Goal: Download file/media

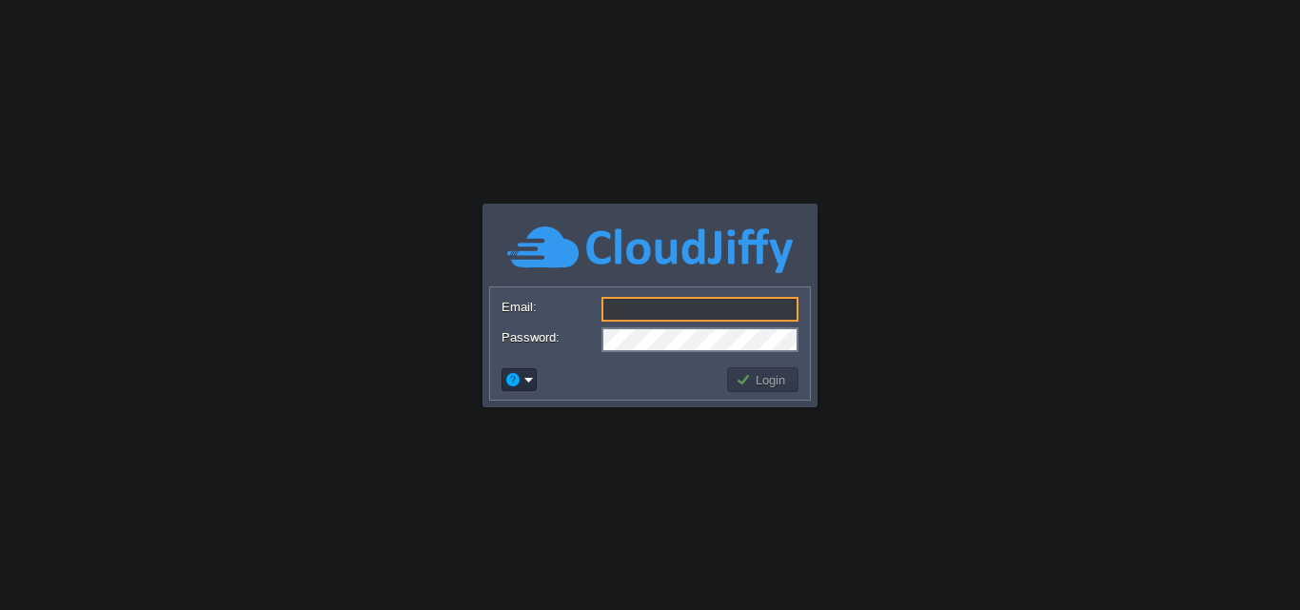
click at [712, 315] on input "Email:" at bounding box center [699, 309] width 197 height 25
type input "[EMAIL_ADDRESS][DOMAIN_NAME]"
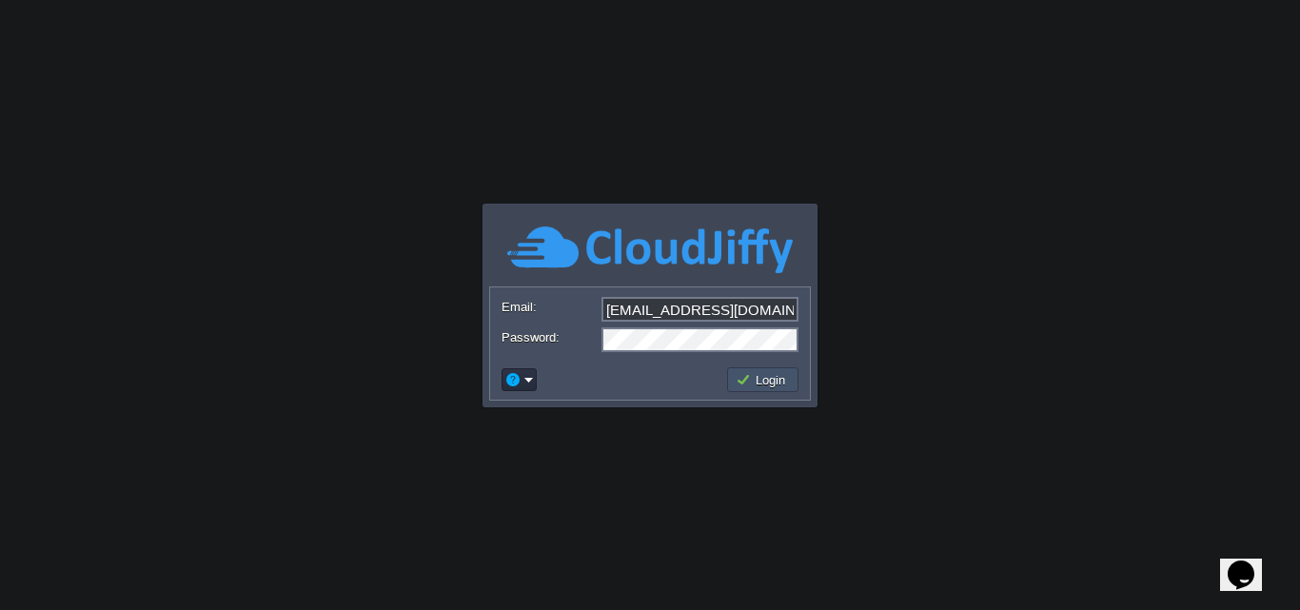
click at [769, 374] on button "Login" at bounding box center [762, 379] width 55 height 17
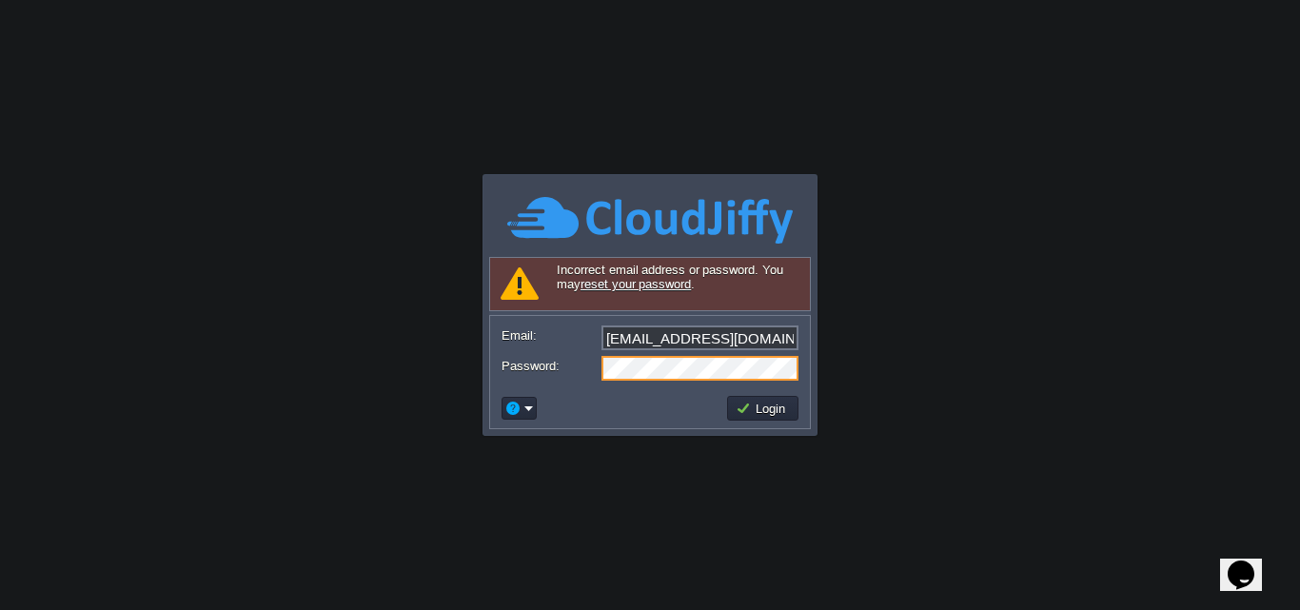
click at [588, 376] on div "Password:" at bounding box center [649, 368] width 297 height 25
click at [750, 412] on button "Login" at bounding box center [762, 408] width 55 height 17
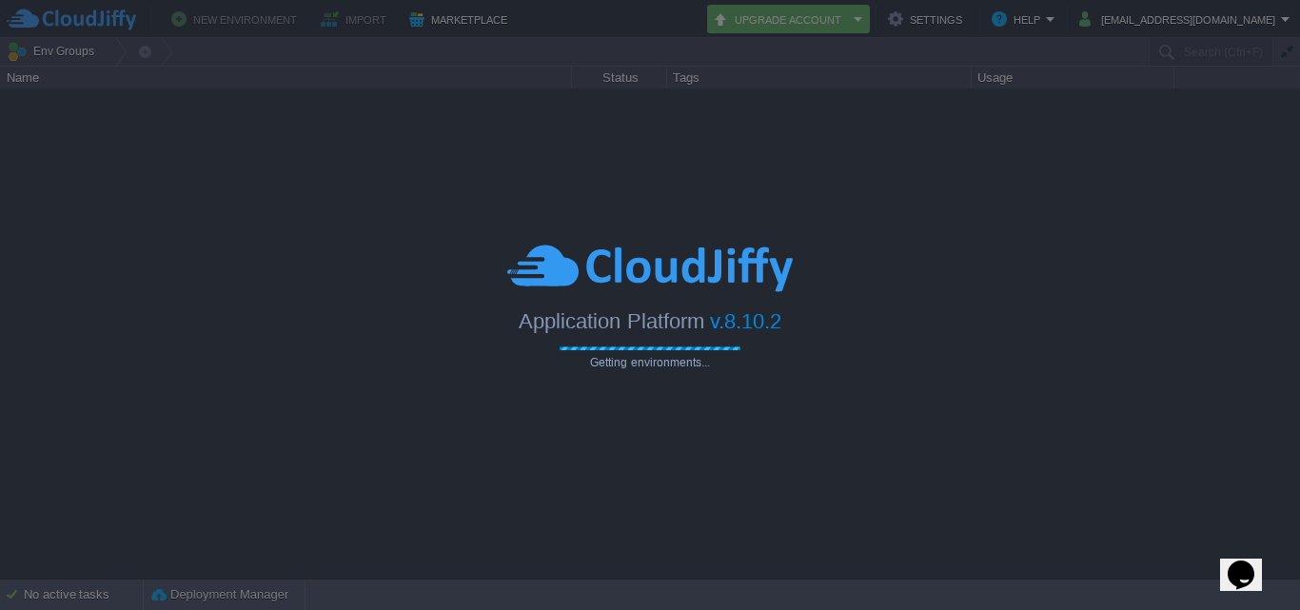
type input "Search (Ctrl+F)"
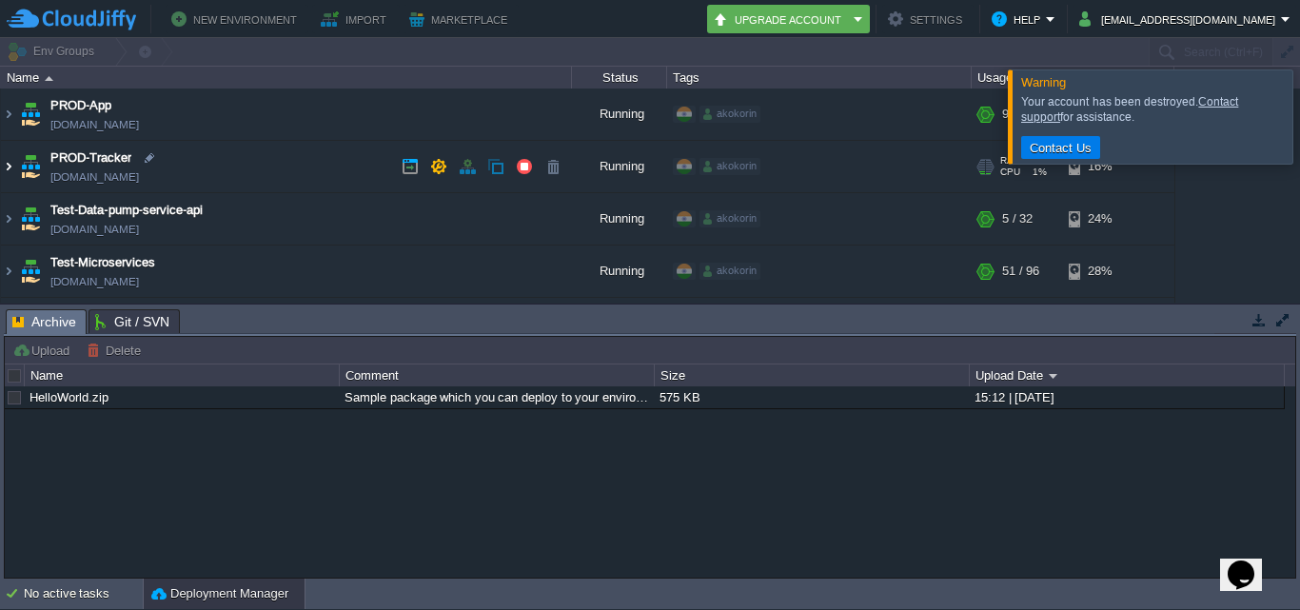
click at [8, 171] on img at bounding box center [8, 166] width 15 height 51
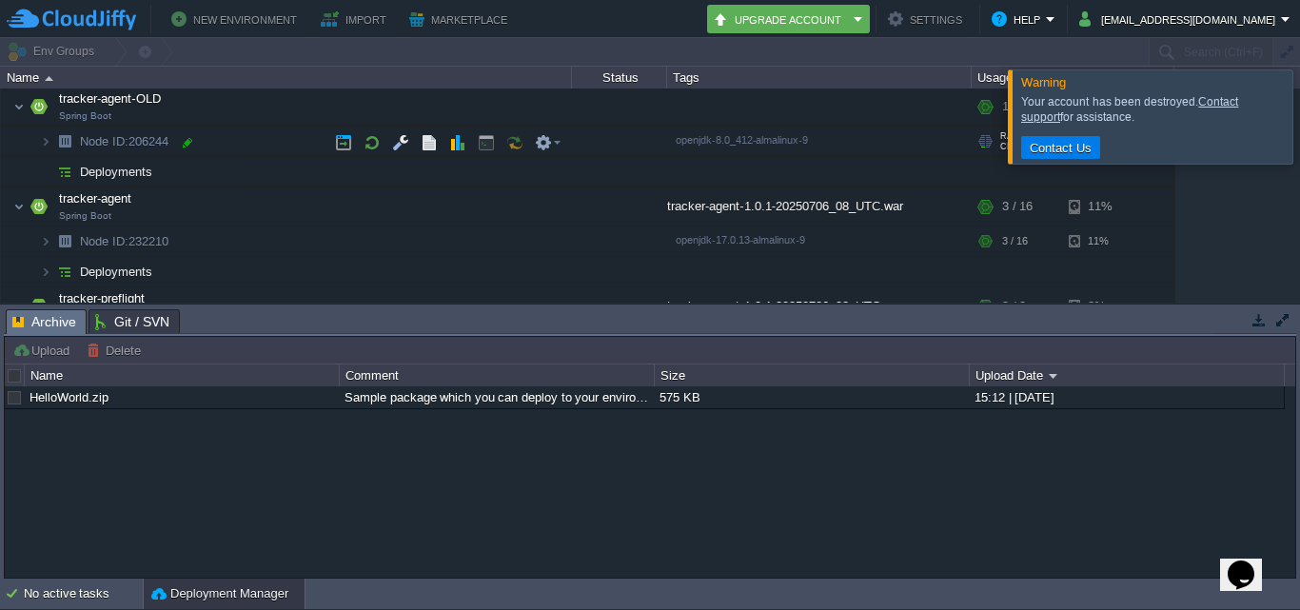
scroll to position [285, 0]
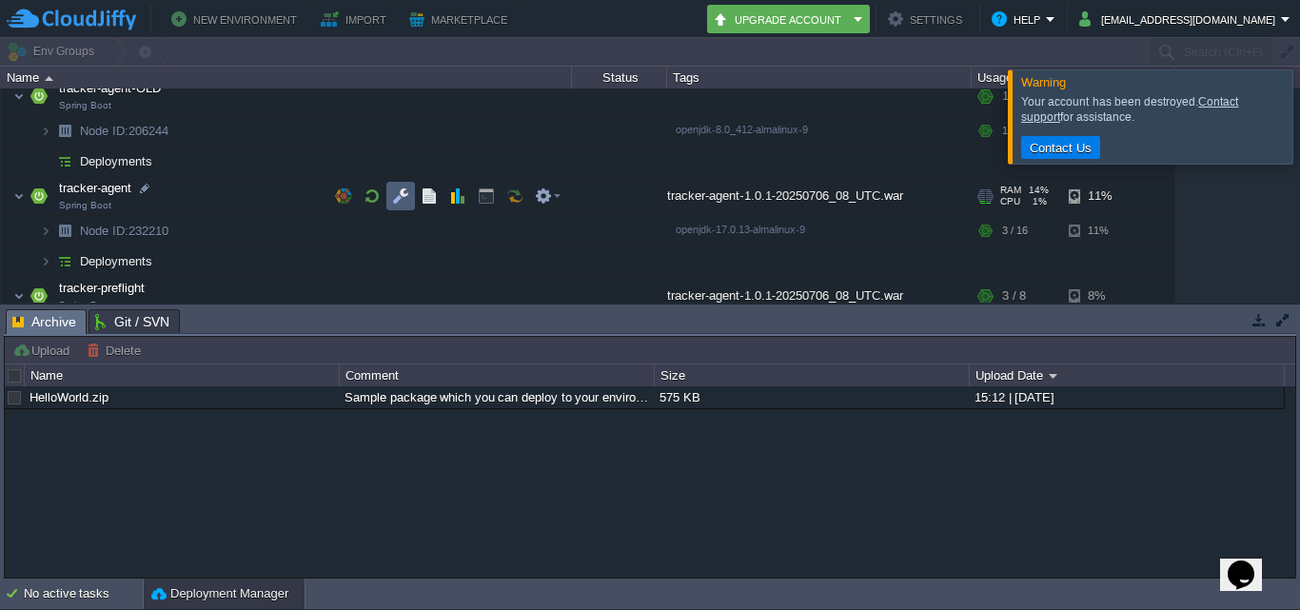
click at [413, 198] on td at bounding box center [400, 196] width 29 height 29
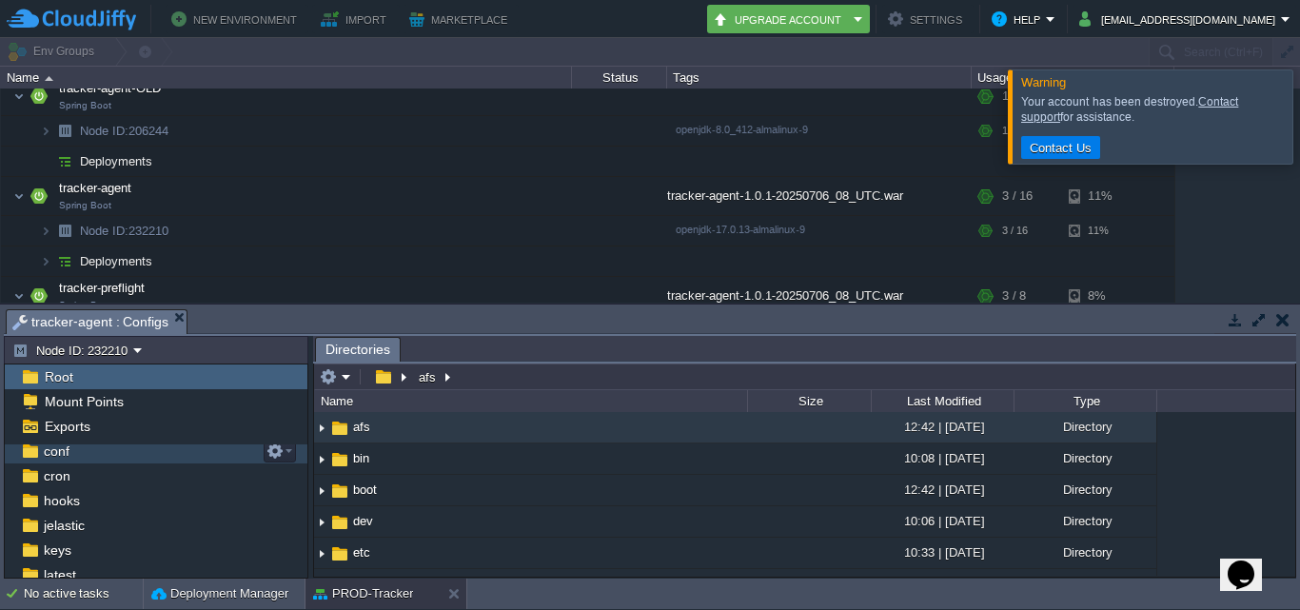
scroll to position [86, 0]
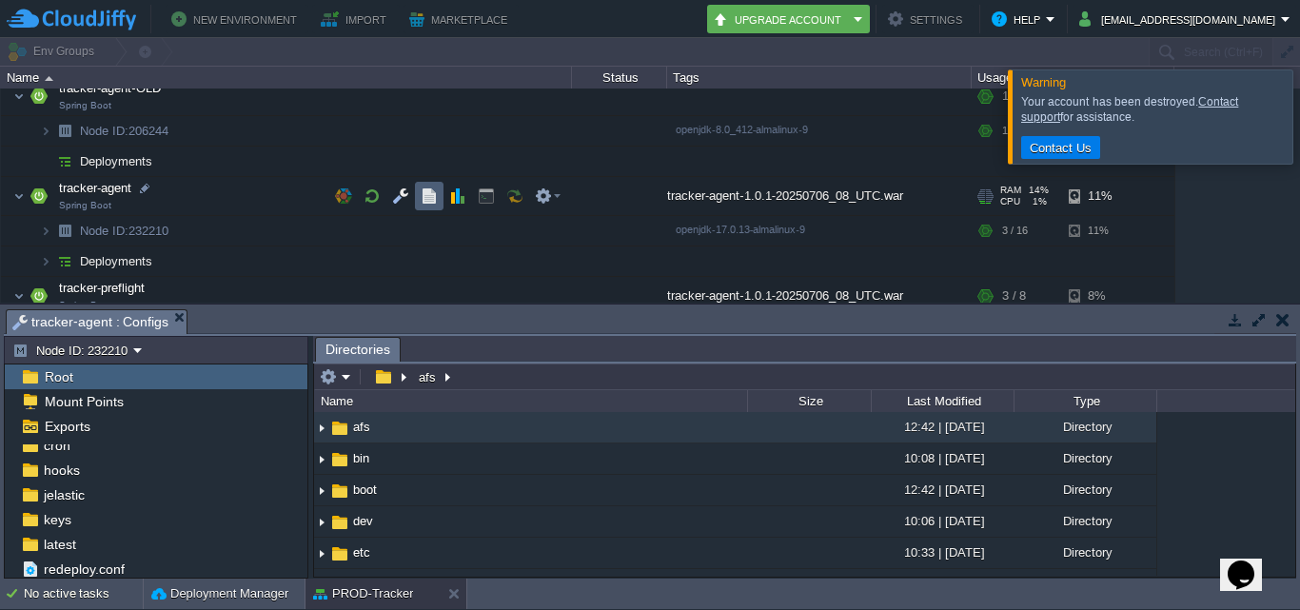
click at [419, 201] on td at bounding box center [429, 196] width 29 height 29
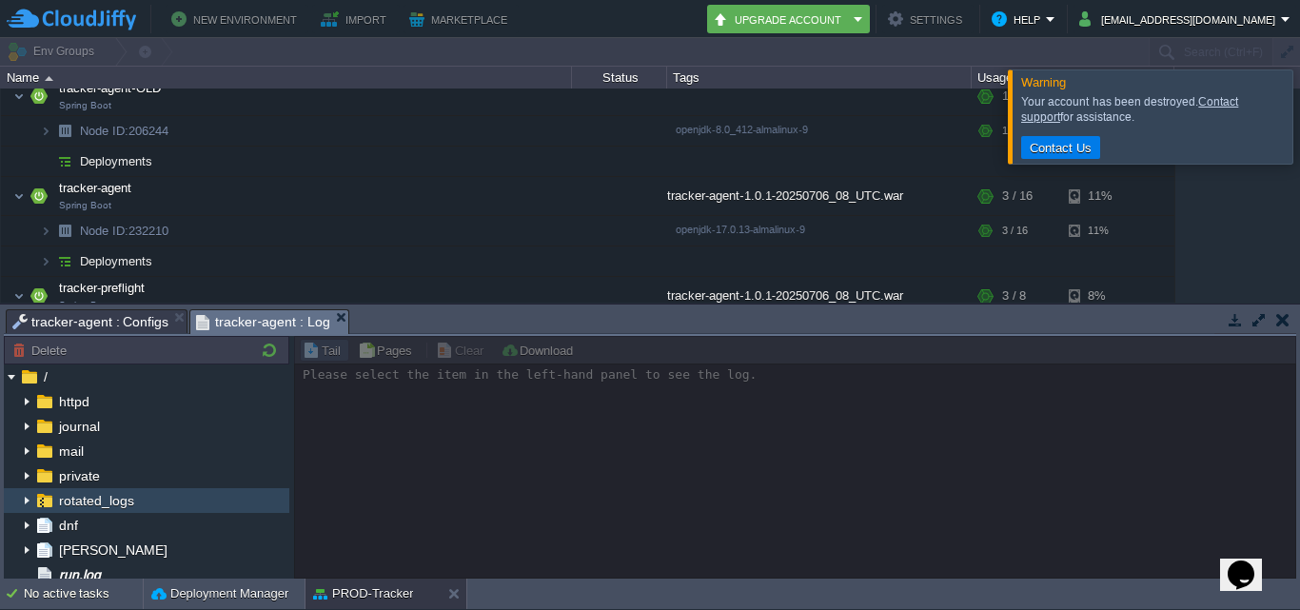
click at [33, 500] on img at bounding box center [26, 500] width 15 height 25
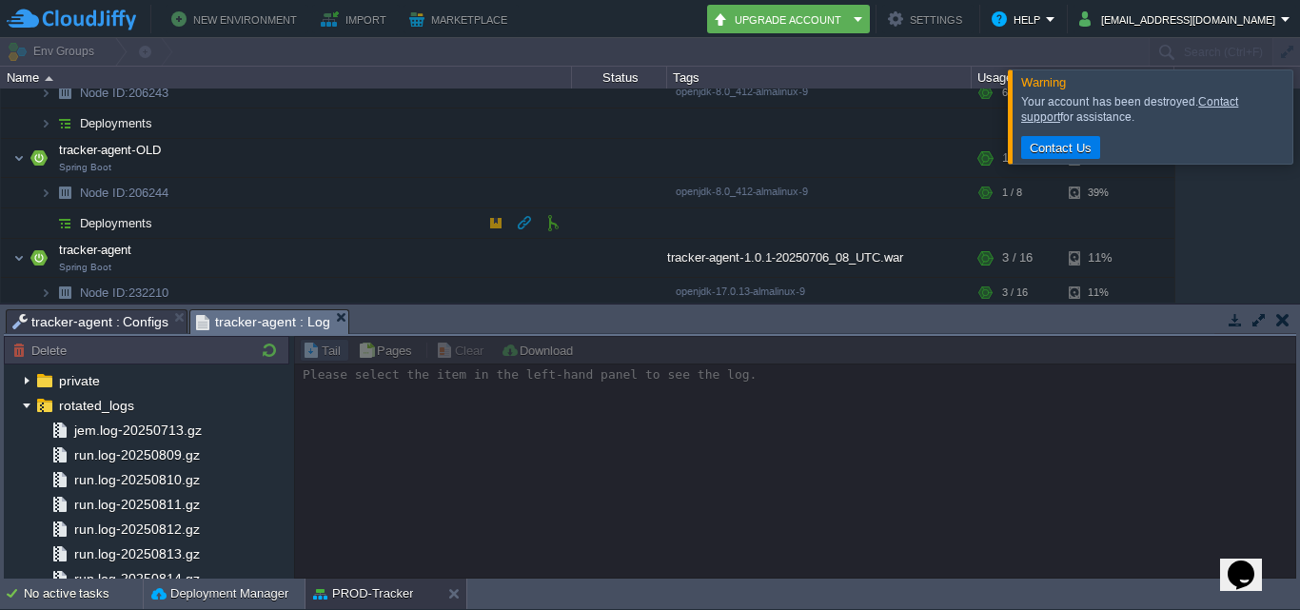
scroll to position [190, 0]
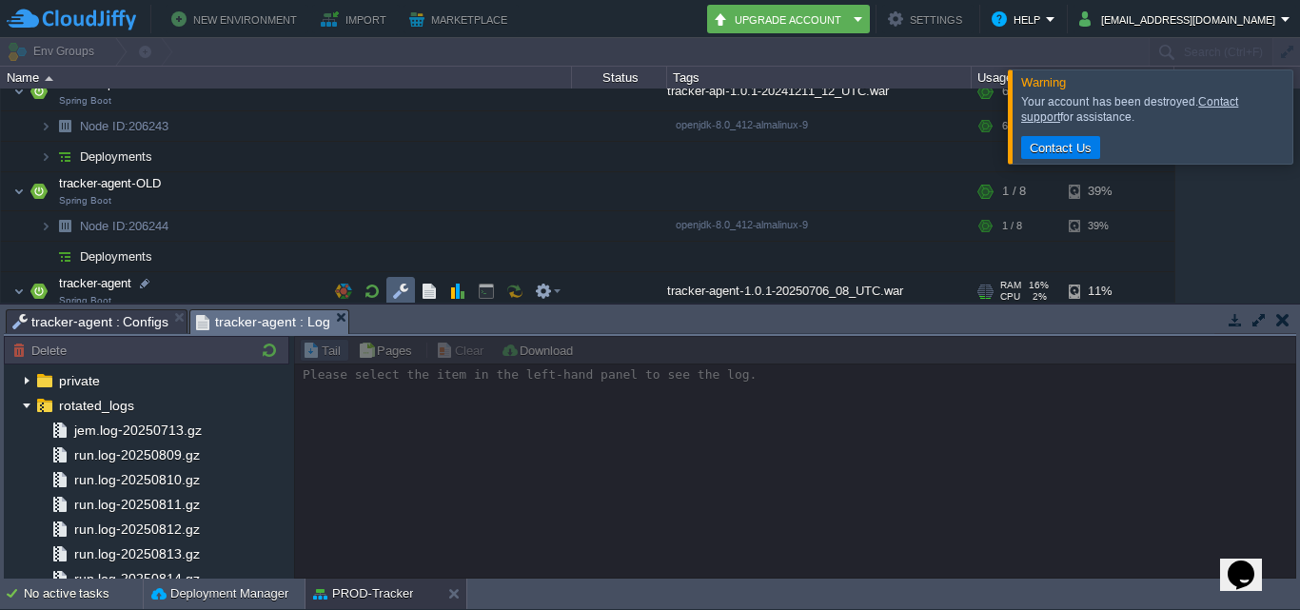
click at [404, 287] on button "button" at bounding box center [400, 291] width 17 height 17
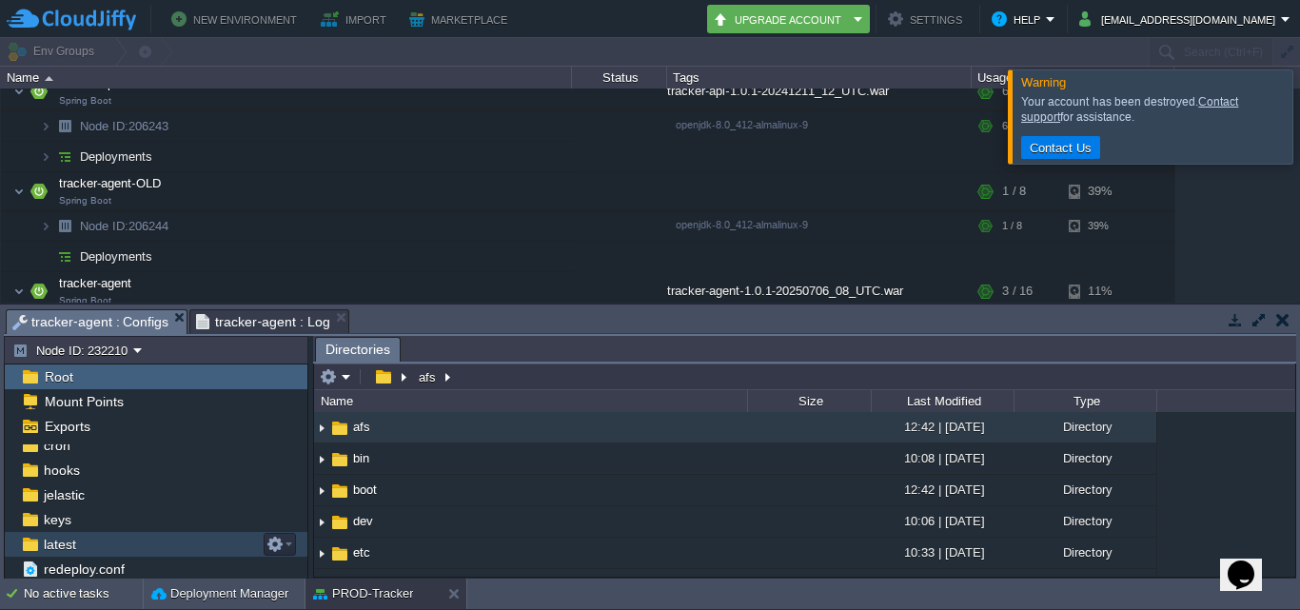
scroll to position [0, 0]
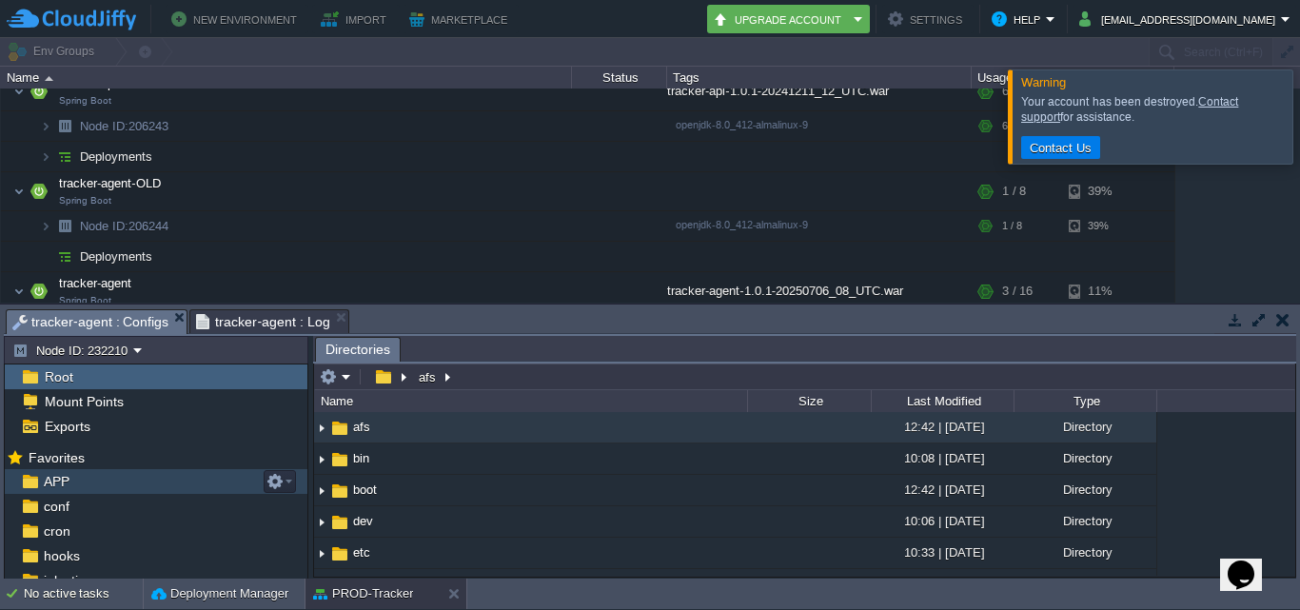
click at [119, 480] on div "APP" at bounding box center [156, 481] width 303 height 25
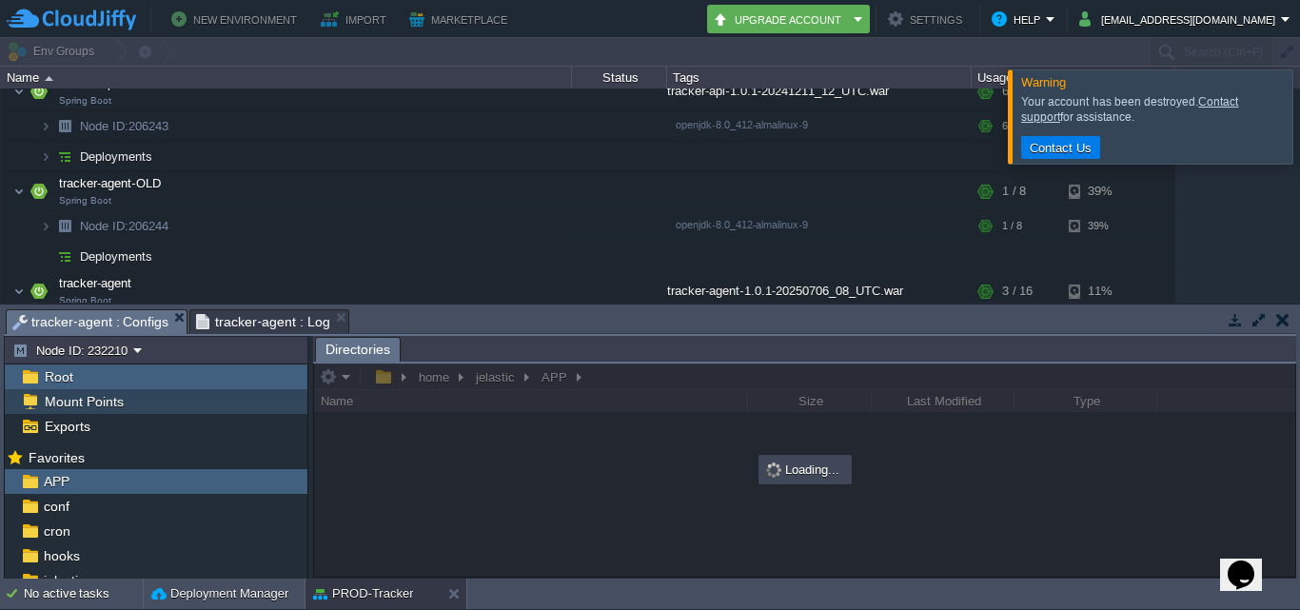
click at [124, 408] on div "Mount Points" at bounding box center [156, 401] width 303 height 25
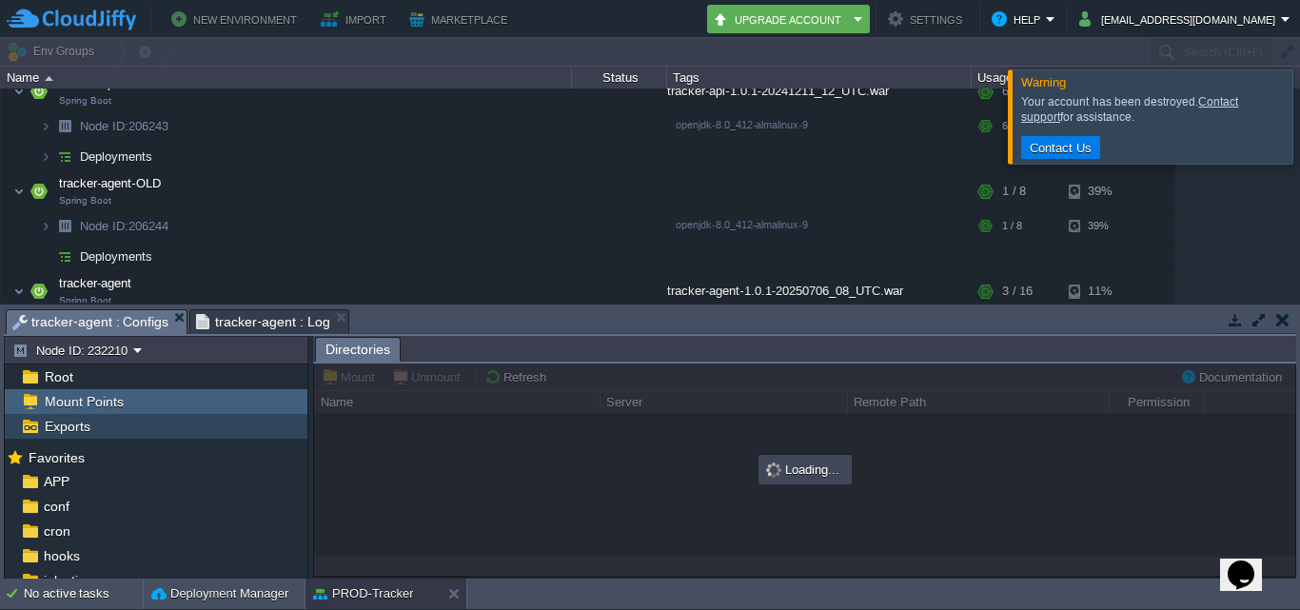
click at [119, 436] on div "Exports" at bounding box center [156, 426] width 303 height 25
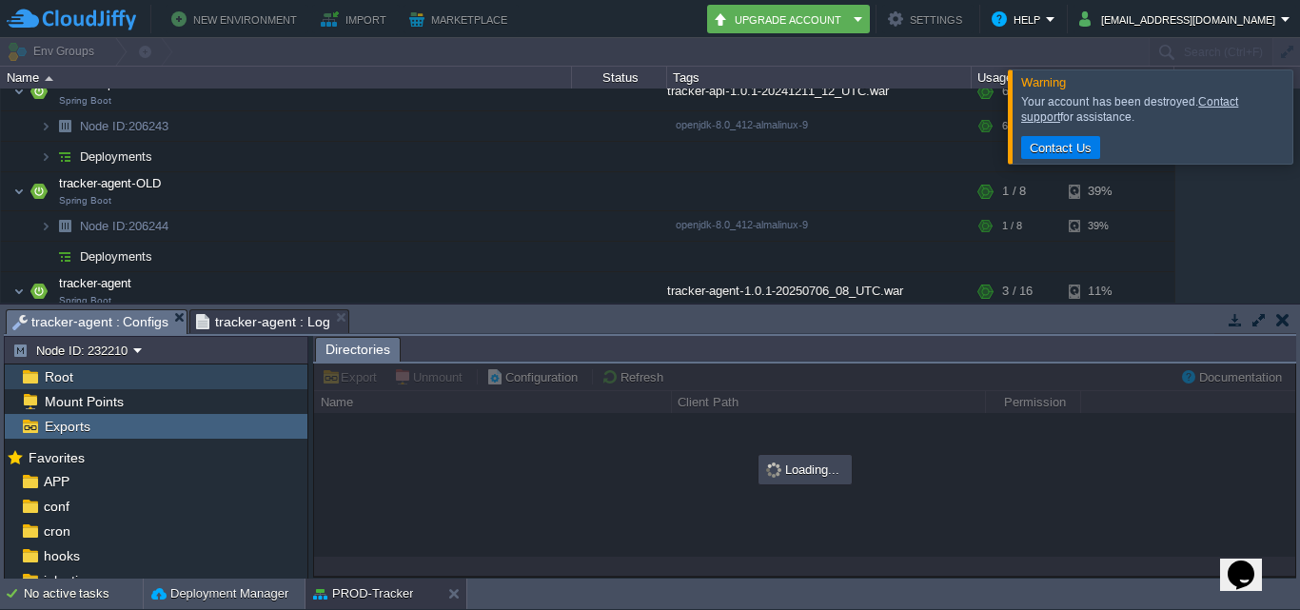
click at [125, 387] on div "Root" at bounding box center [156, 376] width 303 height 25
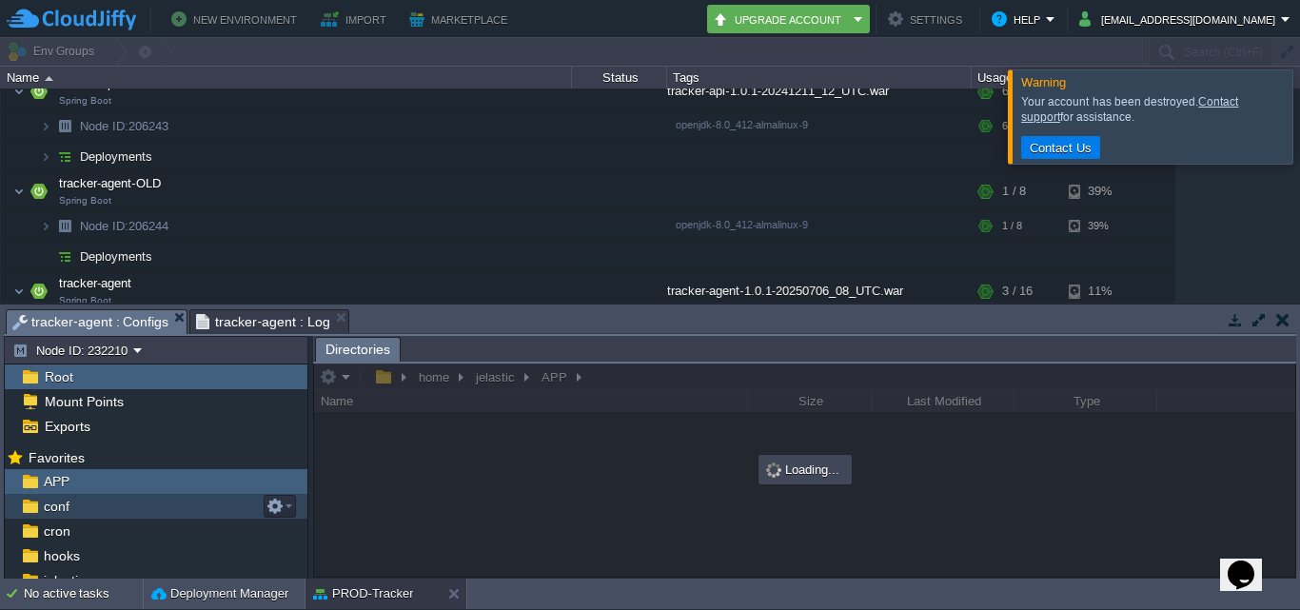
scroll to position [86, 0]
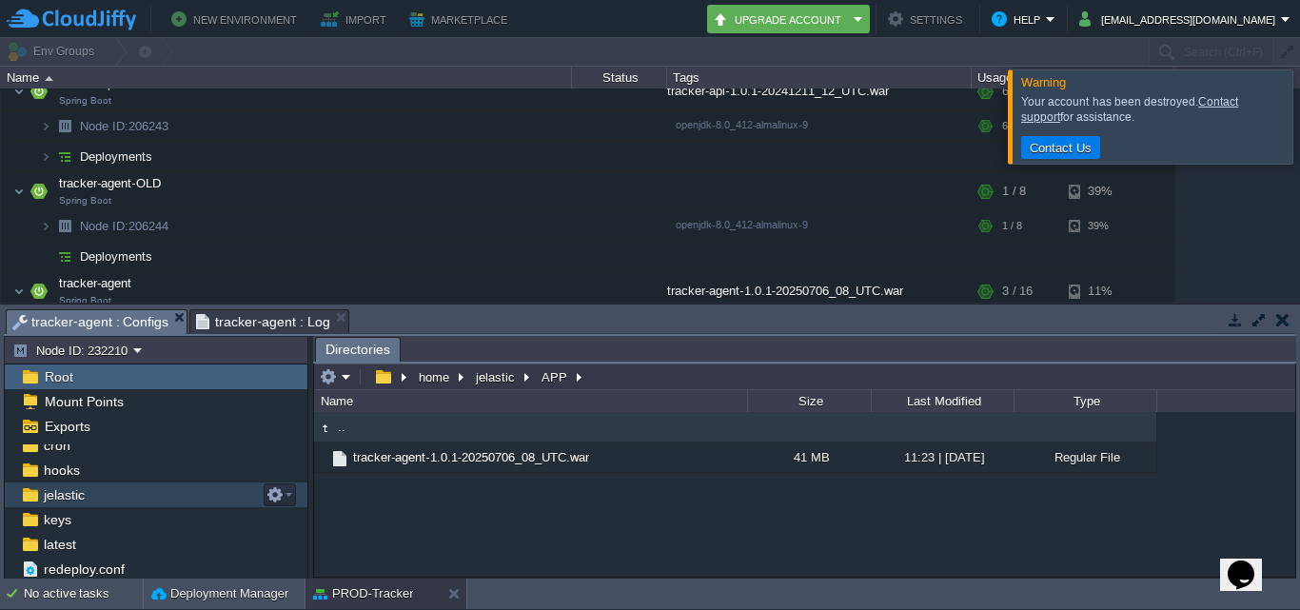
click at [94, 492] on div "jelastic" at bounding box center [156, 494] width 303 height 25
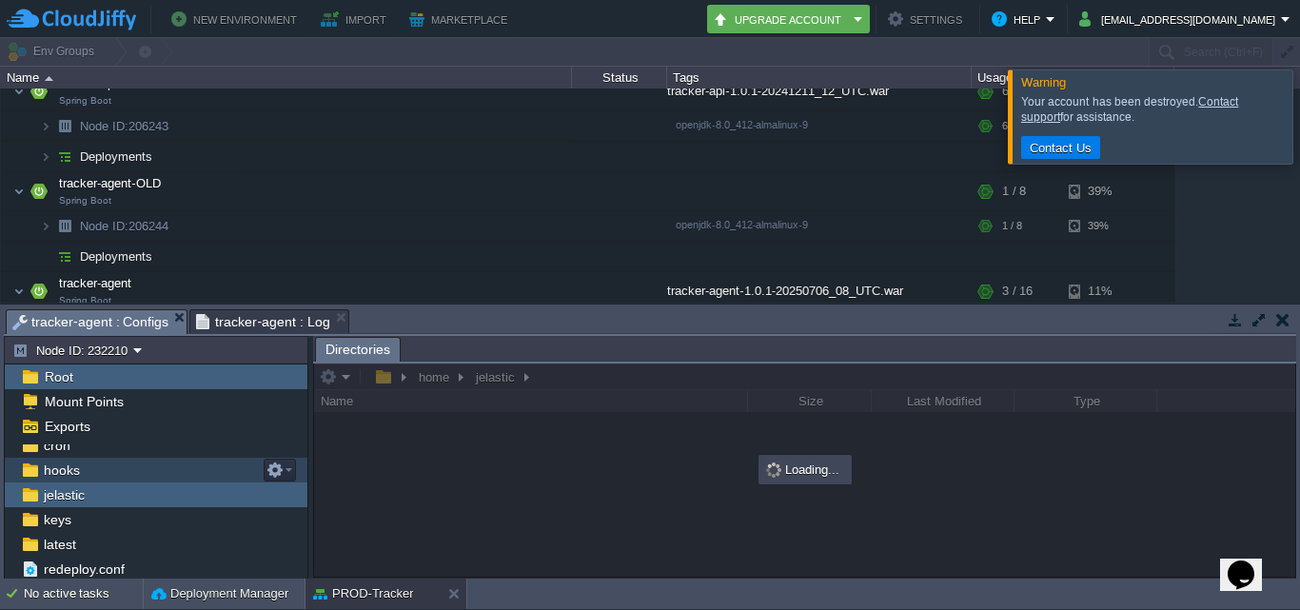
click at [94, 468] on div "hooks" at bounding box center [156, 470] width 303 height 25
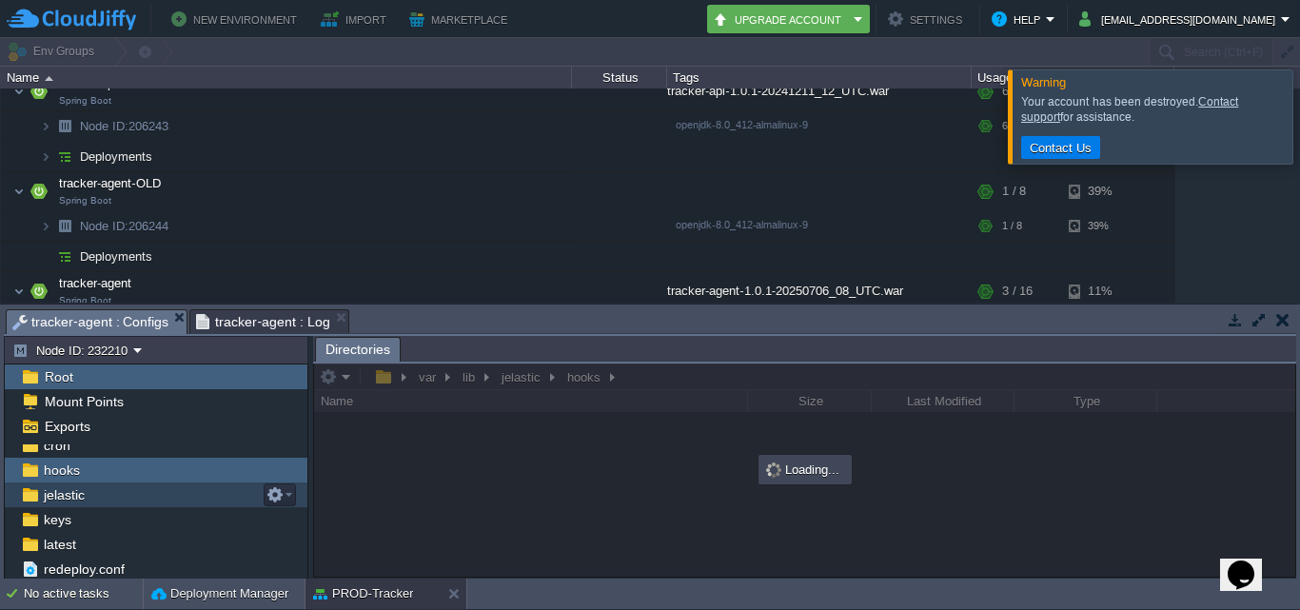
click at [91, 506] on div "jelastic" at bounding box center [156, 494] width 303 height 25
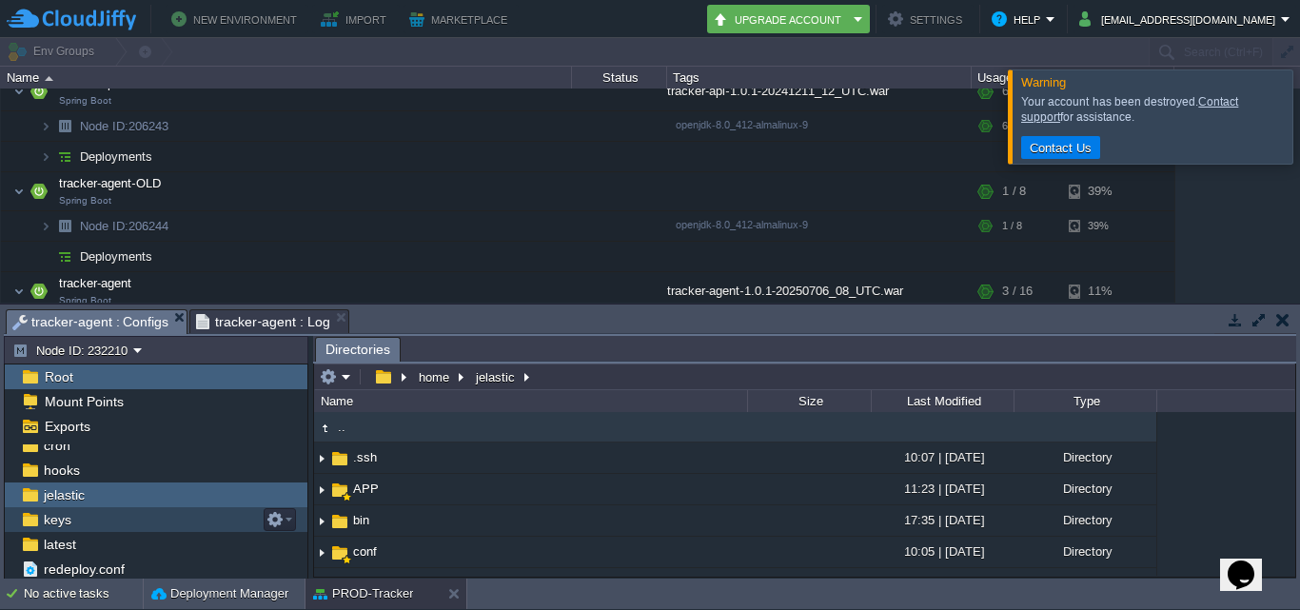
click at [88, 525] on div "keys" at bounding box center [156, 519] width 303 height 25
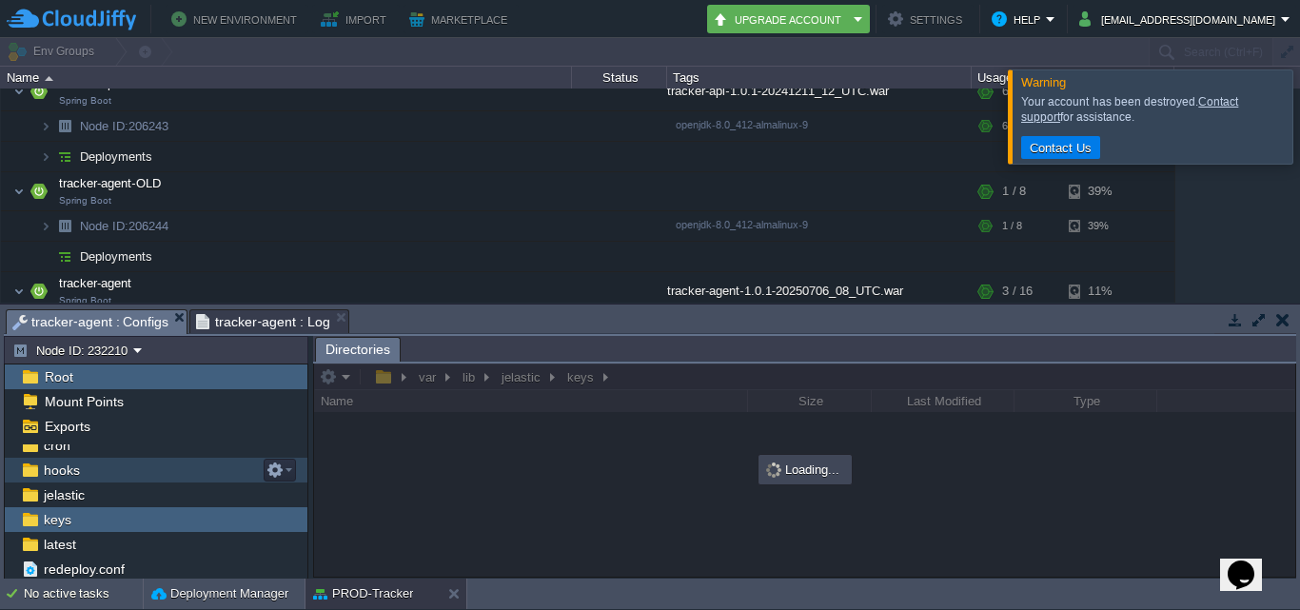
scroll to position [0, 0]
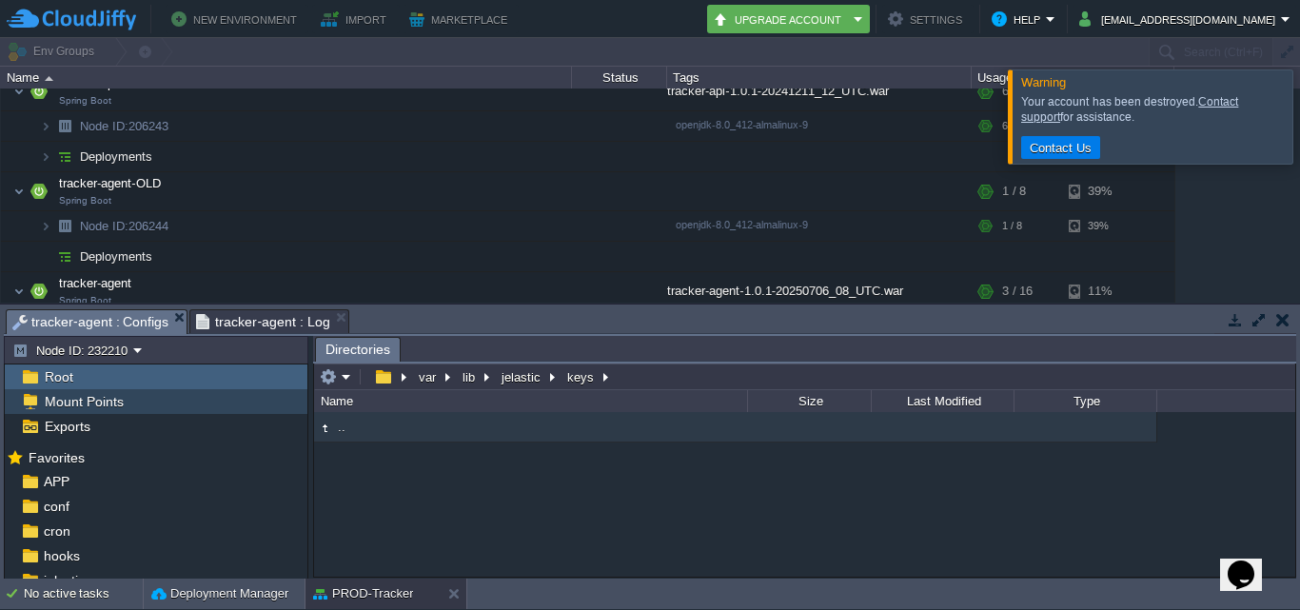
click at [152, 408] on div "Mount Points" at bounding box center [156, 401] width 303 height 25
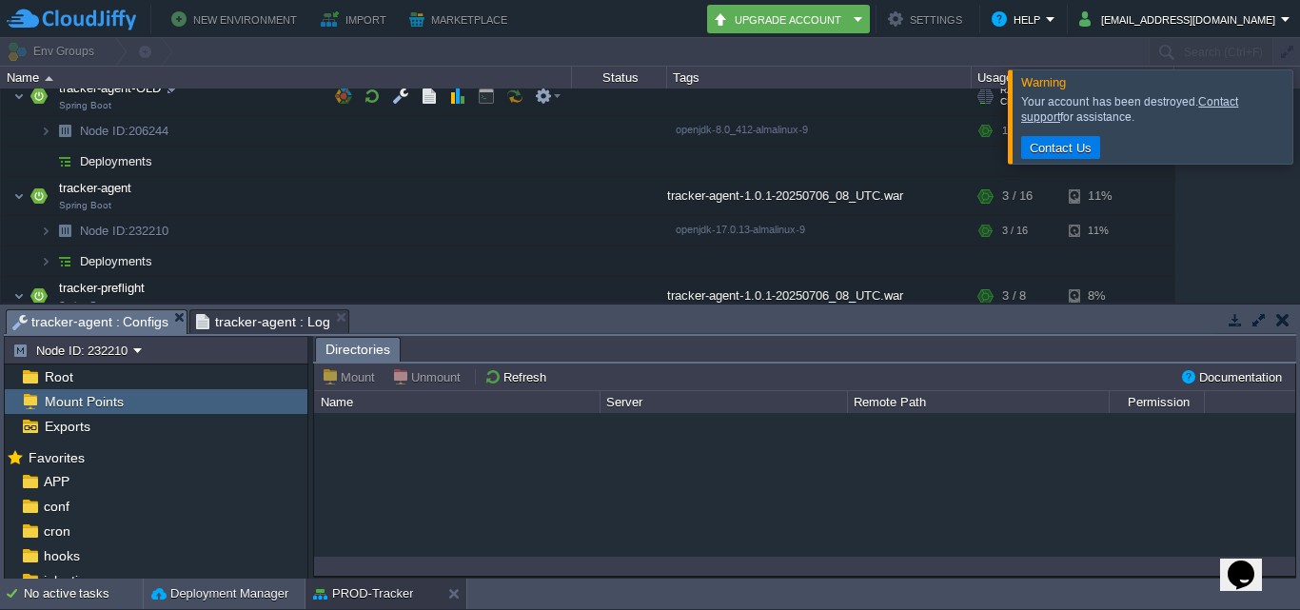
scroll to position [190, 0]
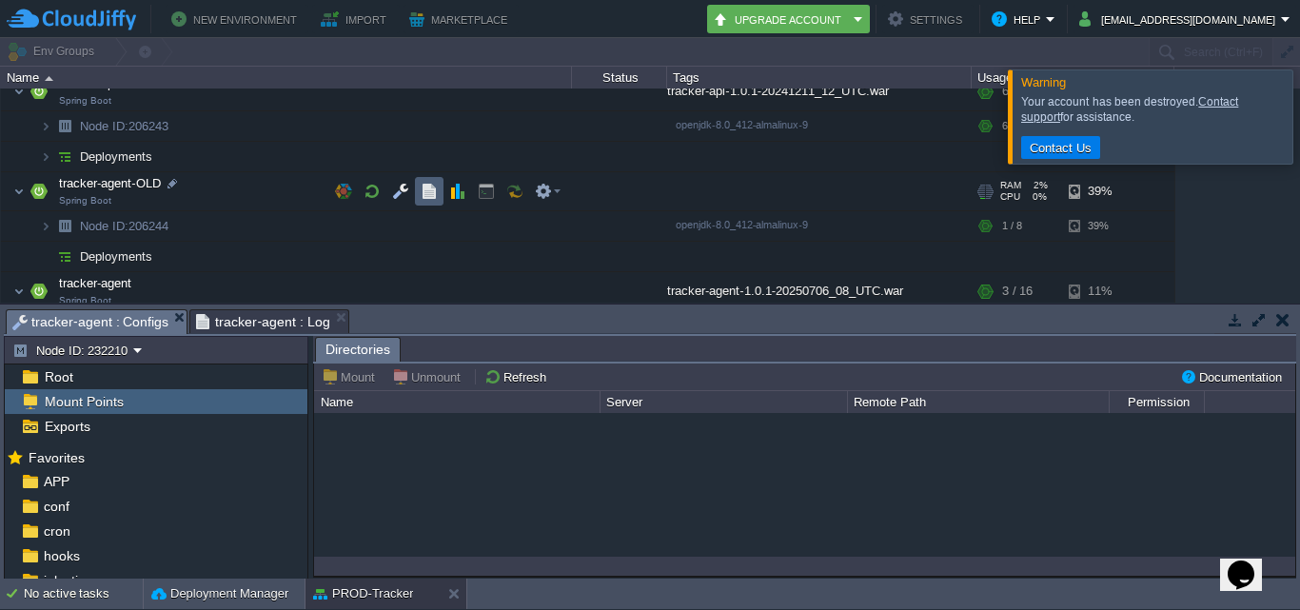
click at [428, 191] on button "button" at bounding box center [429, 191] width 17 height 17
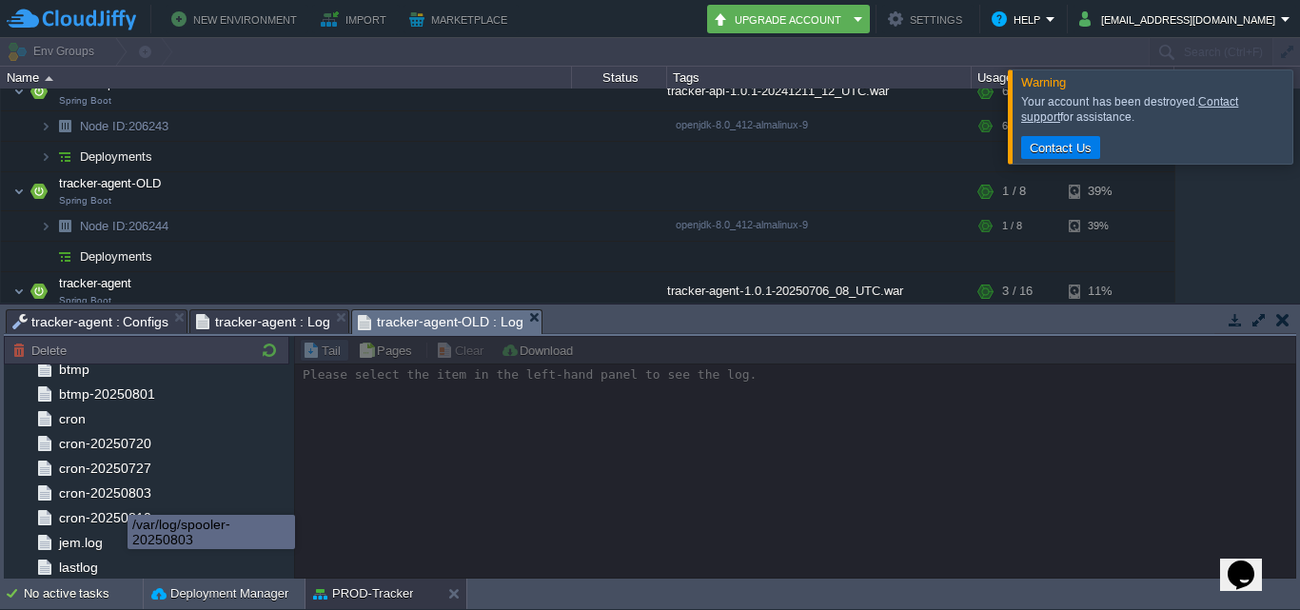
scroll to position [0, 0]
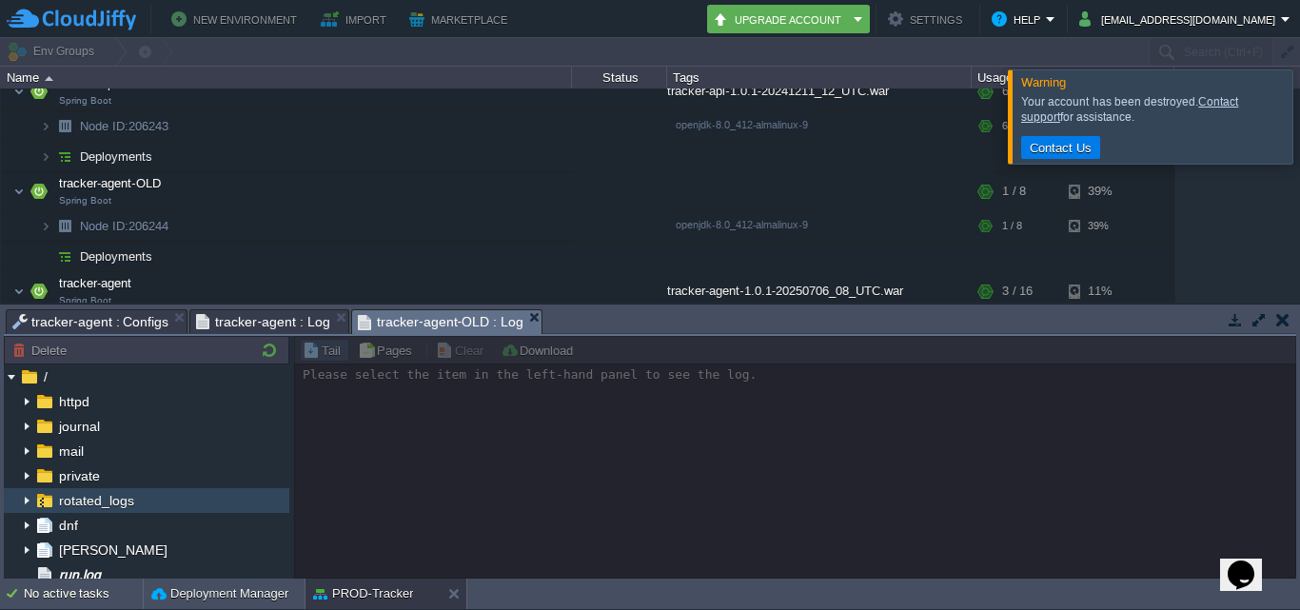
click at [33, 500] on img at bounding box center [26, 500] width 15 height 25
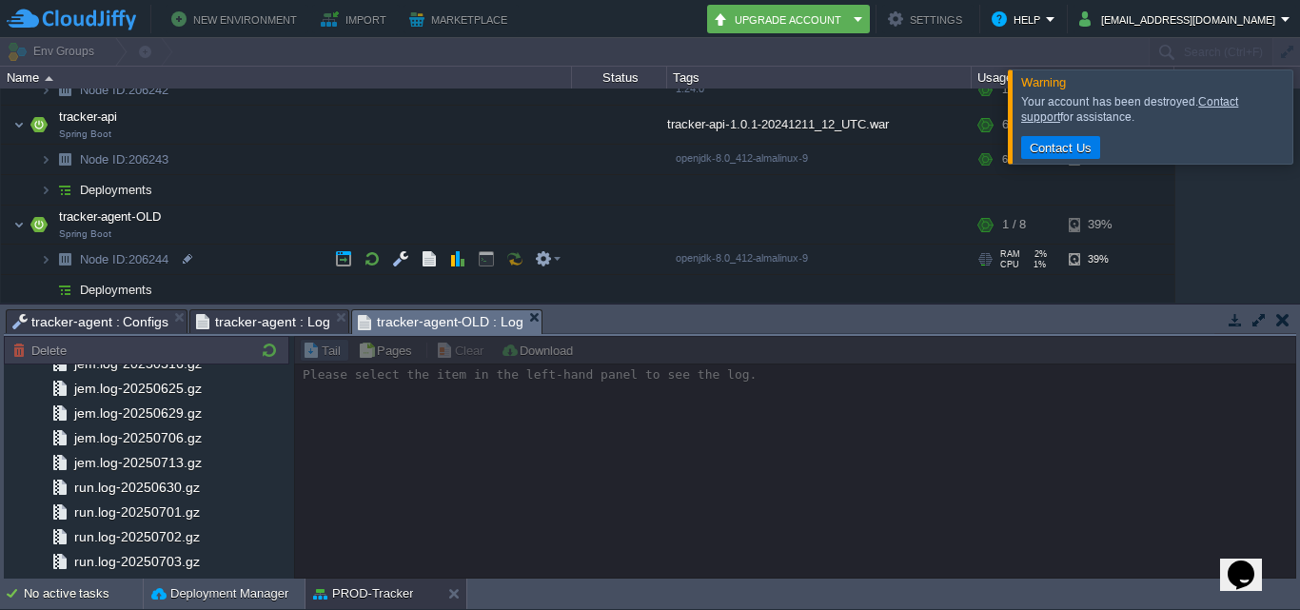
scroll to position [190, 0]
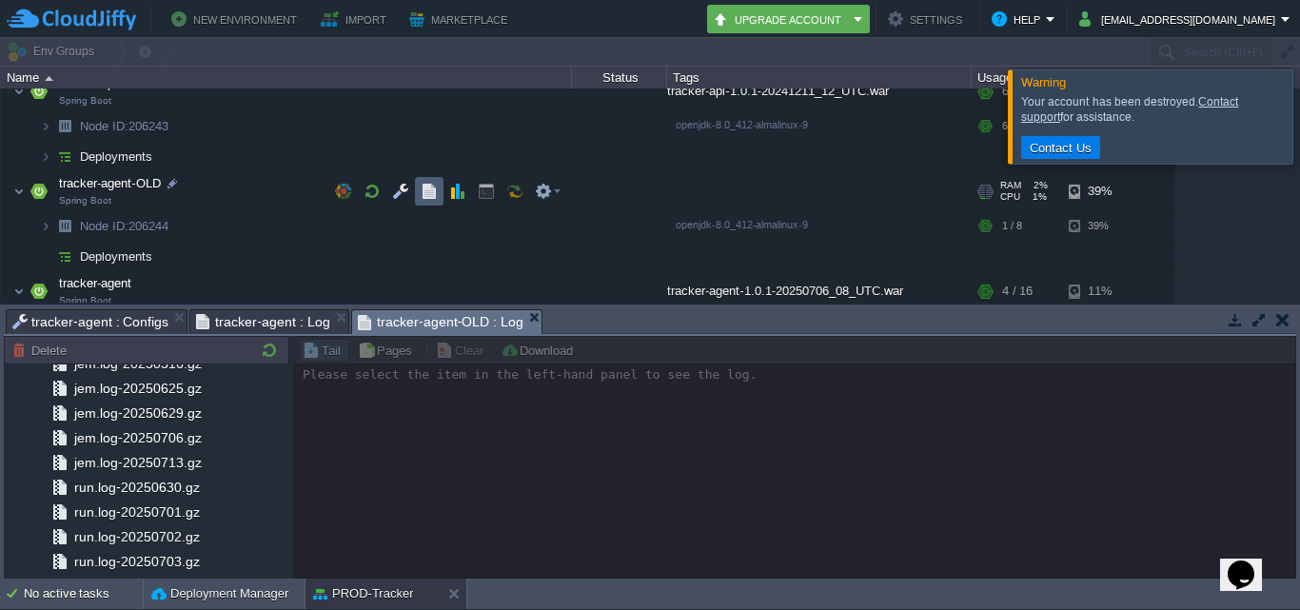
click at [402, 189] on button "button" at bounding box center [400, 191] width 17 height 17
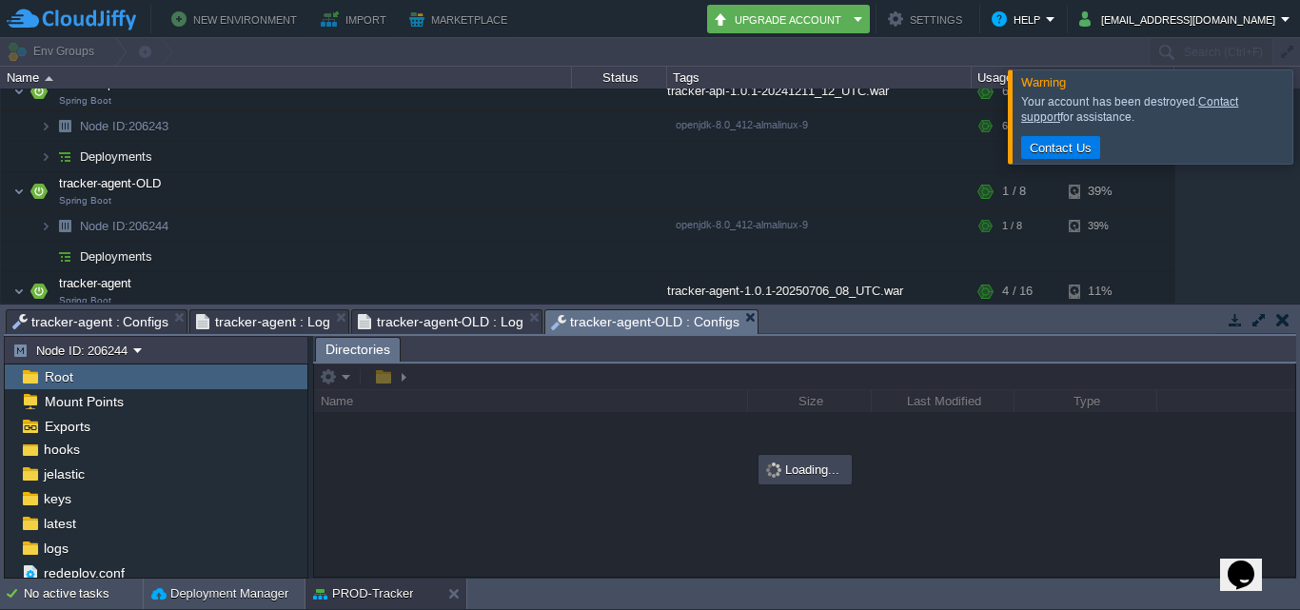
scroll to position [110, 0]
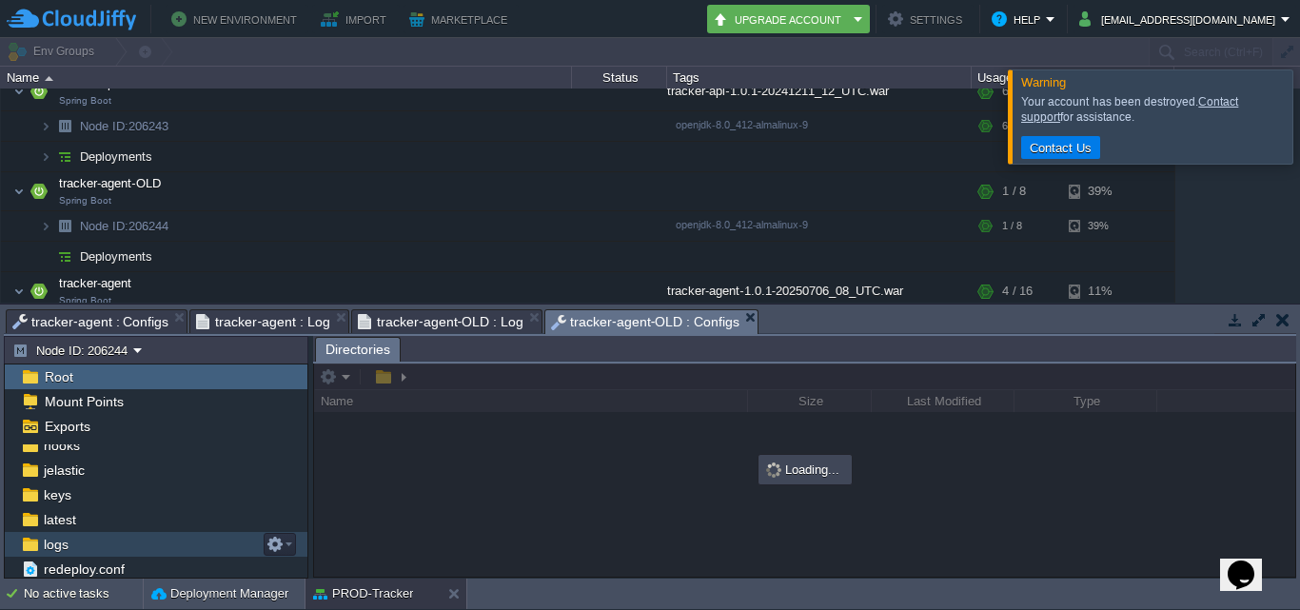
click at [68, 549] on span "logs" at bounding box center [55, 544] width 31 height 17
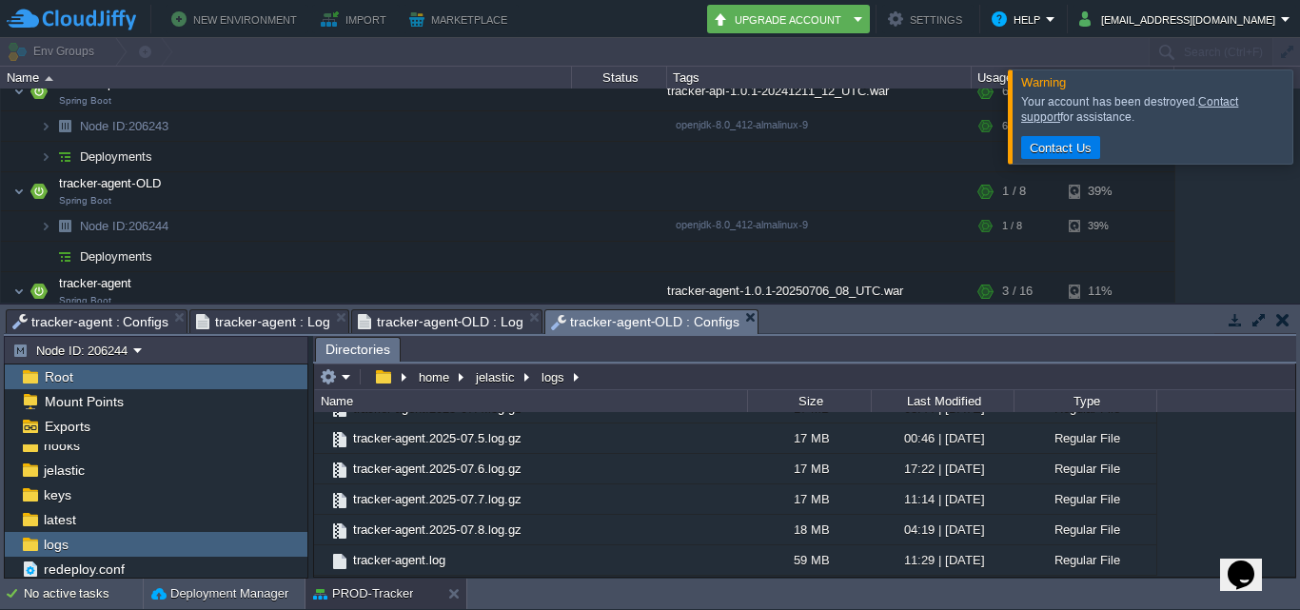
click at [421, 321] on span "tracker-agent-OLD : Log" at bounding box center [441, 321] width 166 height 23
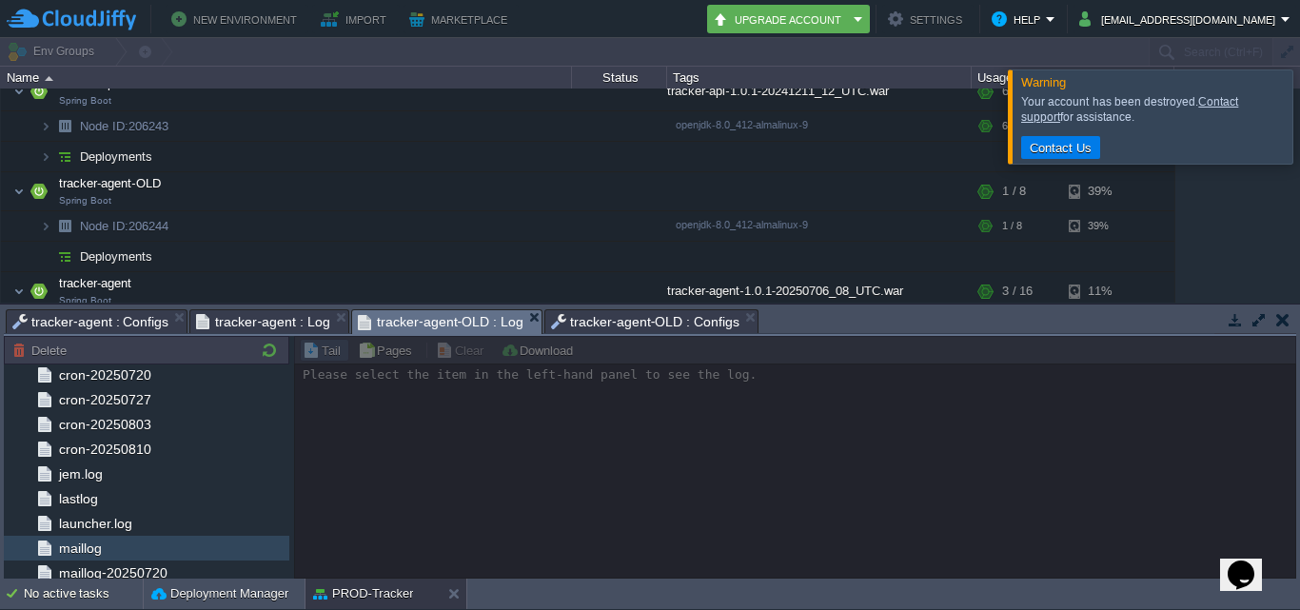
scroll to position [718, 0]
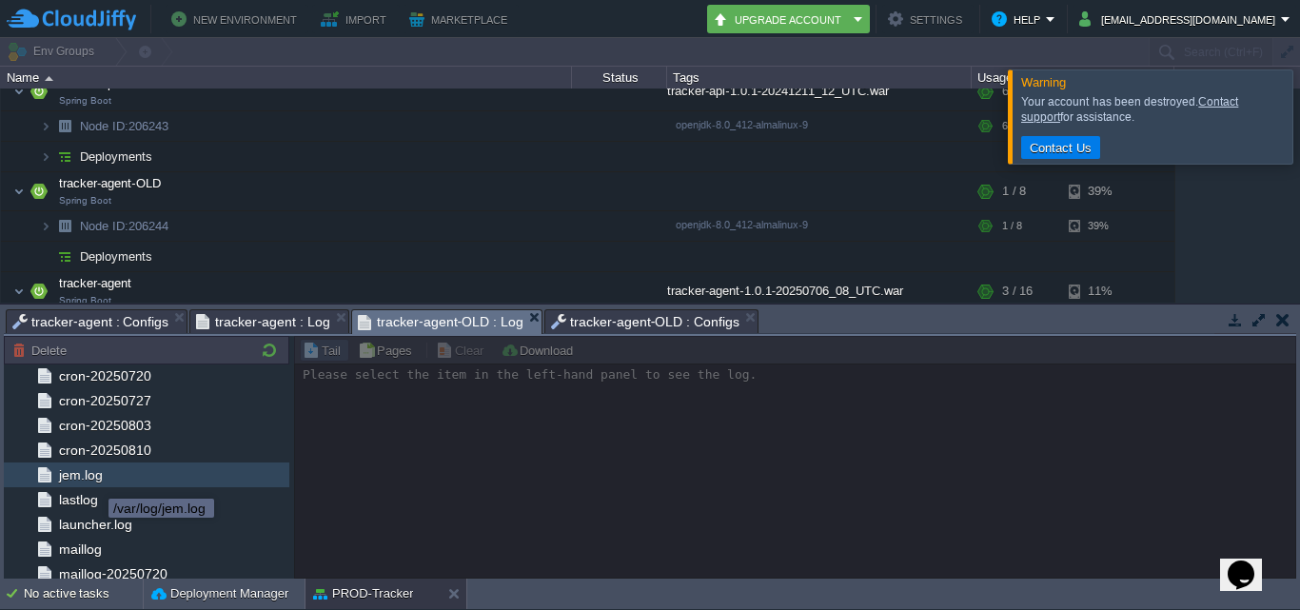
click at [94, 481] on span "jem.log" at bounding box center [80, 474] width 50 height 17
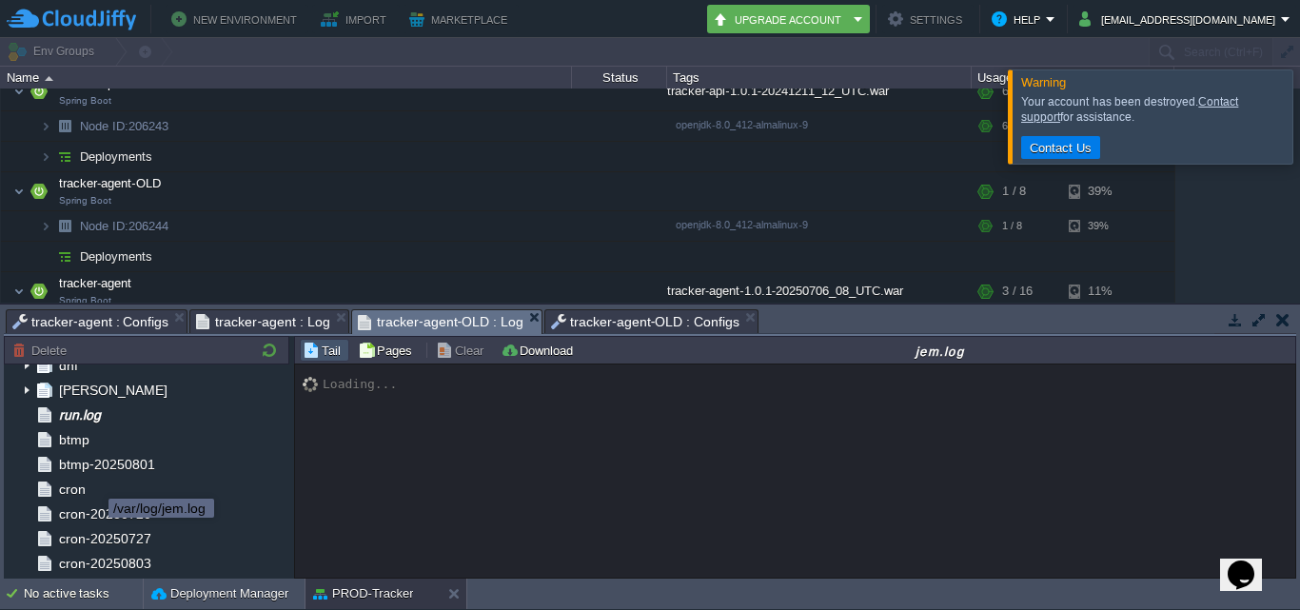
scroll to position [528, 0]
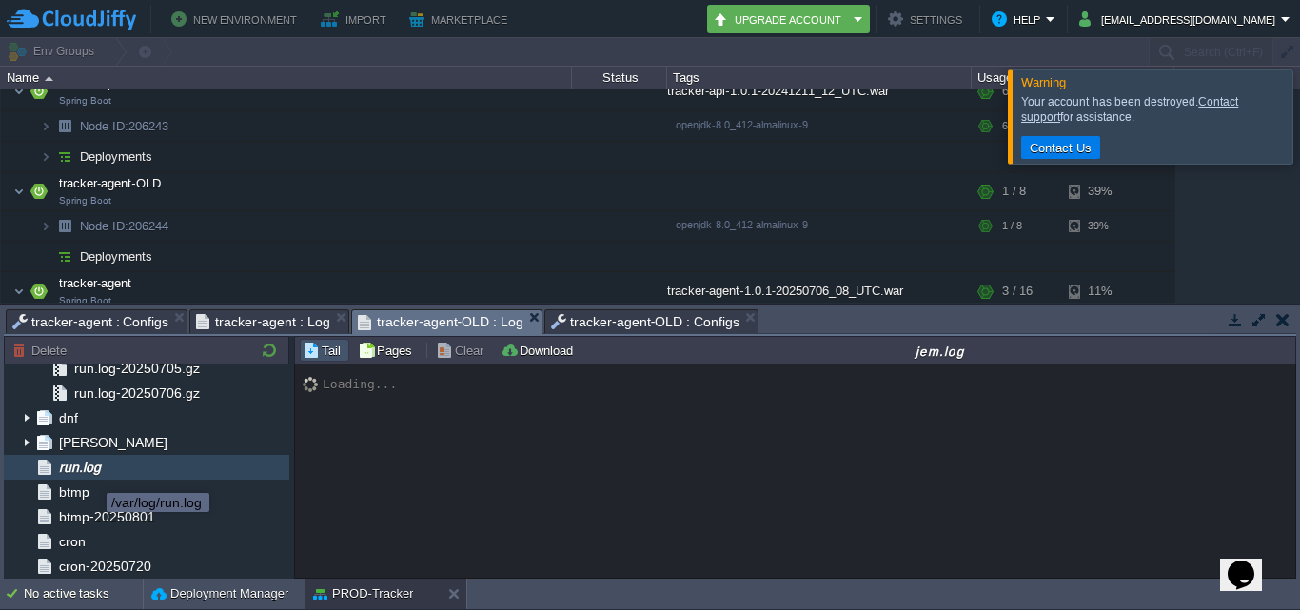
click at [91, 471] on span "run.log" at bounding box center [79, 467] width 49 height 17
click at [91, 468] on span "run.log" at bounding box center [79, 467] width 49 height 17
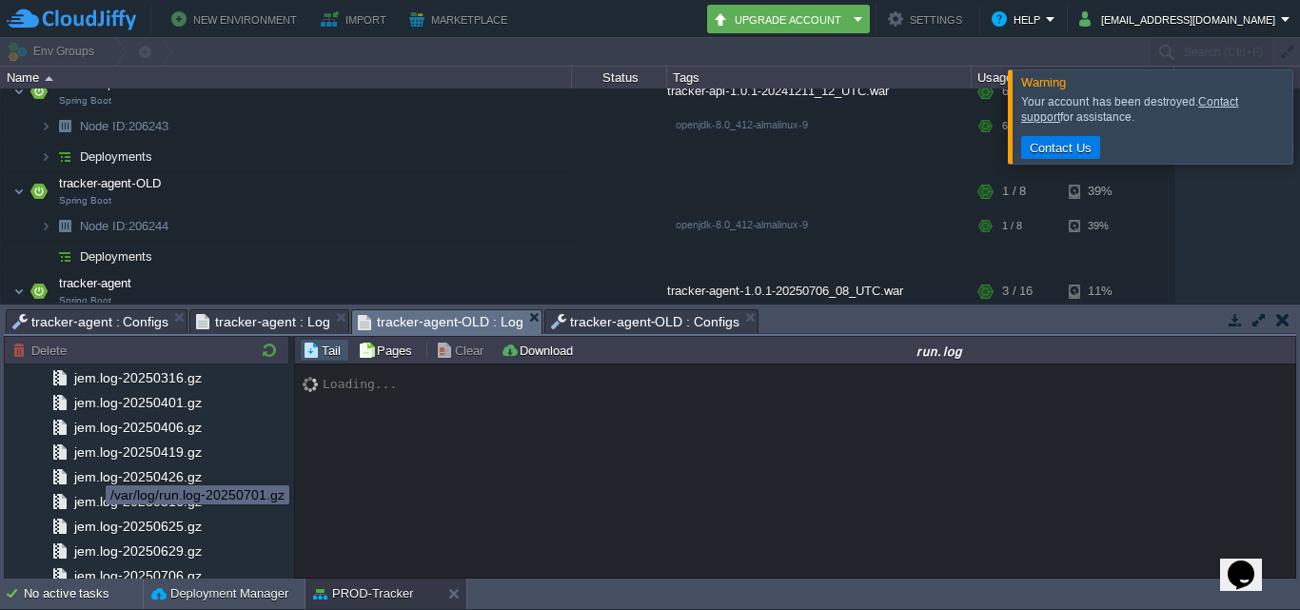
scroll to position [0, 0]
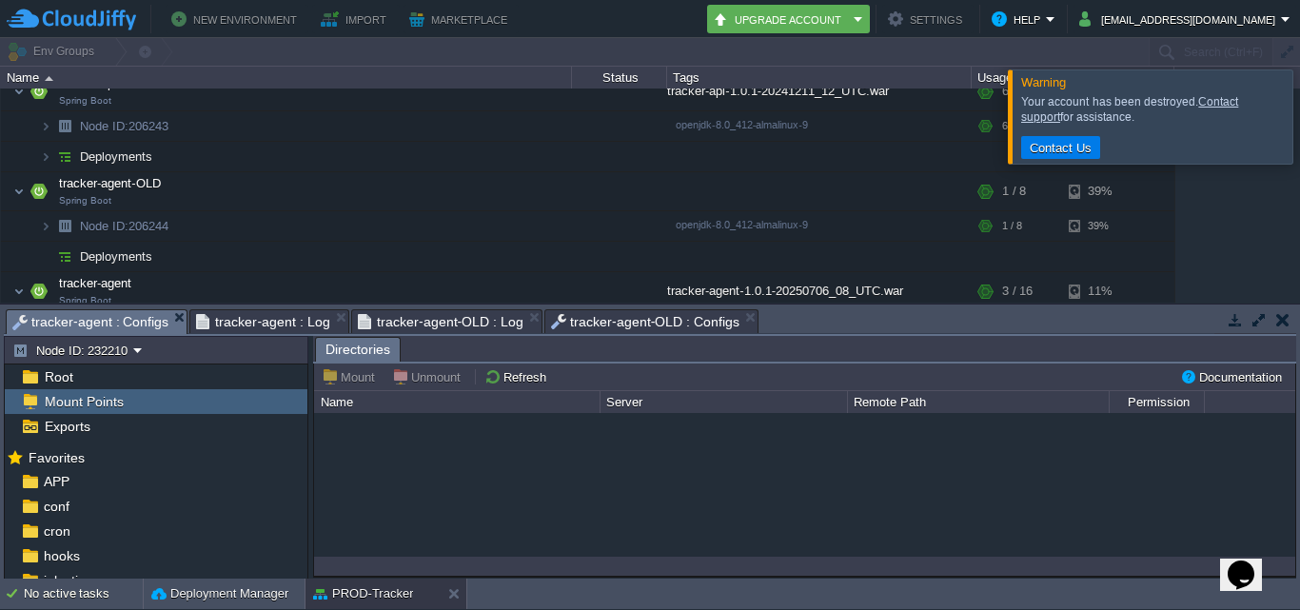
click at [111, 324] on span "tracker-agent : Configs" at bounding box center [90, 322] width 156 height 24
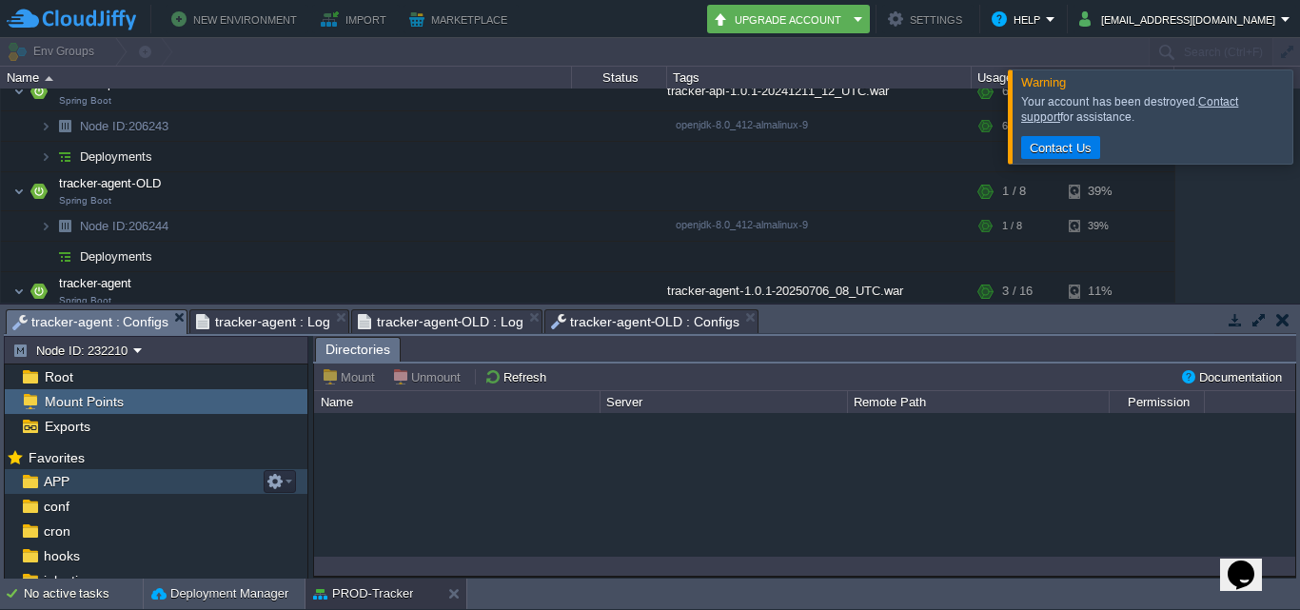
scroll to position [86, 0]
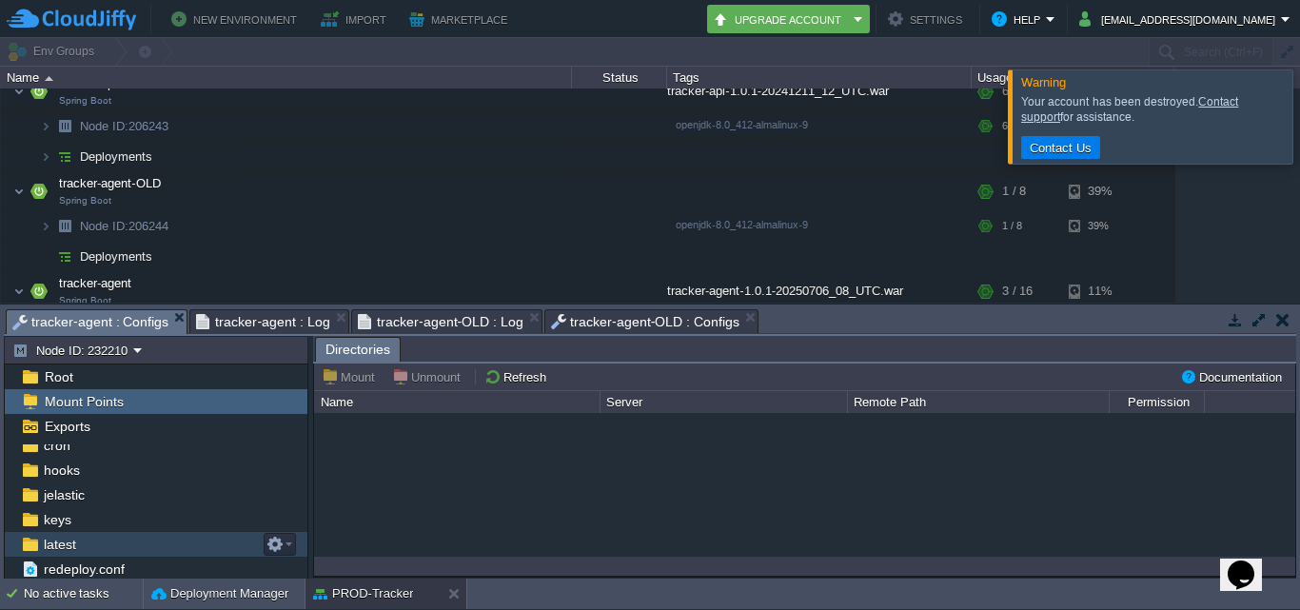
click at [78, 540] on span "latest" at bounding box center [59, 544] width 39 height 17
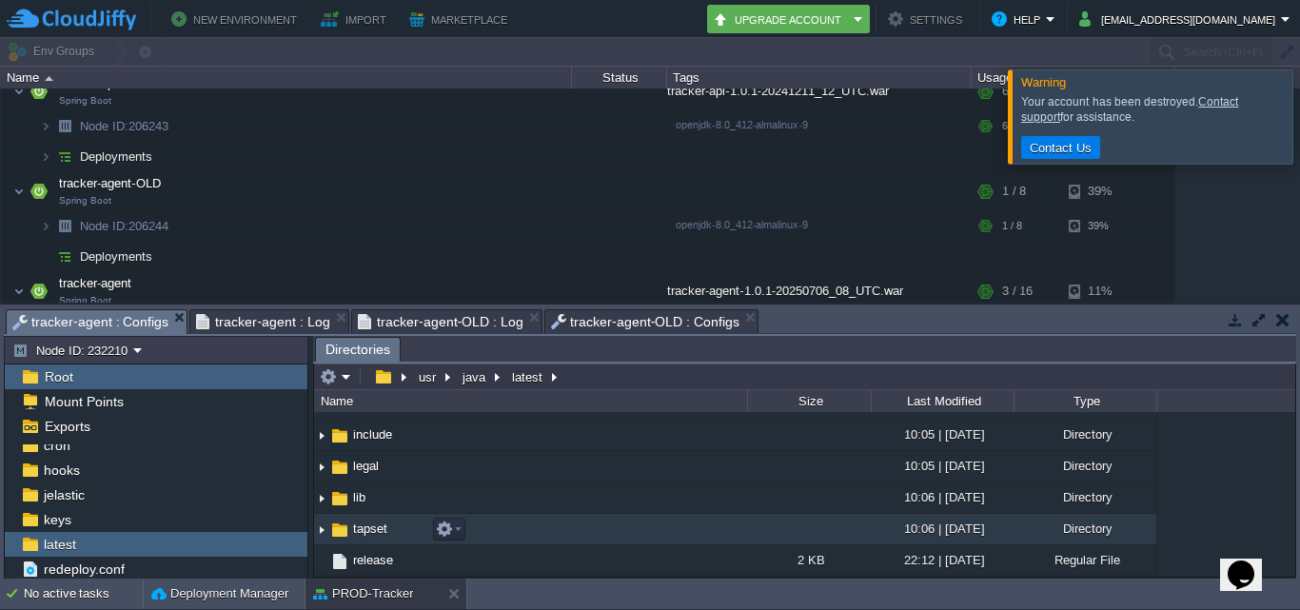
scroll to position [0, 0]
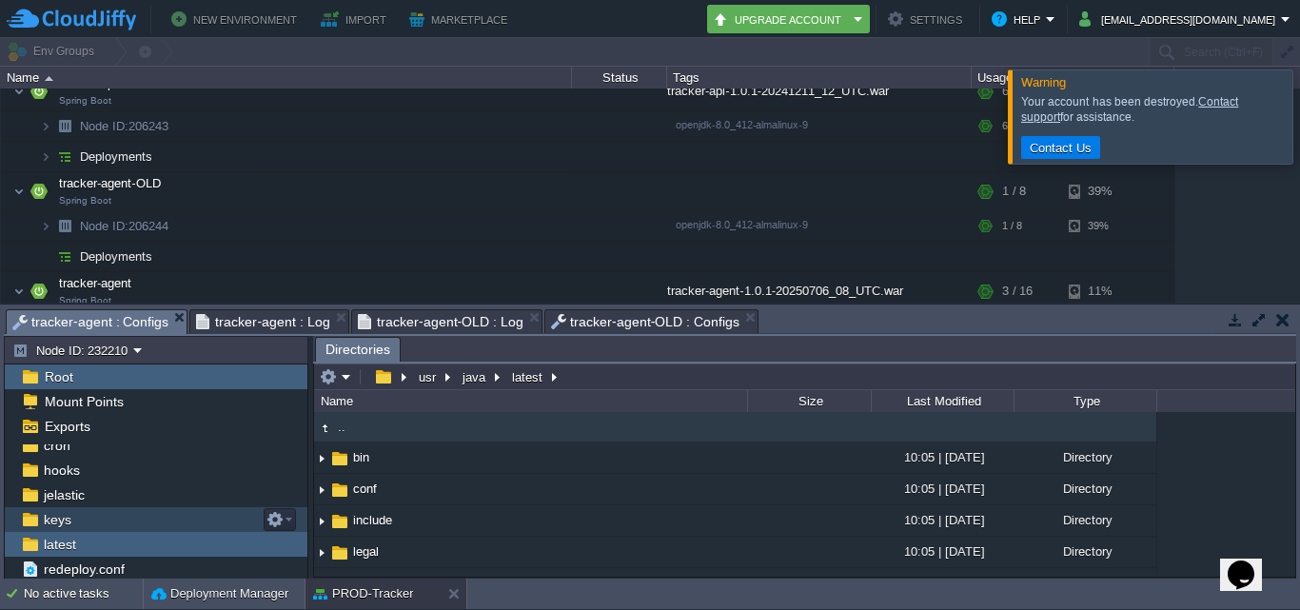
click at [106, 527] on div "keys" at bounding box center [156, 519] width 303 height 25
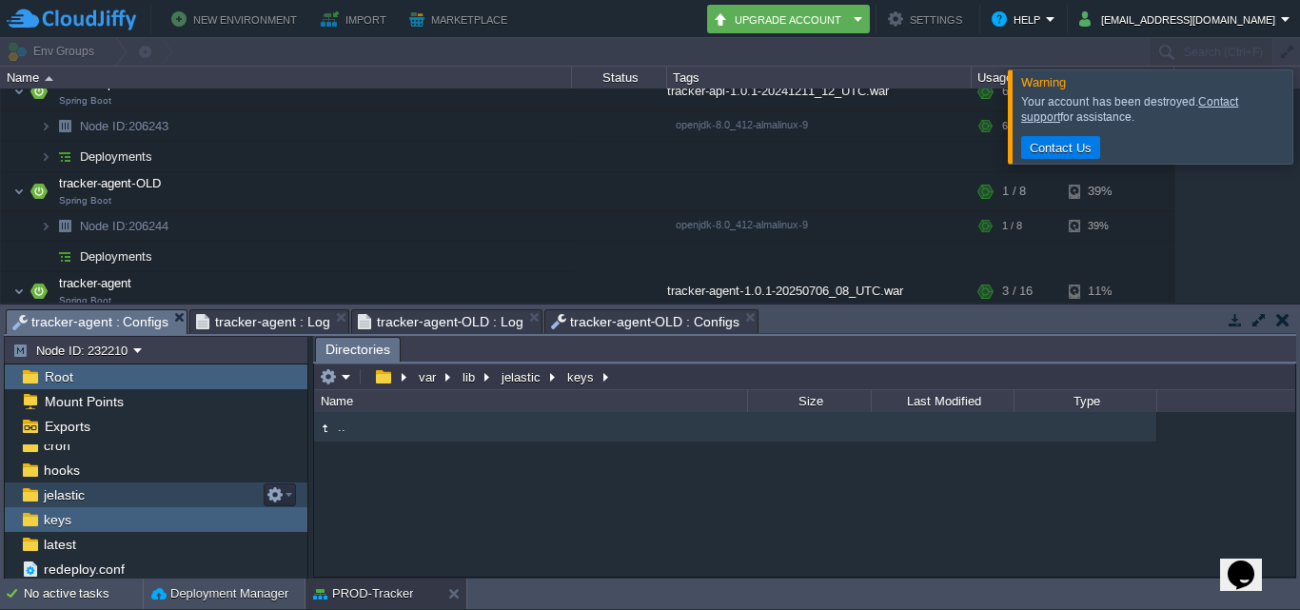
click at [100, 487] on div "jelastic" at bounding box center [156, 494] width 303 height 25
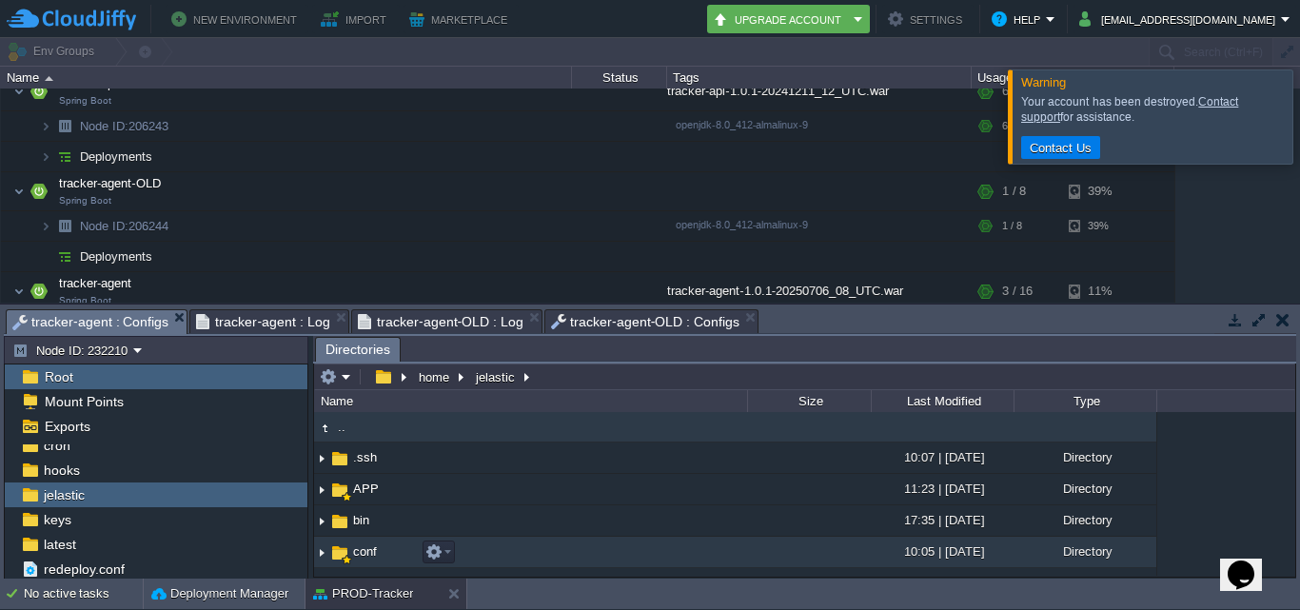
scroll to position [177, 0]
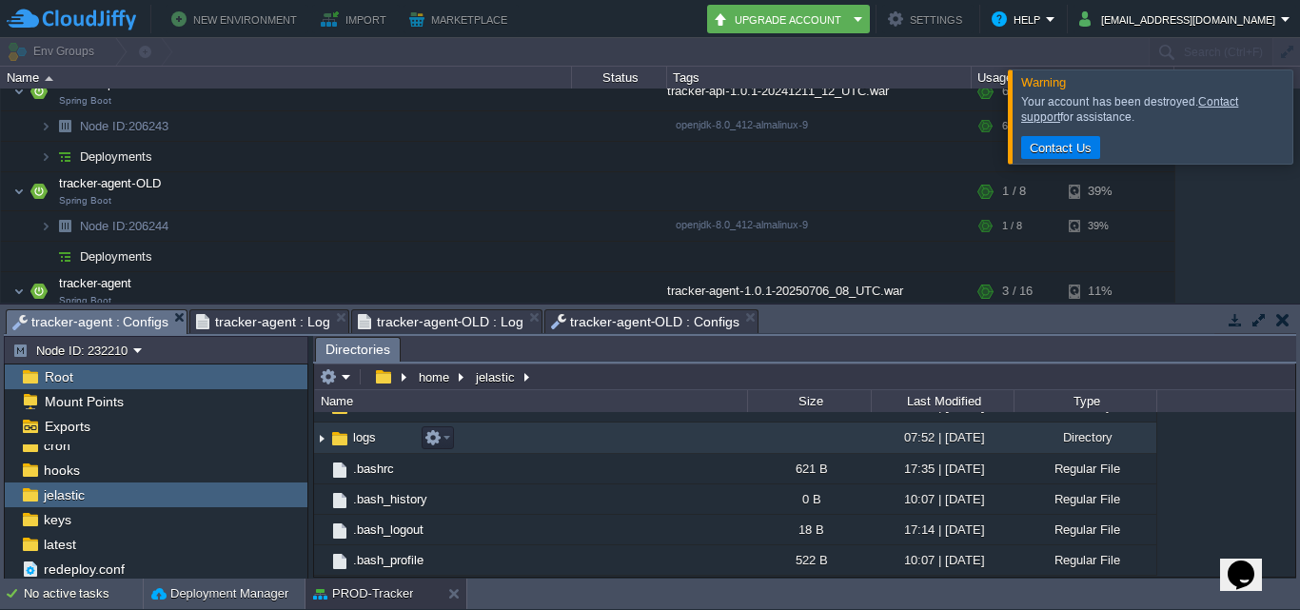
click at [317, 441] on img at bounding box center [321, 437] width 15 height 29
click at [421, 440] on td "logs" at bounding box center [530, 437] width 433 height 31
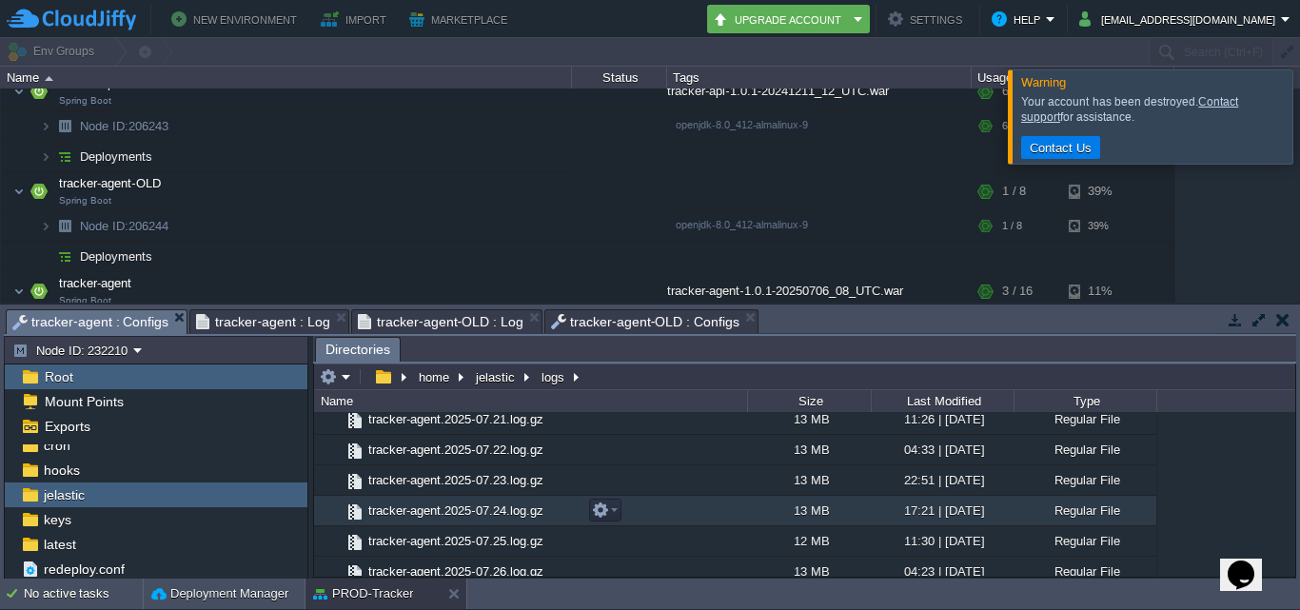
scroll to position [748, 0]
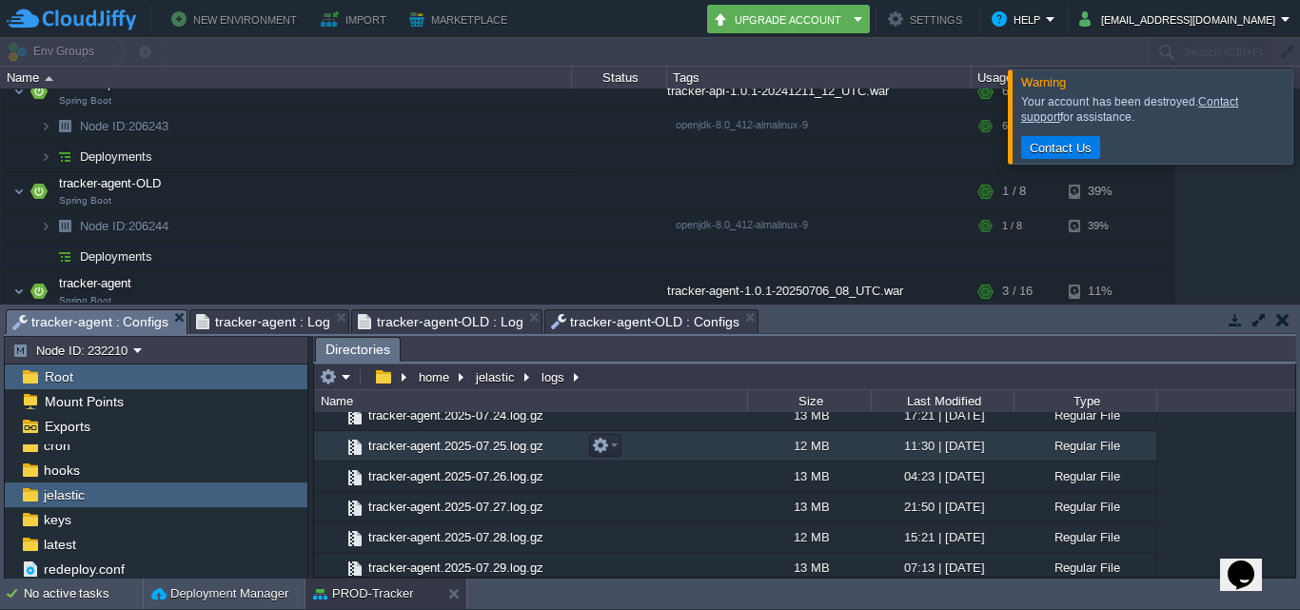
click at [516, 445] on span "tracker-agent.2025-07.25.log.gz" at bounding box center [455, 446] width 181 height 16
click at [621, 447] on td "tracker-agent.2025-07.25.log.gz" at bounding box center [530, 446] width 433 height 30
click at [617, 450] on td at bounding box center [605, 445] width 32 height 23
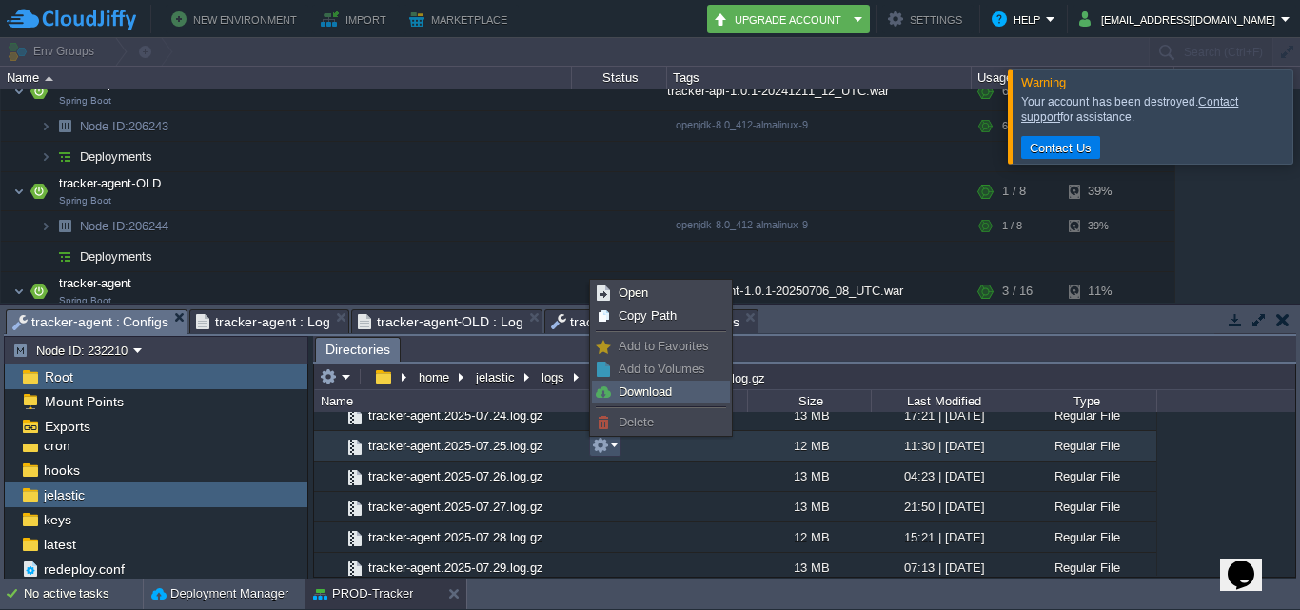
click at [645, 389] on span "Download" at bounding box center [644, 391] width 53 height 14
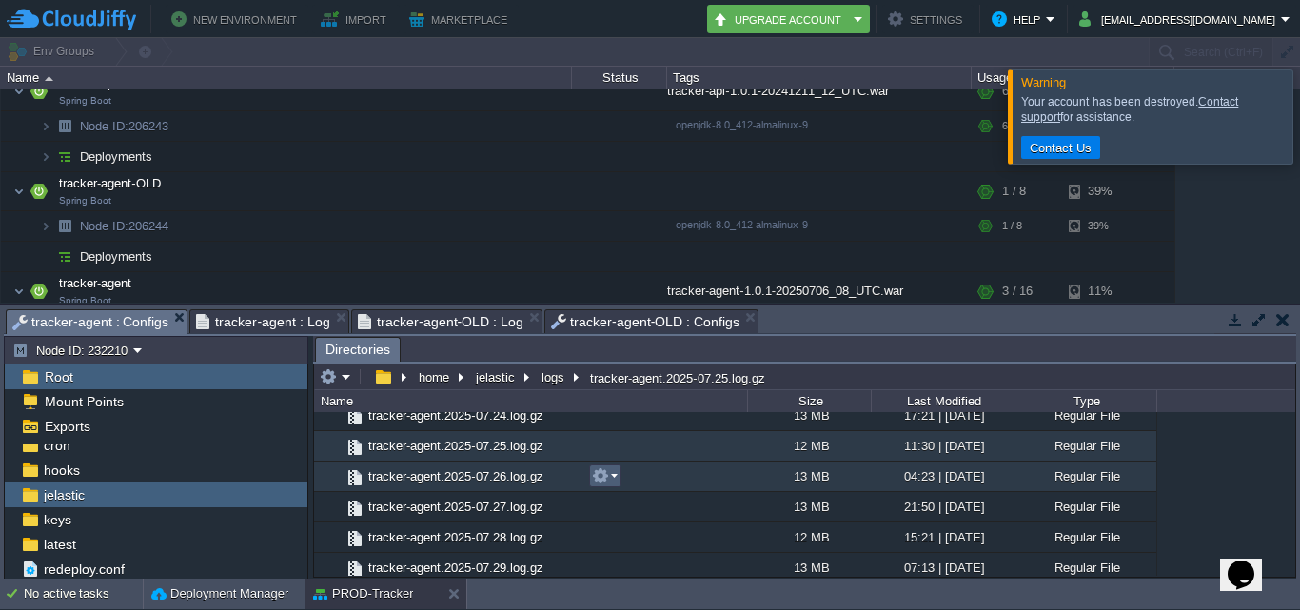
click at [613, 482] on em at bounding box center [605, 475] width 26 height 17
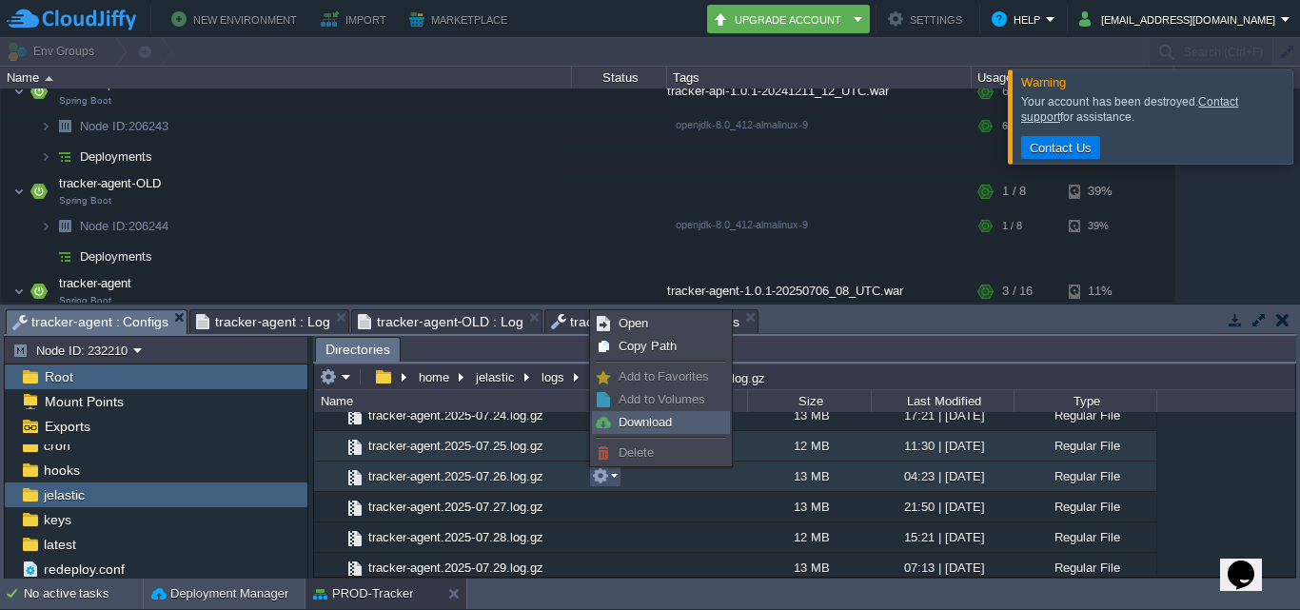
click at [635, 417] on span "Download" at bounding box center [644, 422] width 53 height 14
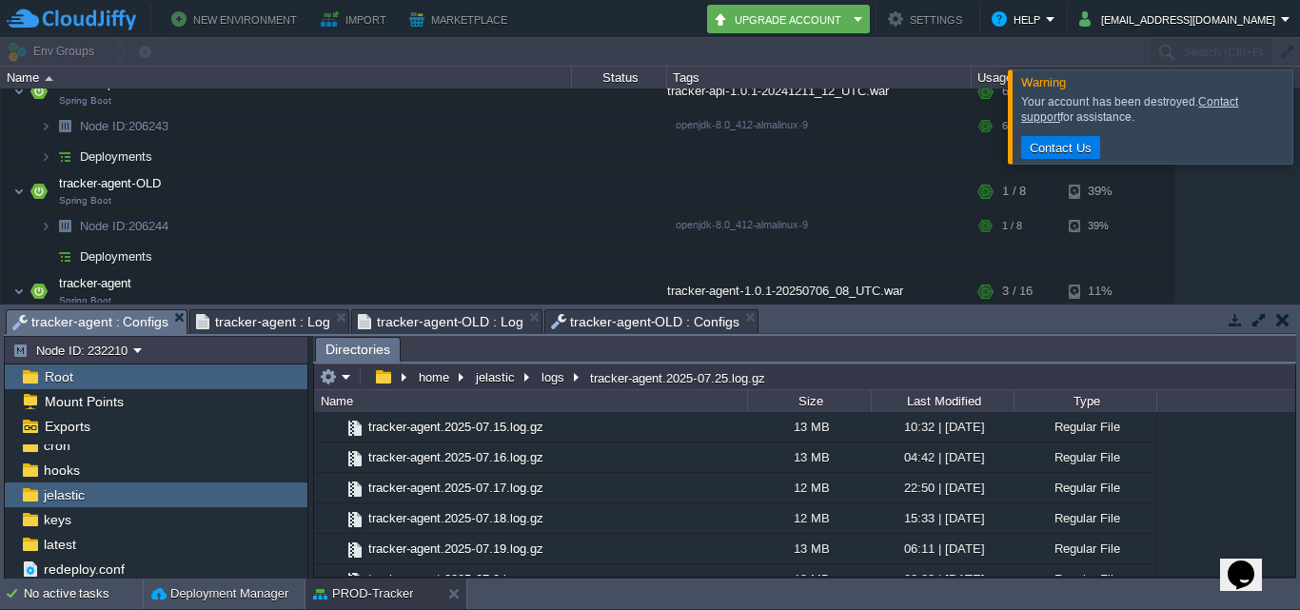
scroll to position [367, 0]
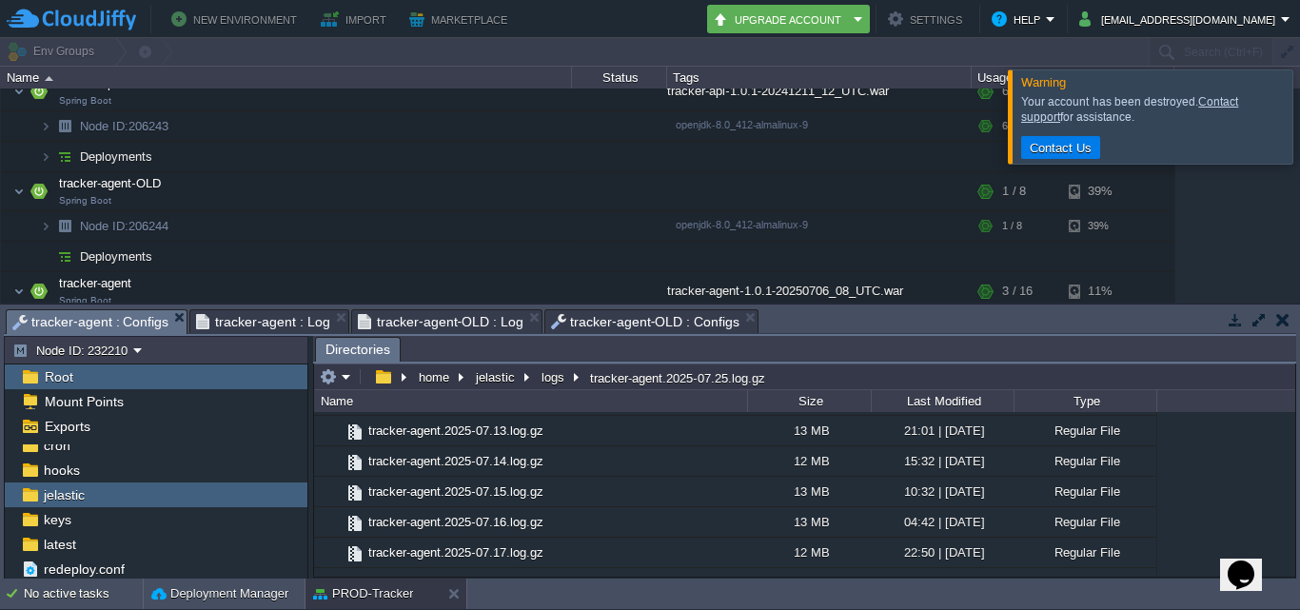
click at [618, 323] on span "tracker-agent-OLD : Configs" at bounding box center [645, 321] width 188 height 23
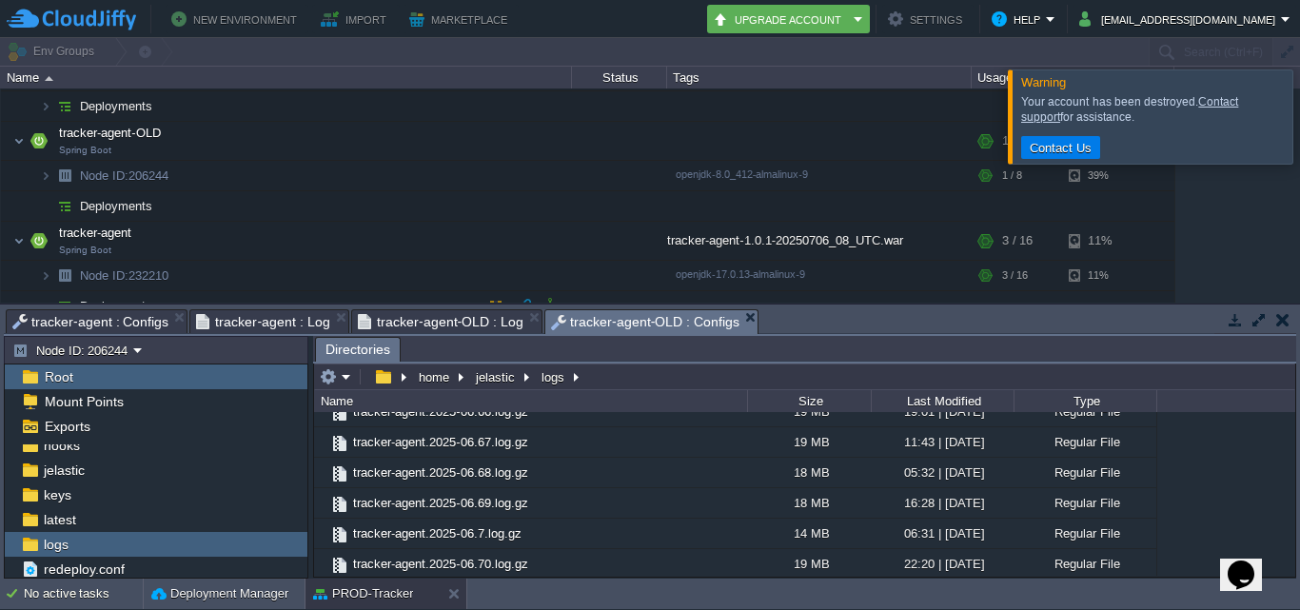
scroll to position [285, 0]
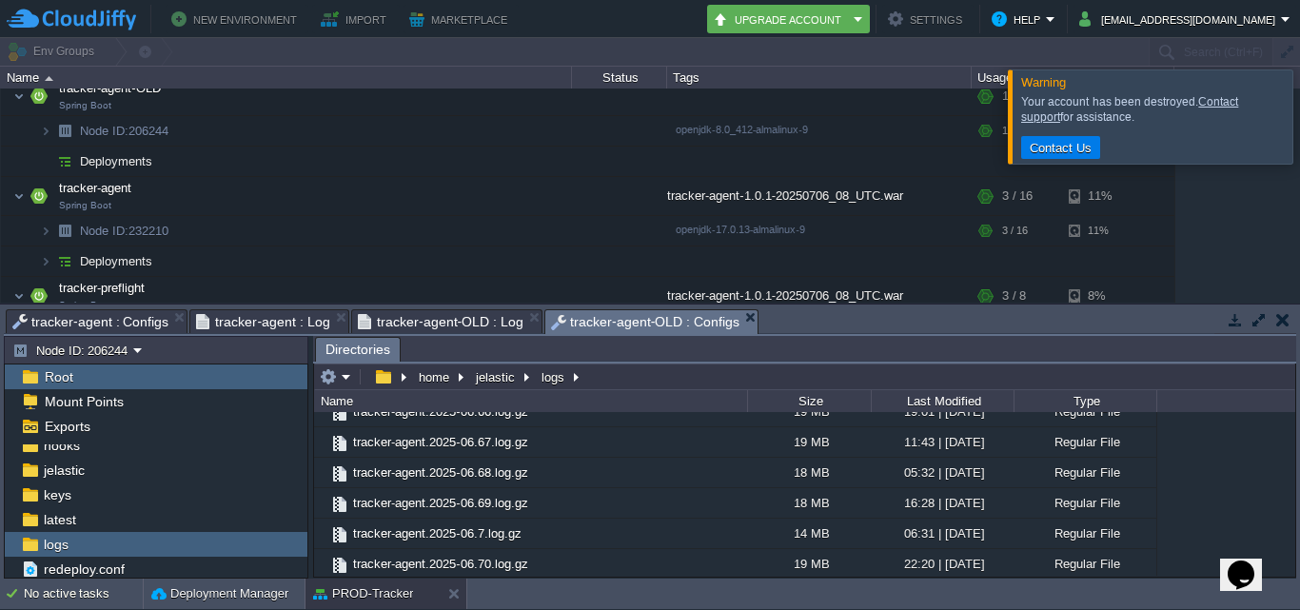
click at [255, 329] on span "tracker-agent : Log" at bounding box center [262, 321] width 133 height 23
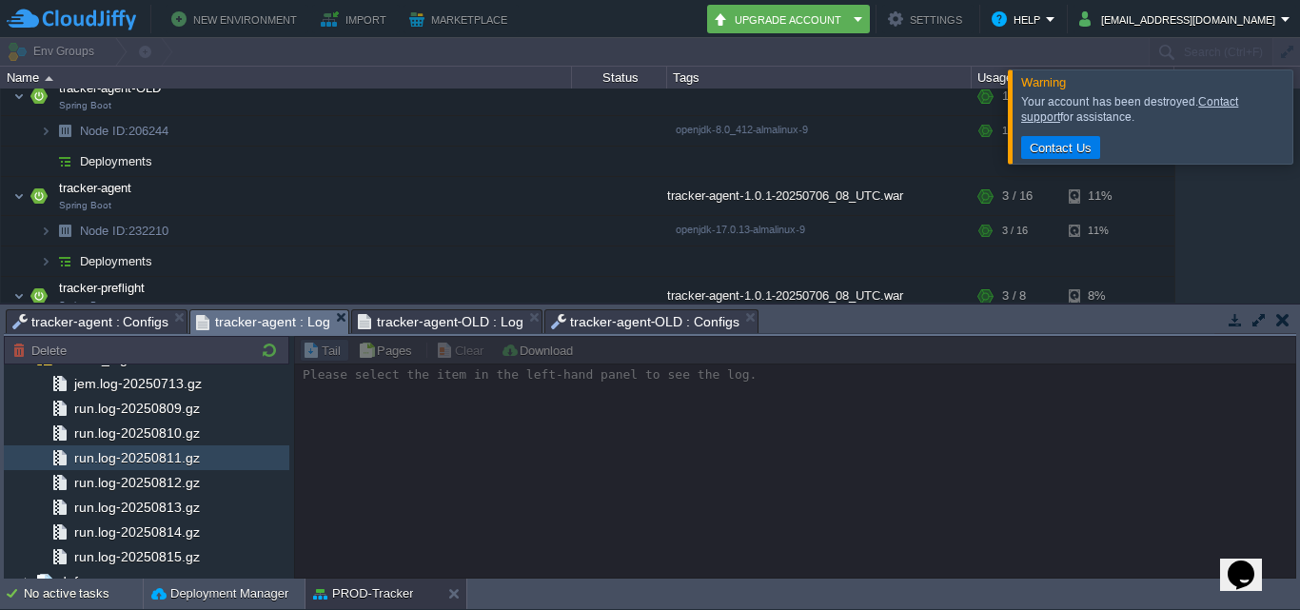
scroll to position [95, 0]
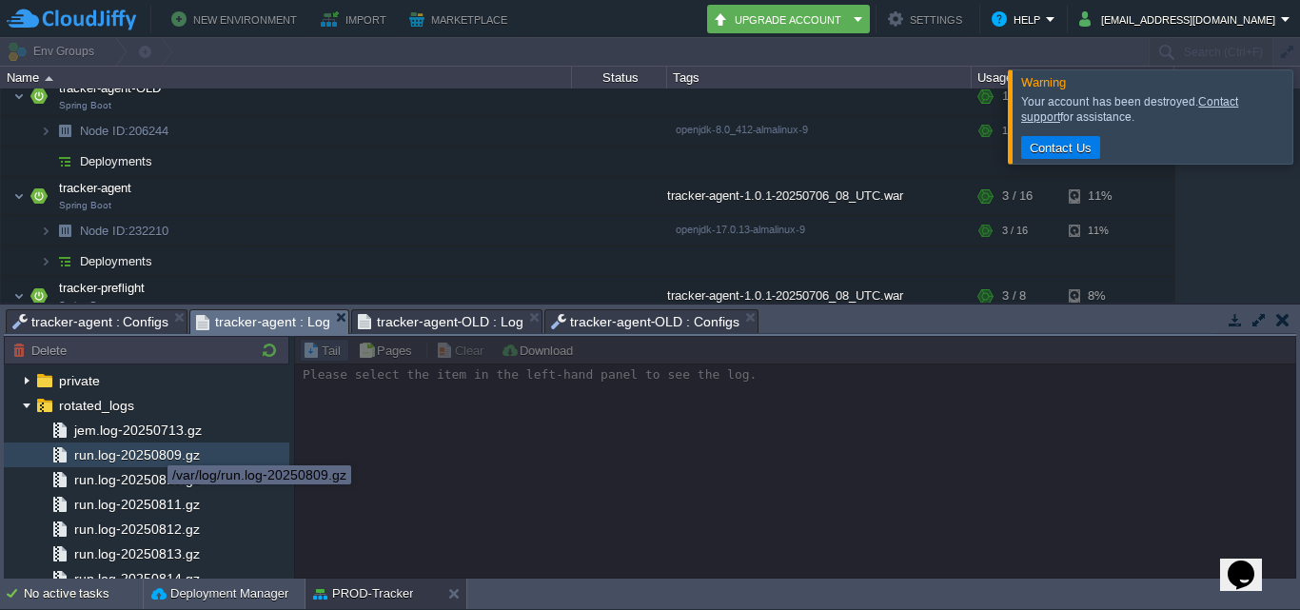
click at [154, 459] on span "run.log-20250809.gz" at bounding box center [136, 454] width 132 height 17
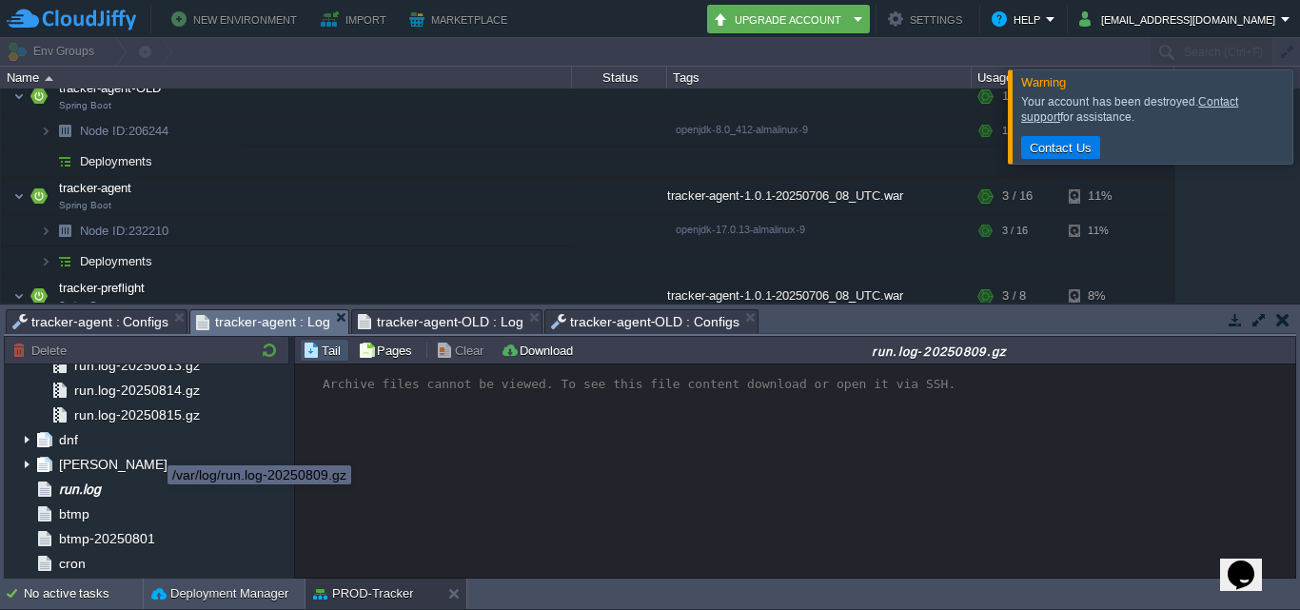
scroll to position [285, 0]
click at [409, 323] on span "tracker-agent-OLD : Log" at bounding box center [441, 321] width 166 height 23
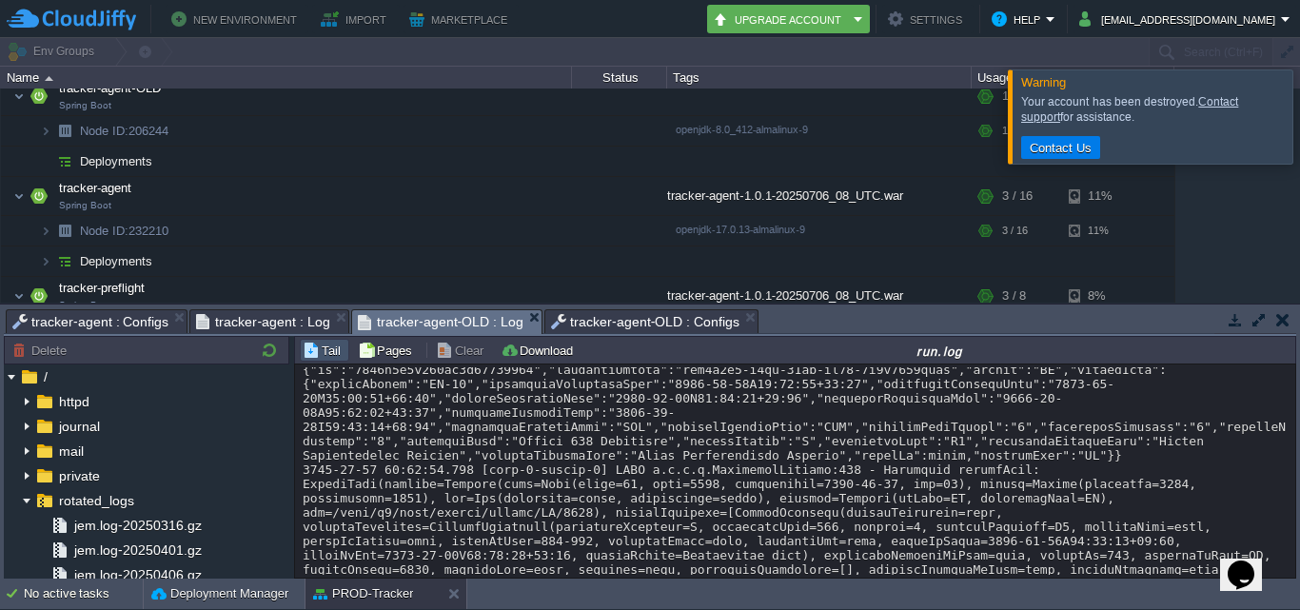
scroll to position [381, 0]
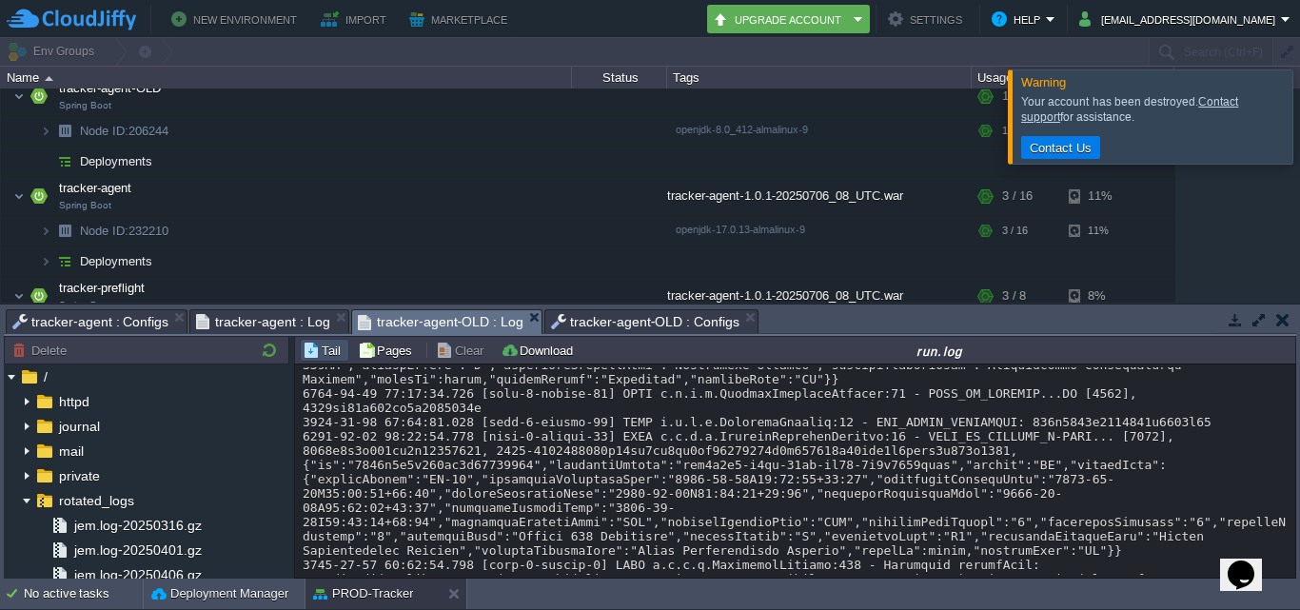
click at [622, 315] on span "tracker-agent-OLD : Configs" at bounding box center [645, 321] width 188 height 23
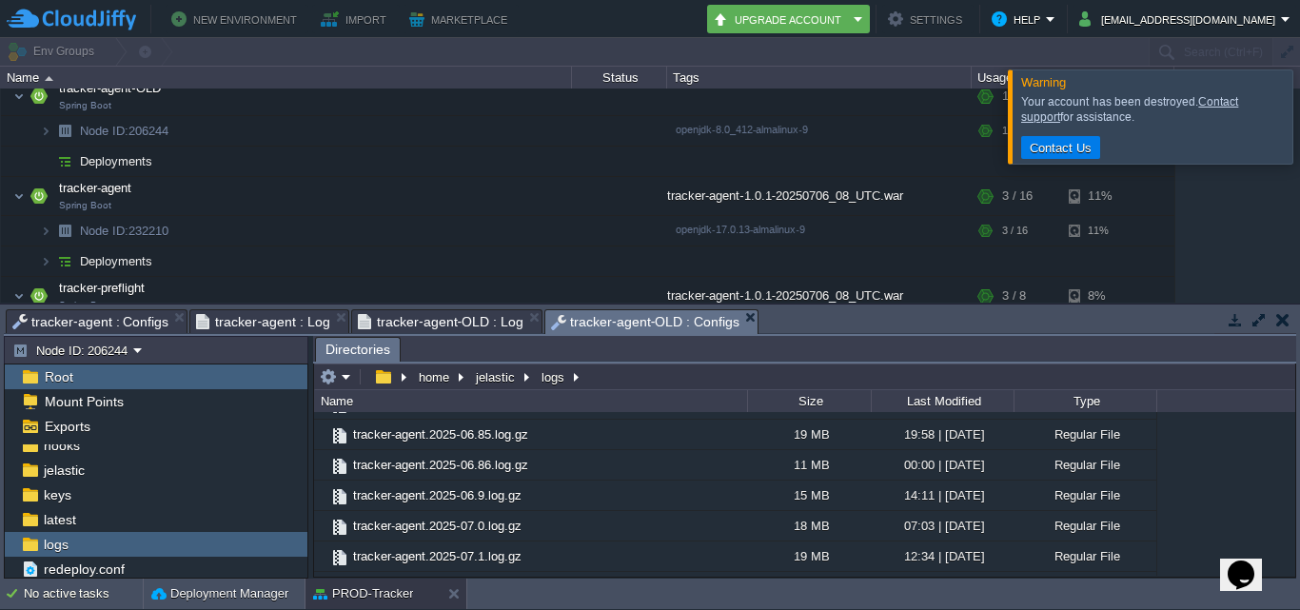
scroll to position [11132, 0]
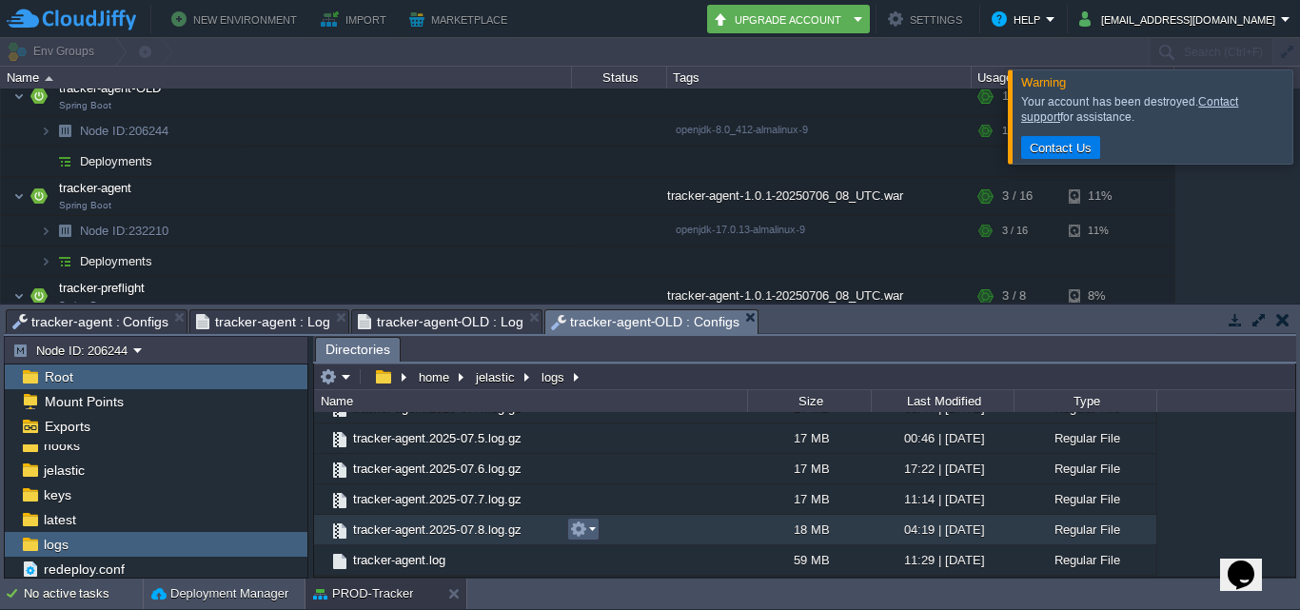
click at [595, 533] on em at bounding box center [583, 528] width 26 height 17
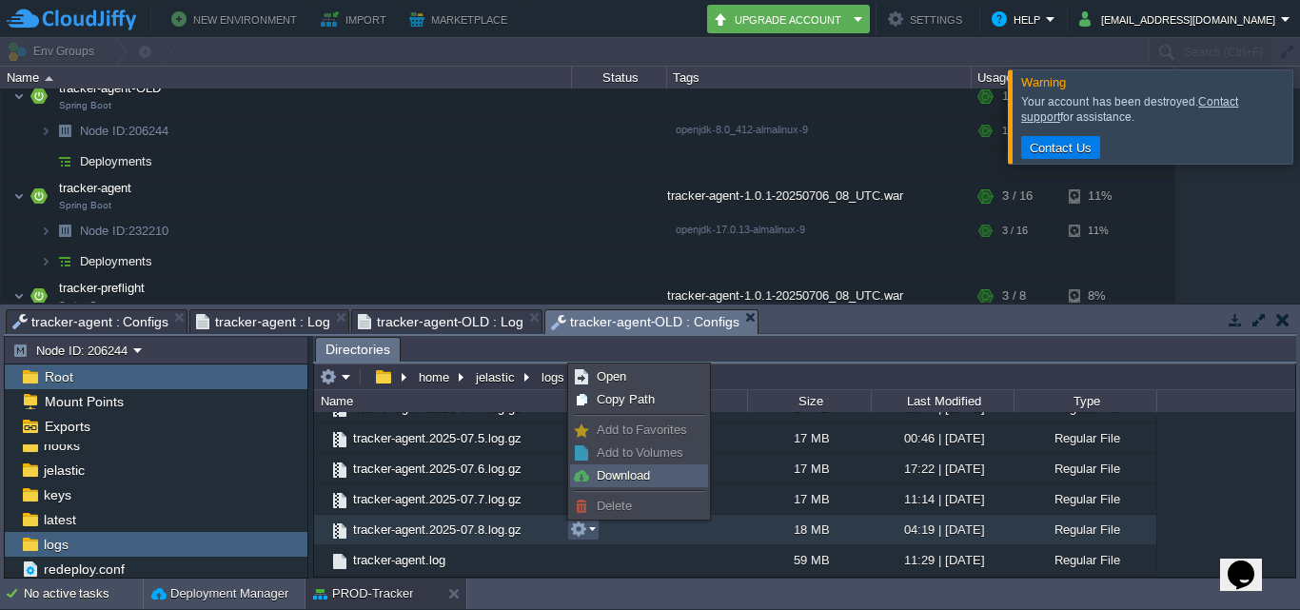
click at [627, 477] on span "Download" at bounding box center [623, 475] width 53 height 14
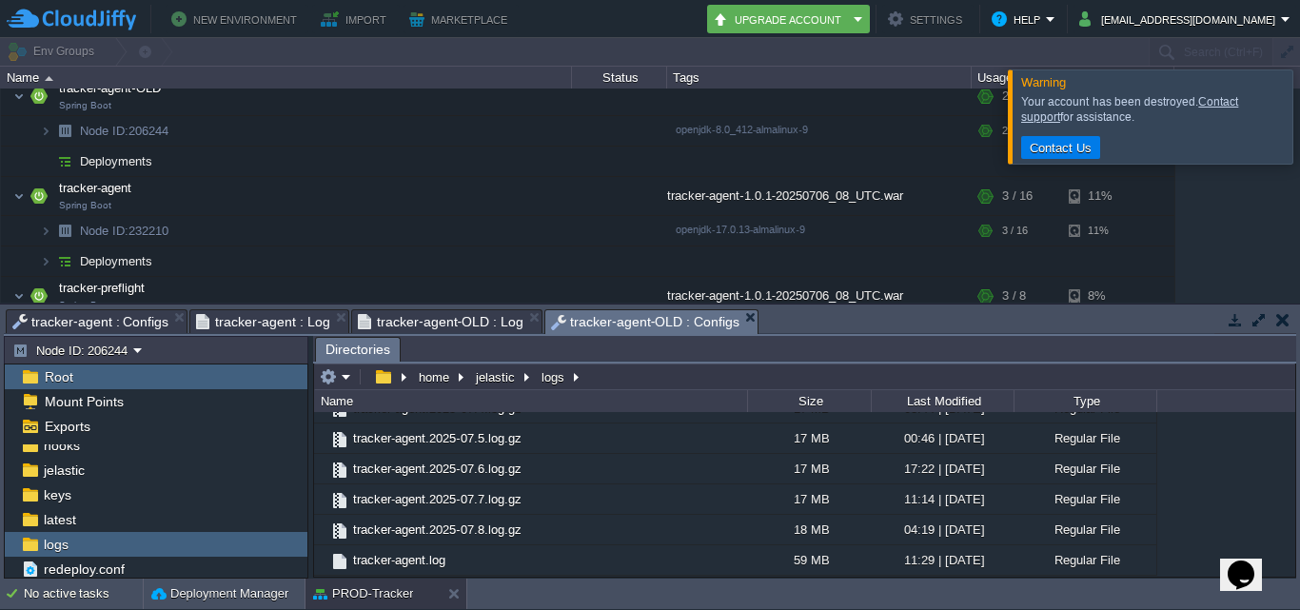
click at [422, 323] on span "tracker-agent-OLD : Log" at bounding box center [441, 321] width 166 height 23
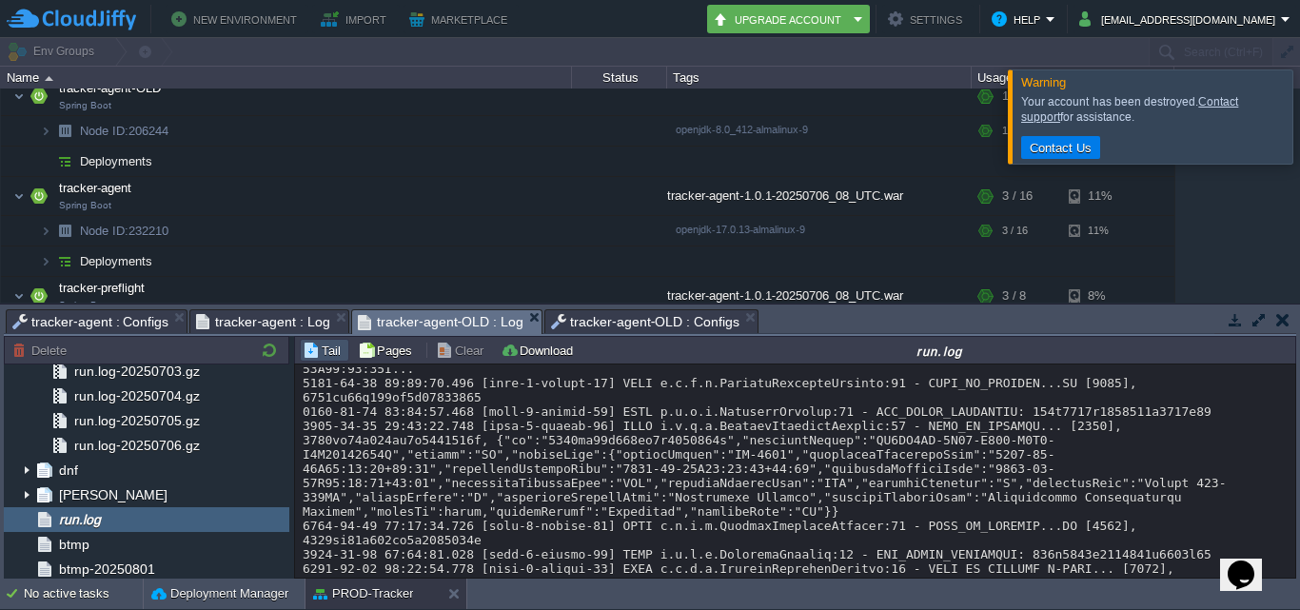
scroll to position [571, 0]
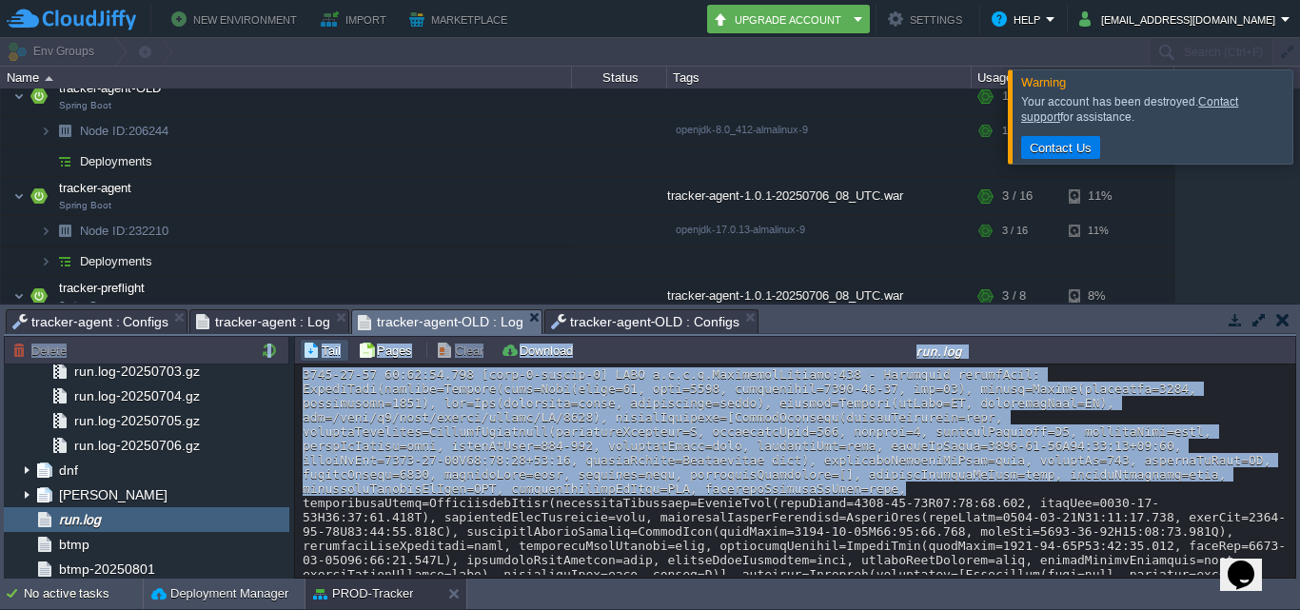
drag, startPoint x: 1293, startPoint y: 378, endPoint x: 1298, endPoint y: 460, distance: 82.9
click at [1298, 460] on div "Tasks Activity Log Archive Git / SVN tracker-agent : Configs tracker-agent : Lo…" at bounding box center [650, 441] width 1300 height 274
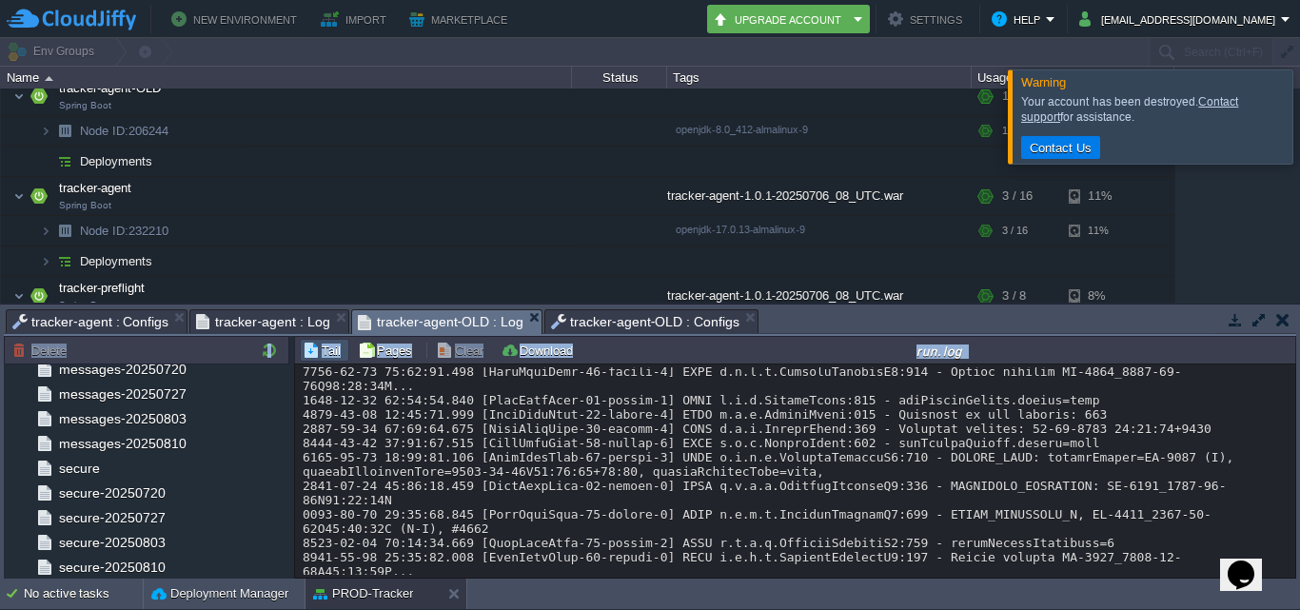
scroll to position [1222, 0]
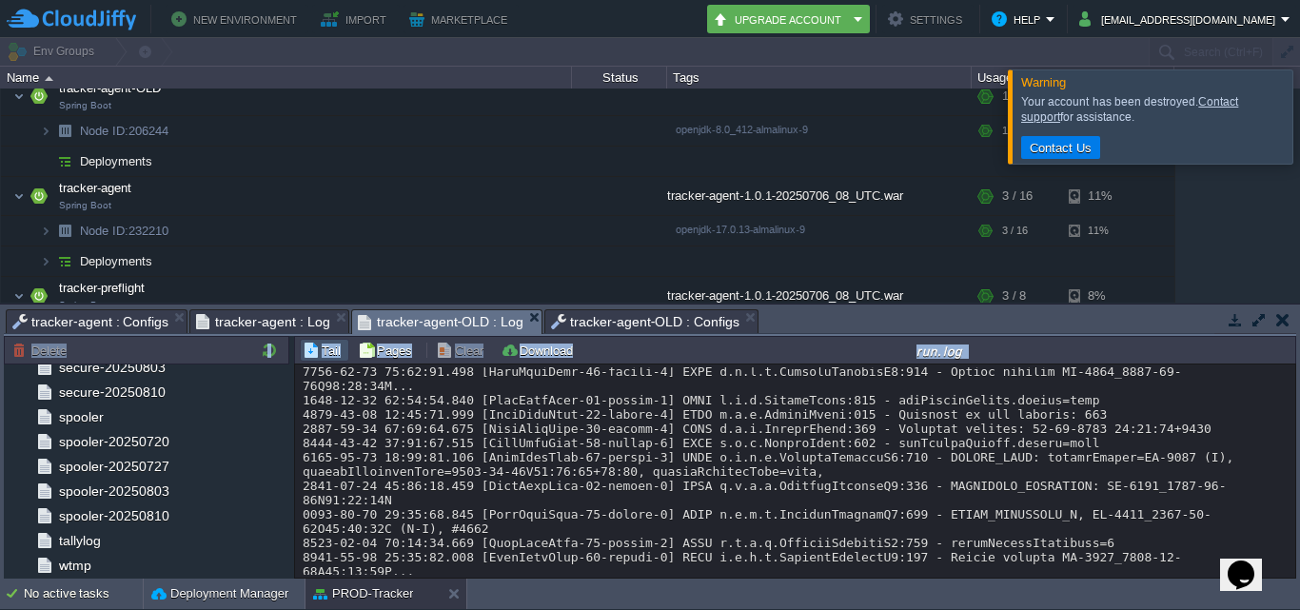
click at [643, 325] on span "tracker-agent-OLD : Configs" at bounding box center [645, 321] width 188 height 23
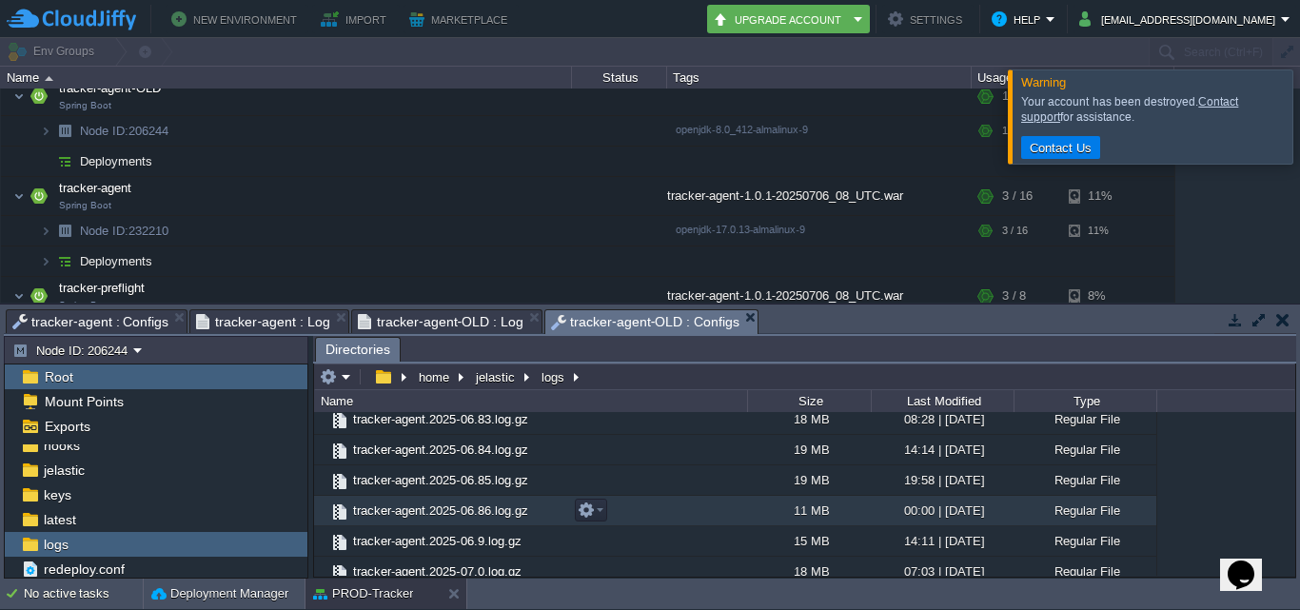
scroll to position [10751, 0]
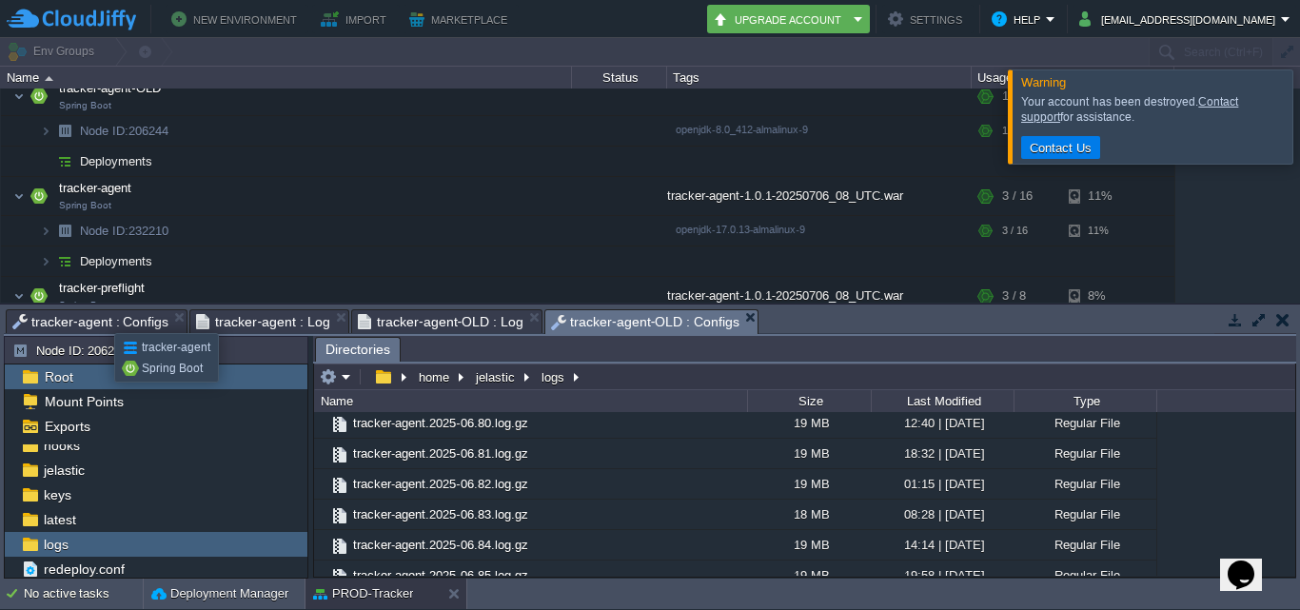
click at [97, 321] on span "tracker-agent : Configs" at bounding box center [90, 321] width 156 height 23
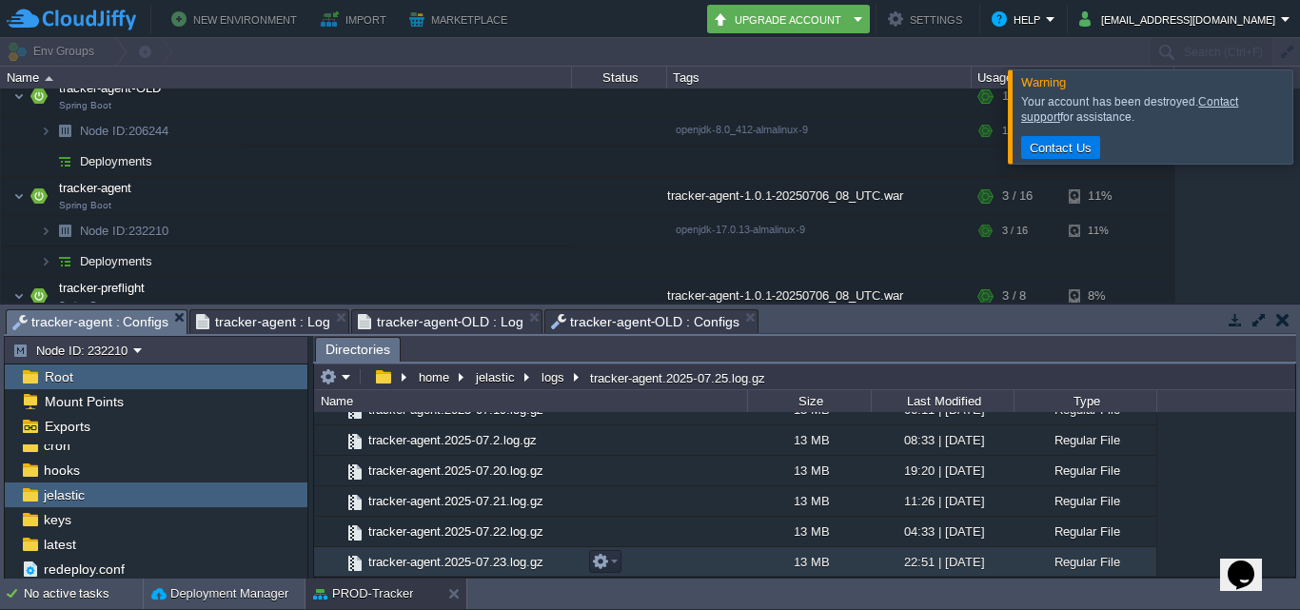
scroll to position [666, 0]
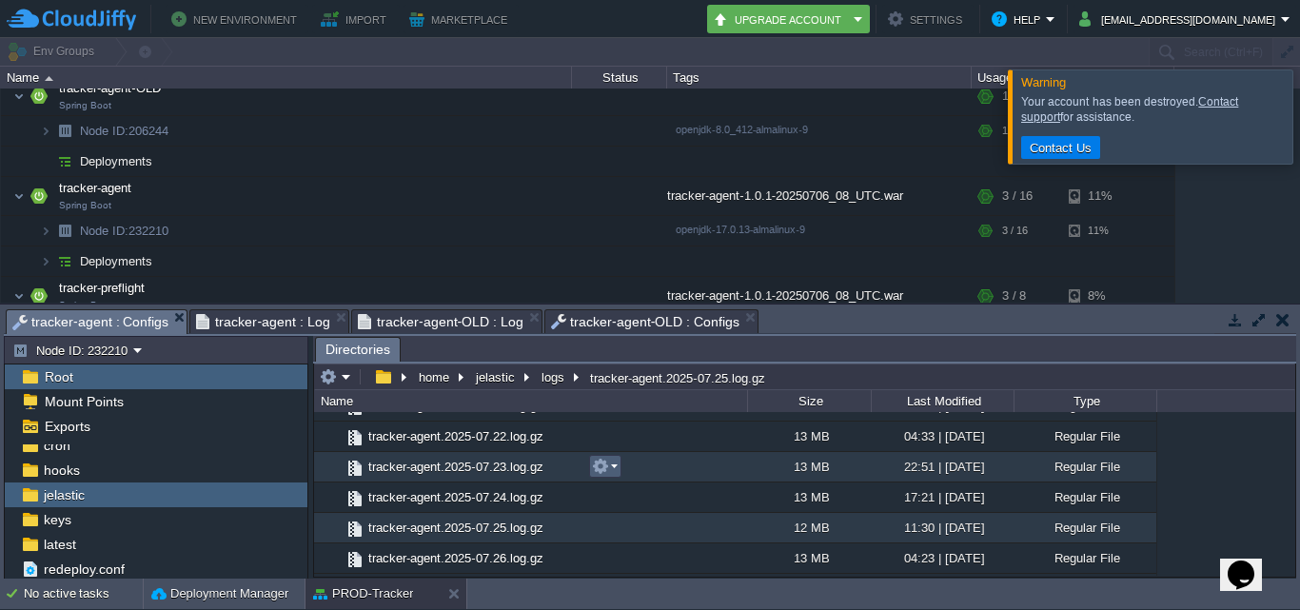
click at [611, 470] on em at bounding box center [605, 466] width 26 height 17
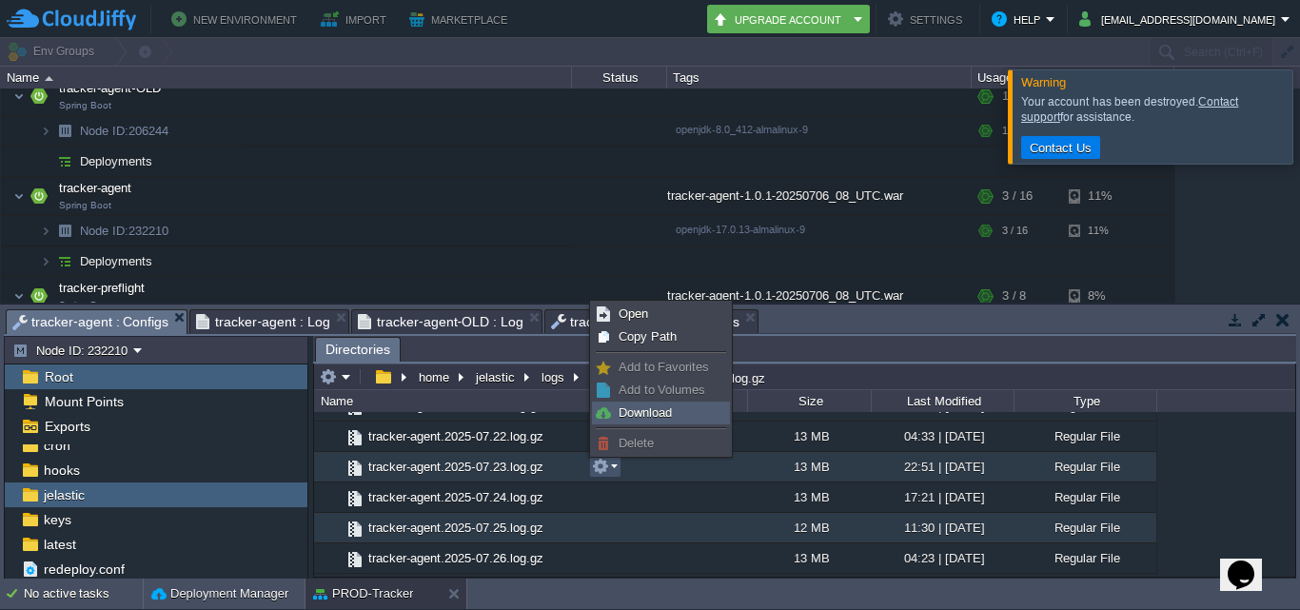
click at [646, 407] on span "Download" at bounding box center [644, 412] width 53 height 14
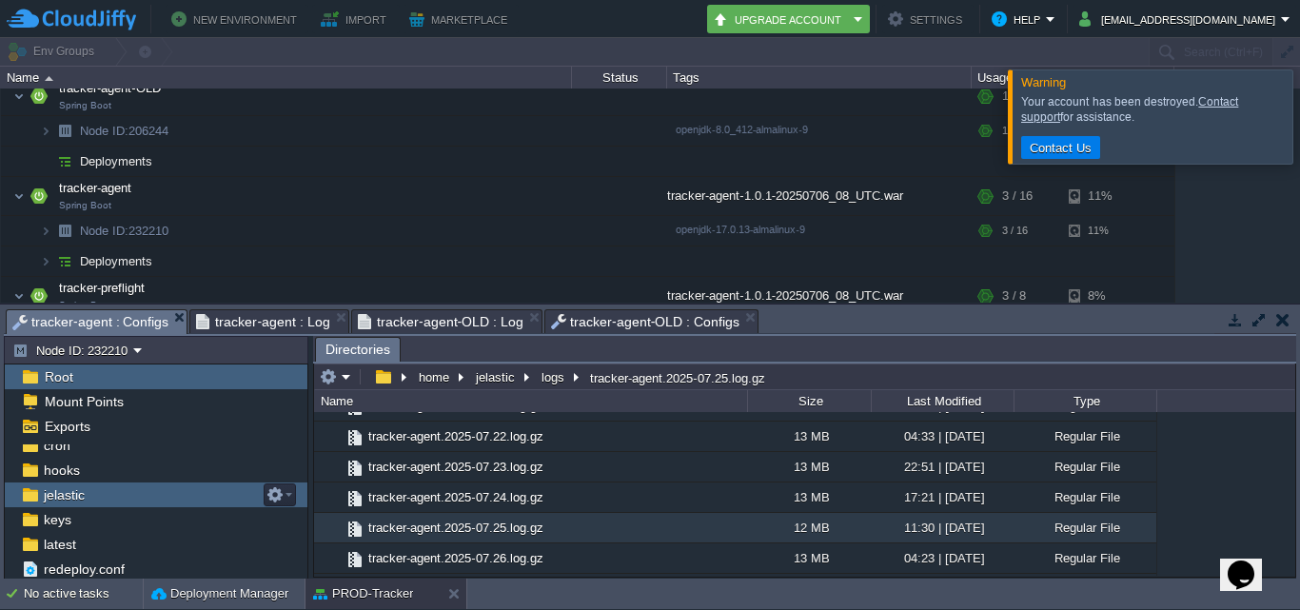
scroll to position [0, 0]
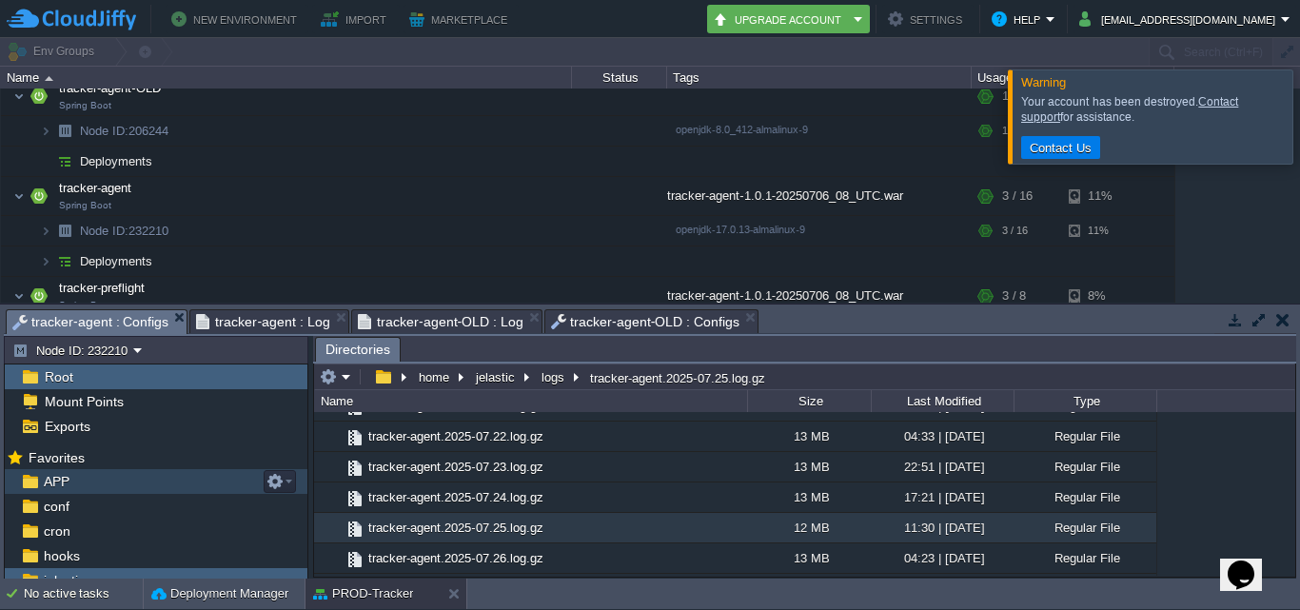
click at [97, 484] on div "APP" at bounding box center [156, 481] width 303 height 25
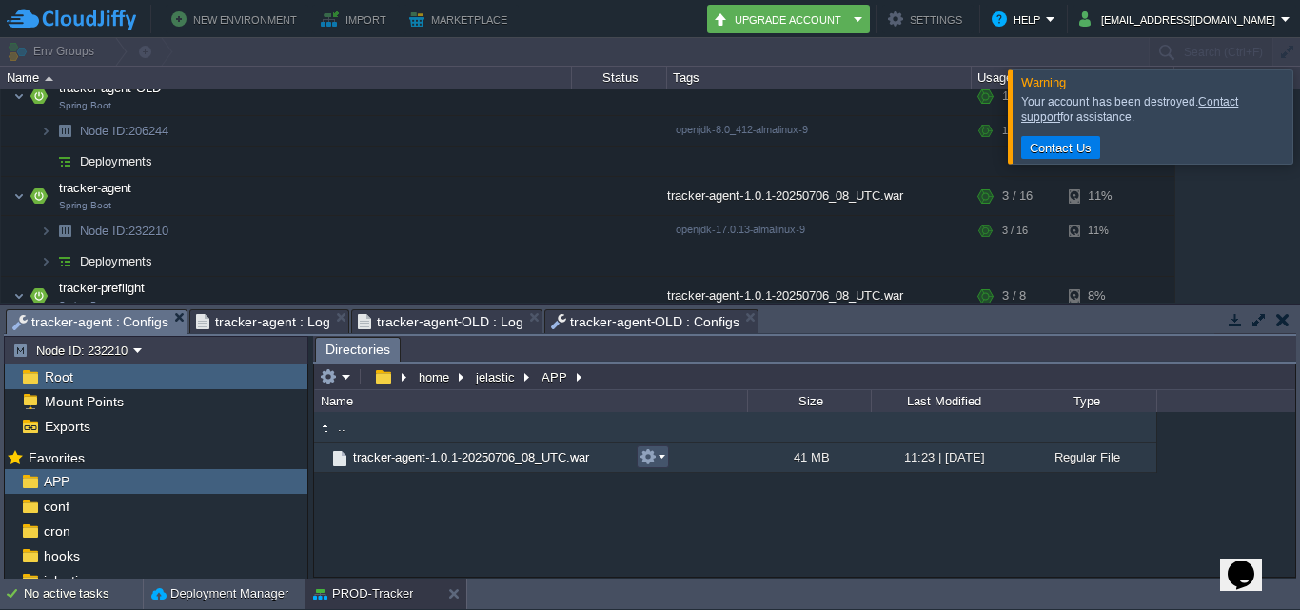
click at [654, 462] on button "button" at bounding box center [647, 456] width 17 height 17
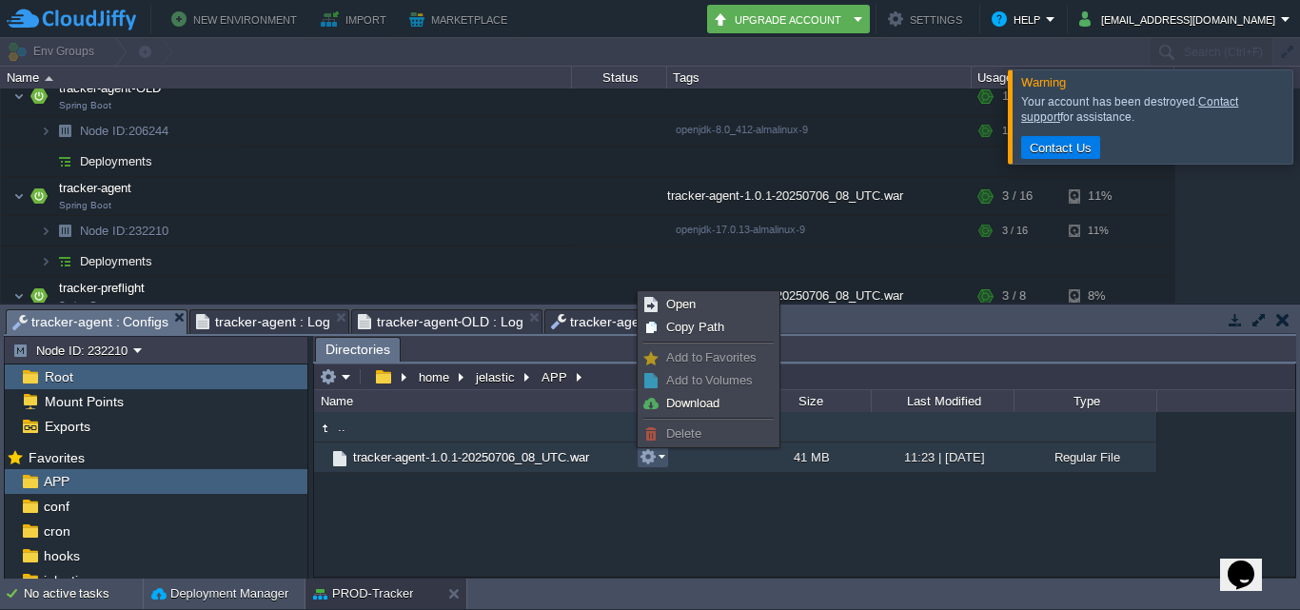
click at [640, 523] on div ".. tracker-agent-1.0.1-20250706_08_UTC.war 41 MB 11:23 | 06 Jul 2025 Regular Fi…" at bounding box center [804, 494] width 981 height 164
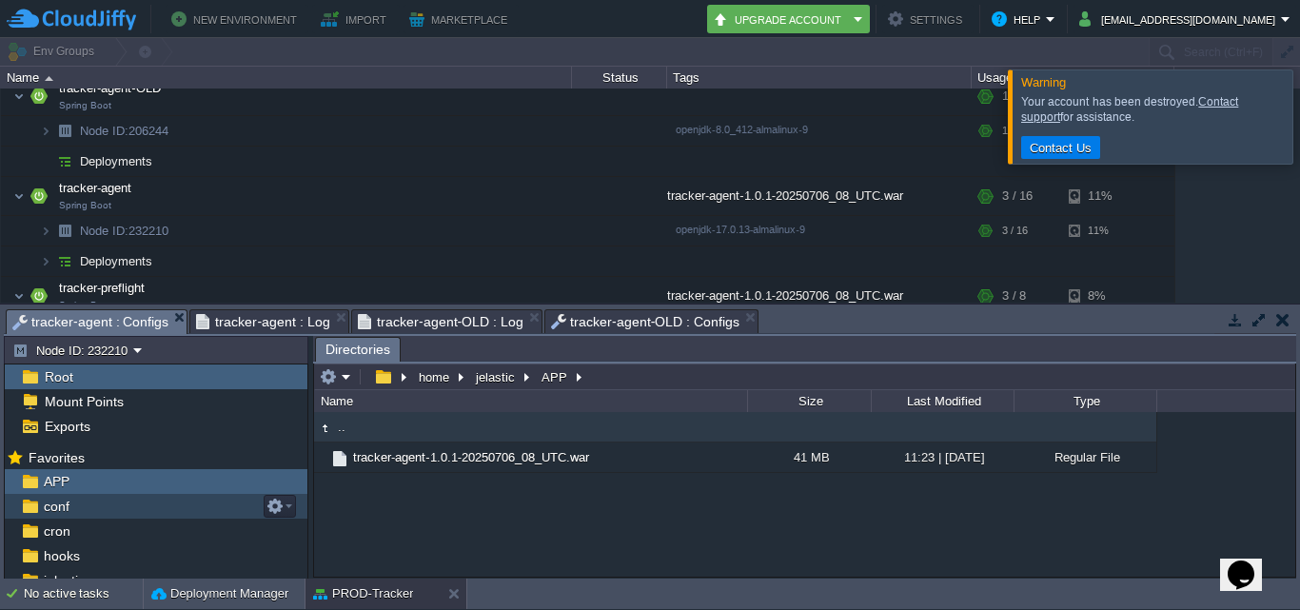
click at [81, 513] on div "conf" at bounding box center [156, 506] width 303 height 25
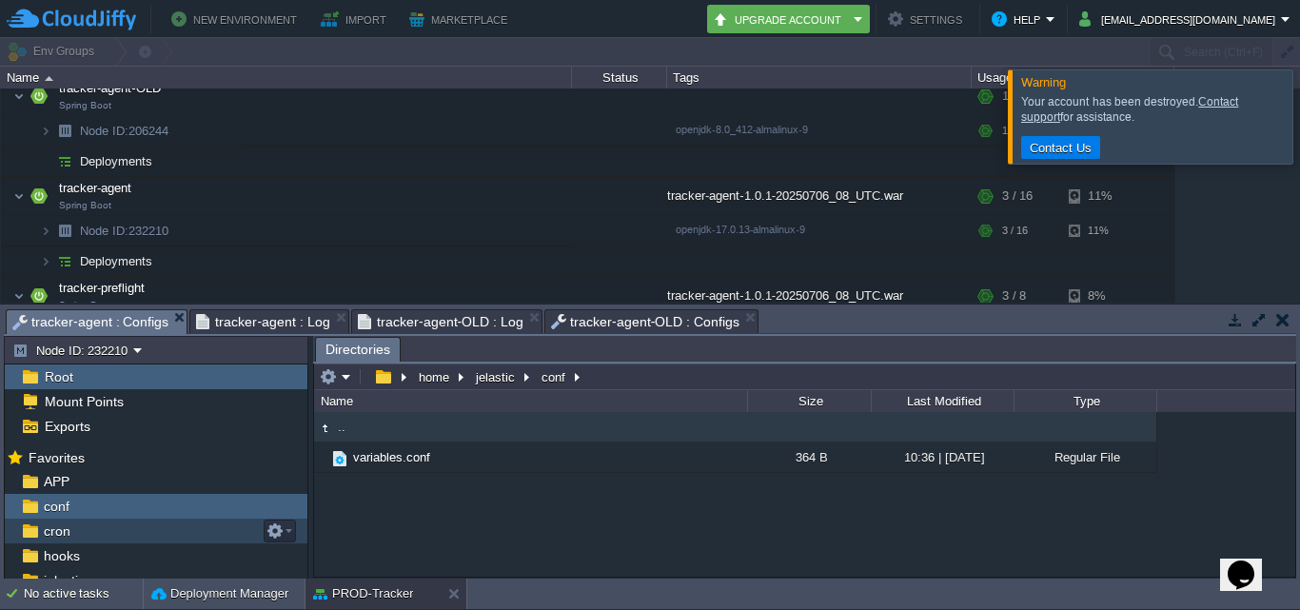
click at [47, 532] on span "cron" at bounding box center [56, 530] width 33 height 17
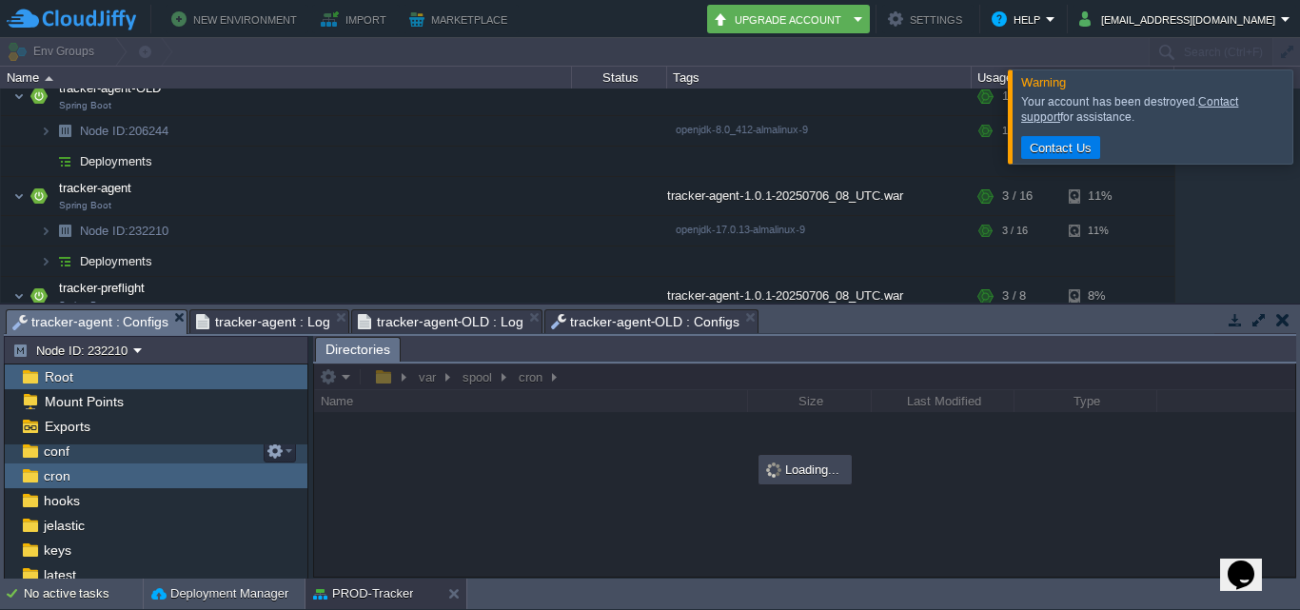
scroll to position [86, 0]
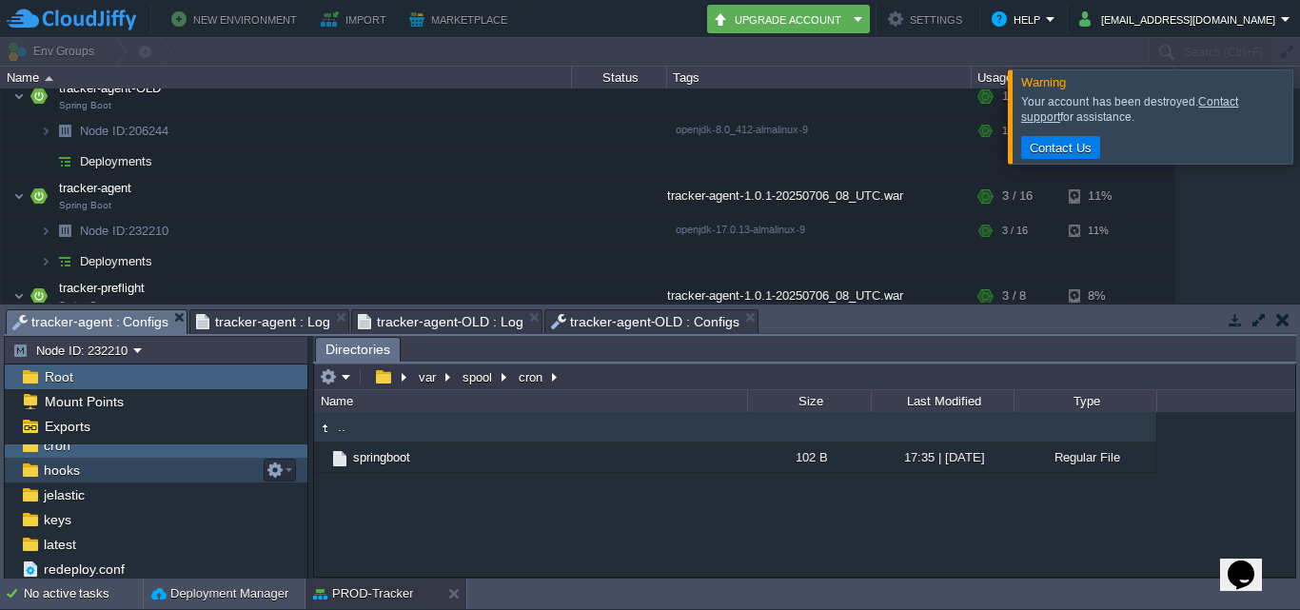
click at [63, 461] on div "hooks" at bounding box center [156, 470] width 303 height 25
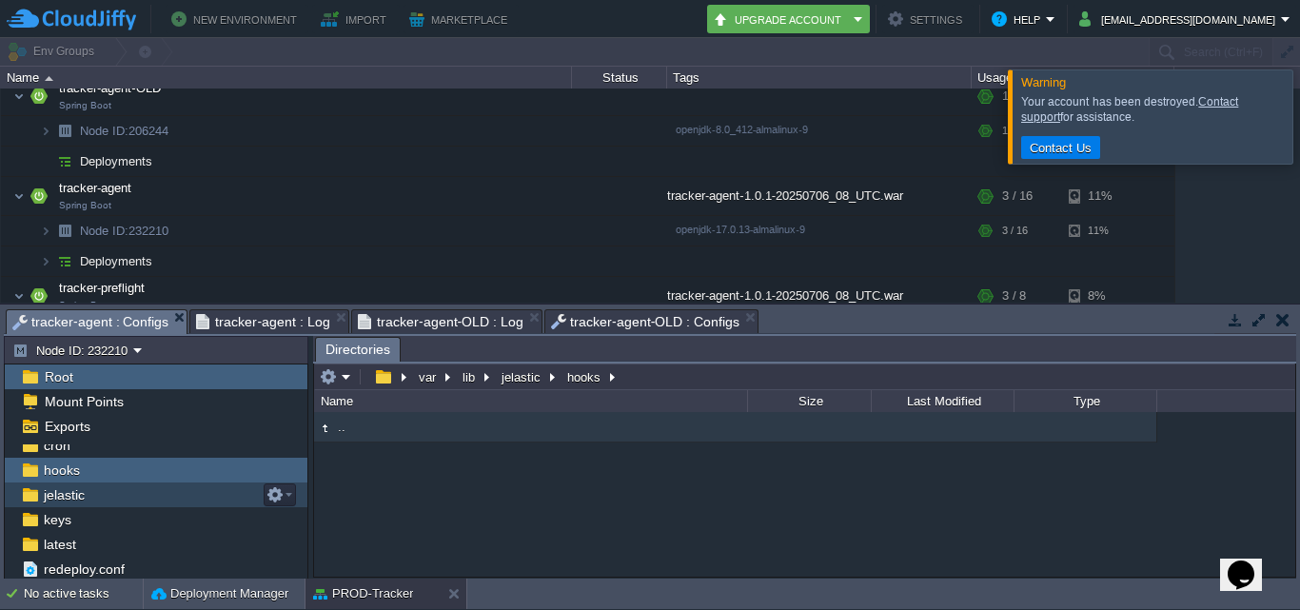
click at [83, 488] on span "jelastic" at bounding box center [64, 494] width 48 height 17
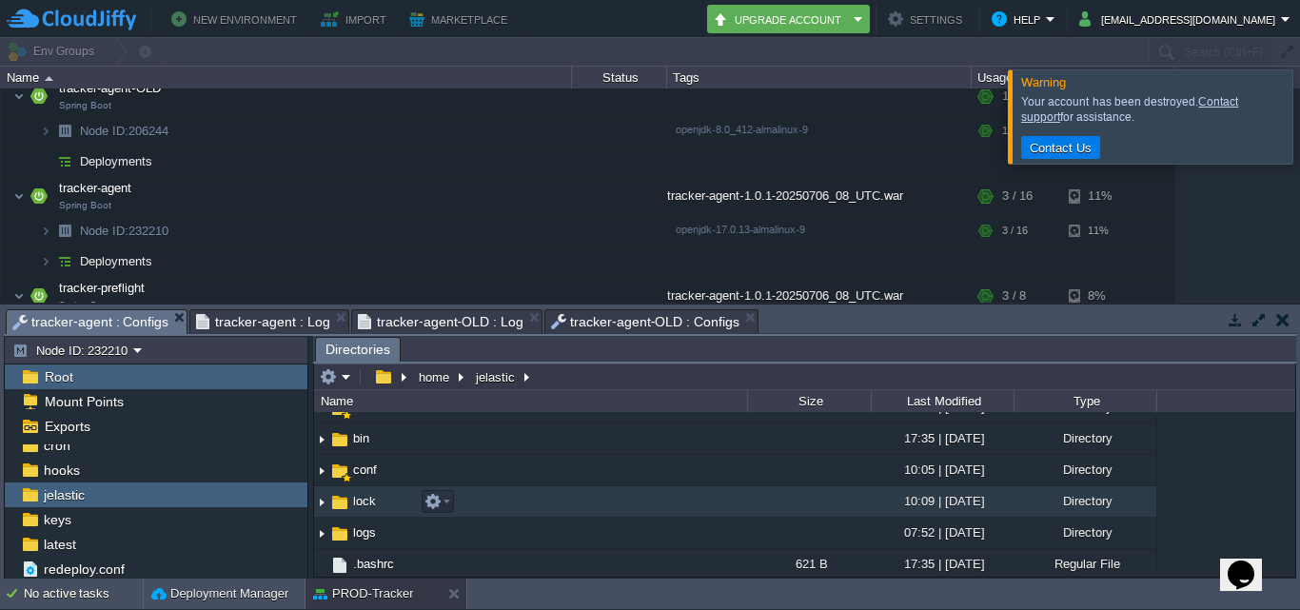
scroll to position [177, 0]
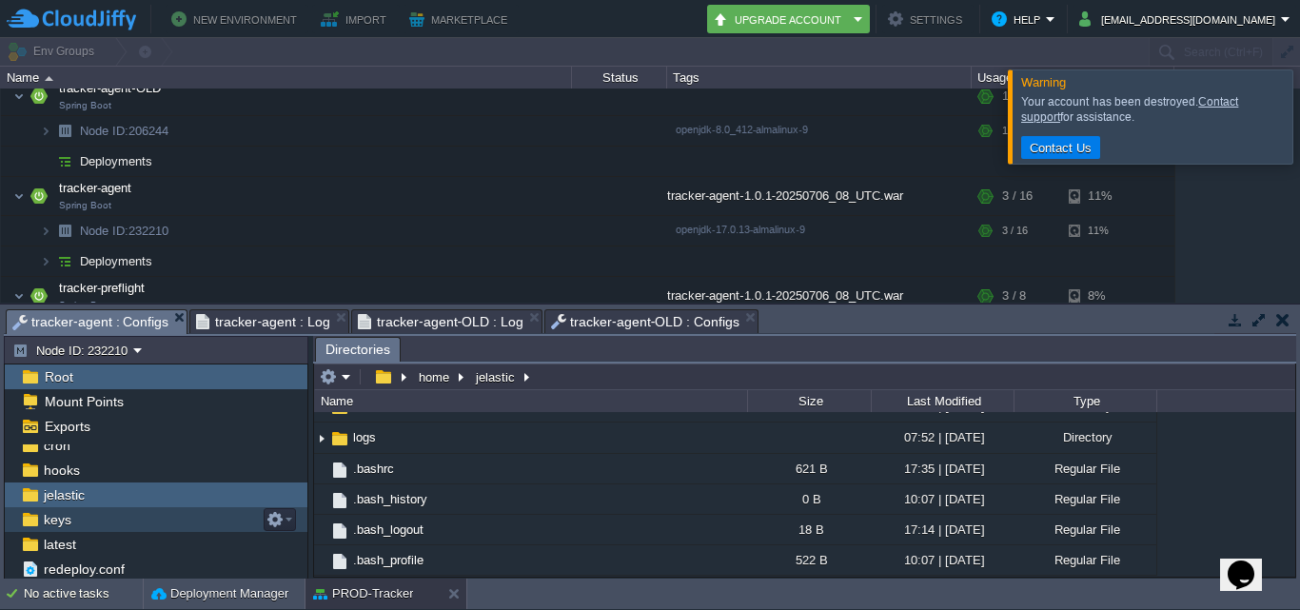
click at [154, 529] on div "keys" at bounding box center [156, 519] width 303 height 25
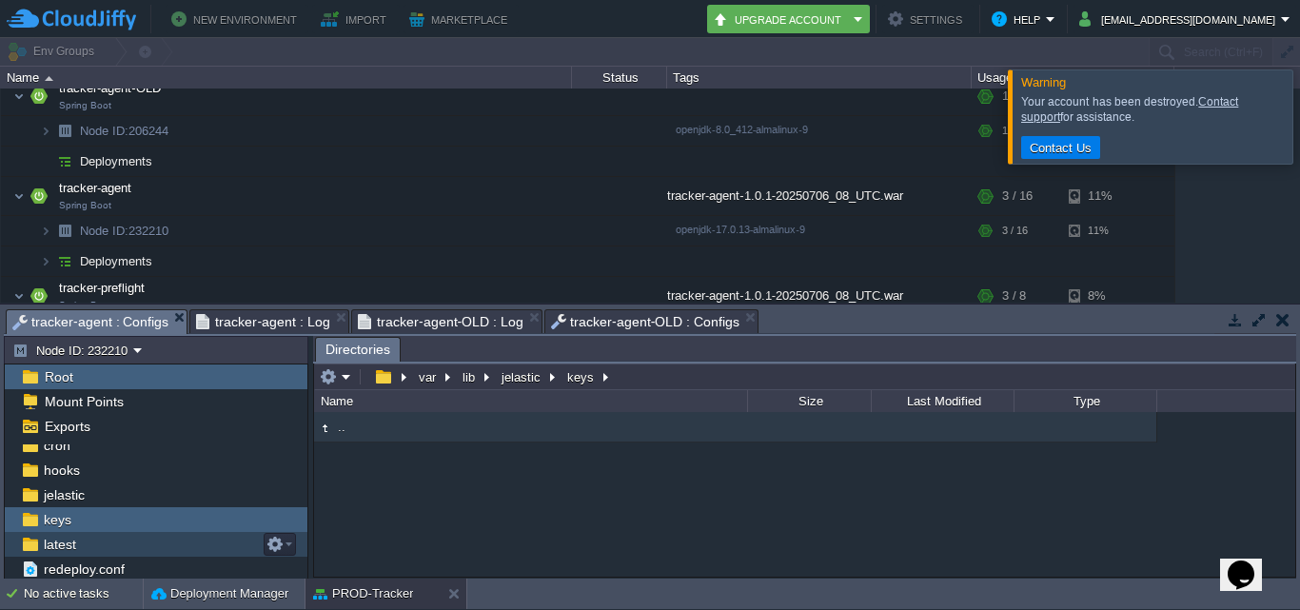
click at [120, 555] on div "latest" at bounding box center [156, 544] width 303 height 25
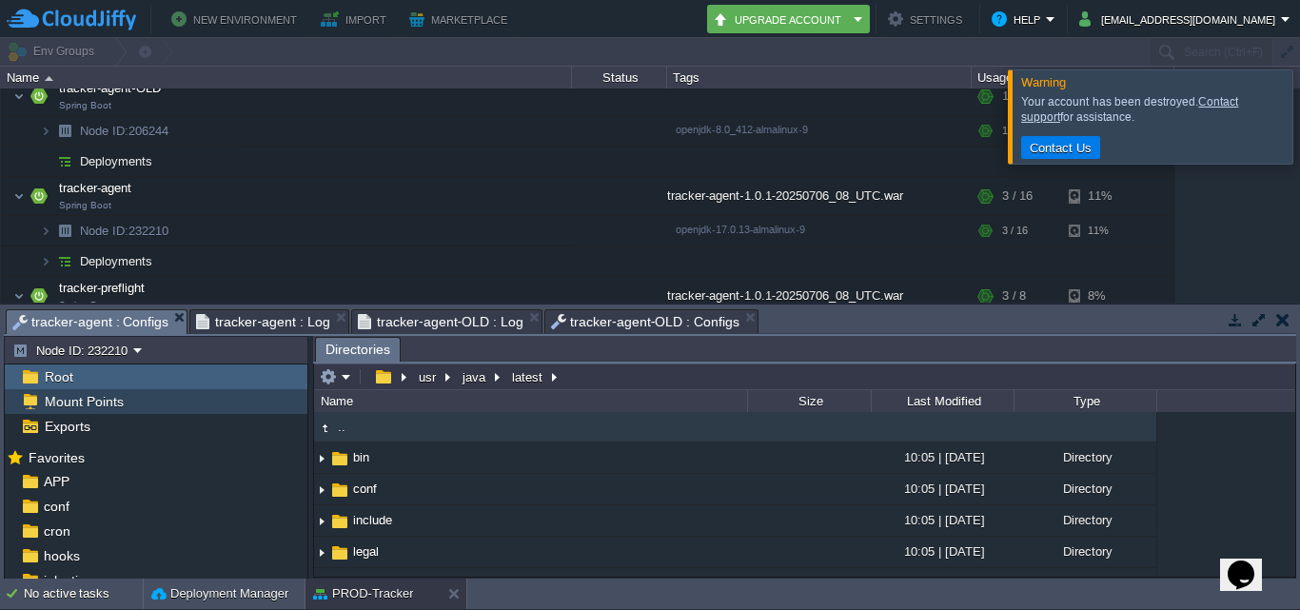
click at [126, 408] on div "Mount Points" at bounding box center [156, 401] width 303 height 25
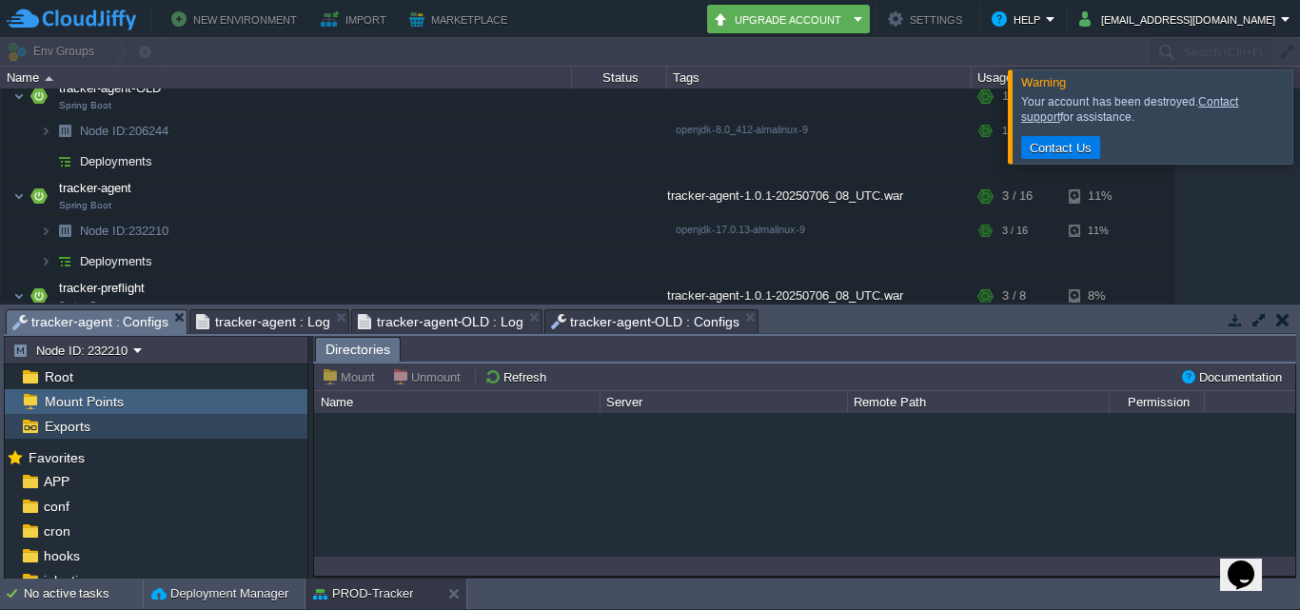
click at [126, 433] on div "Exports" at bounding box center [156, 426] width 303 height 25
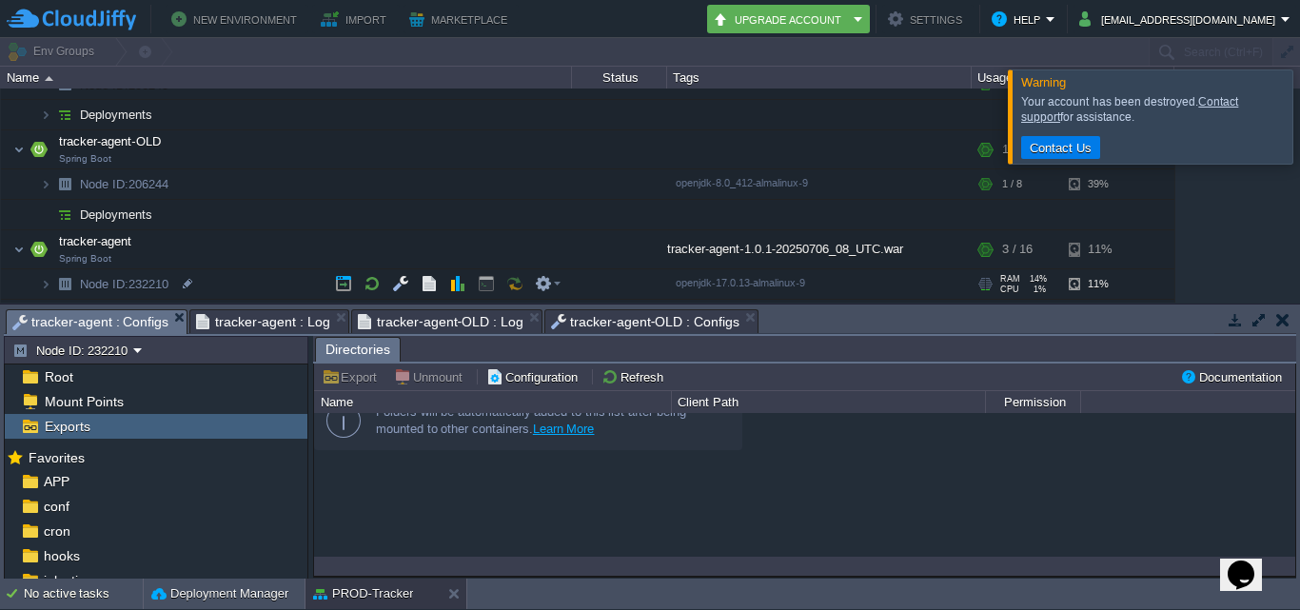
scroll to position [285, 0]
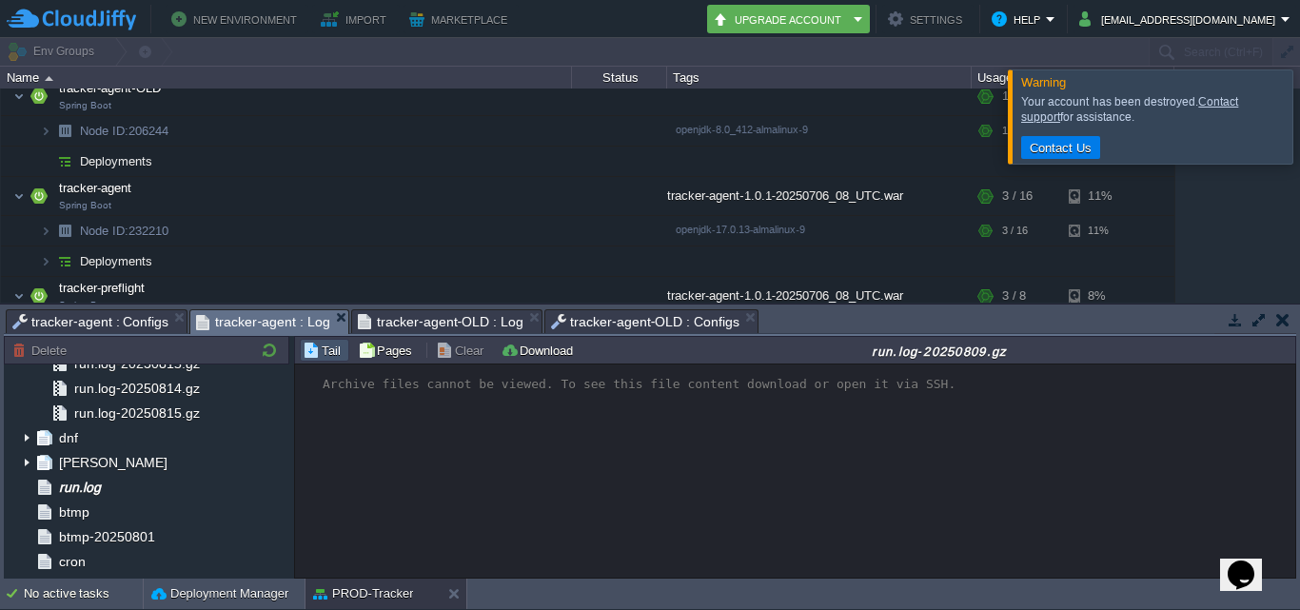
click at [264, 325] on span "tracker-agent : Log" at bounding box center [262, 322] width 133 height 24
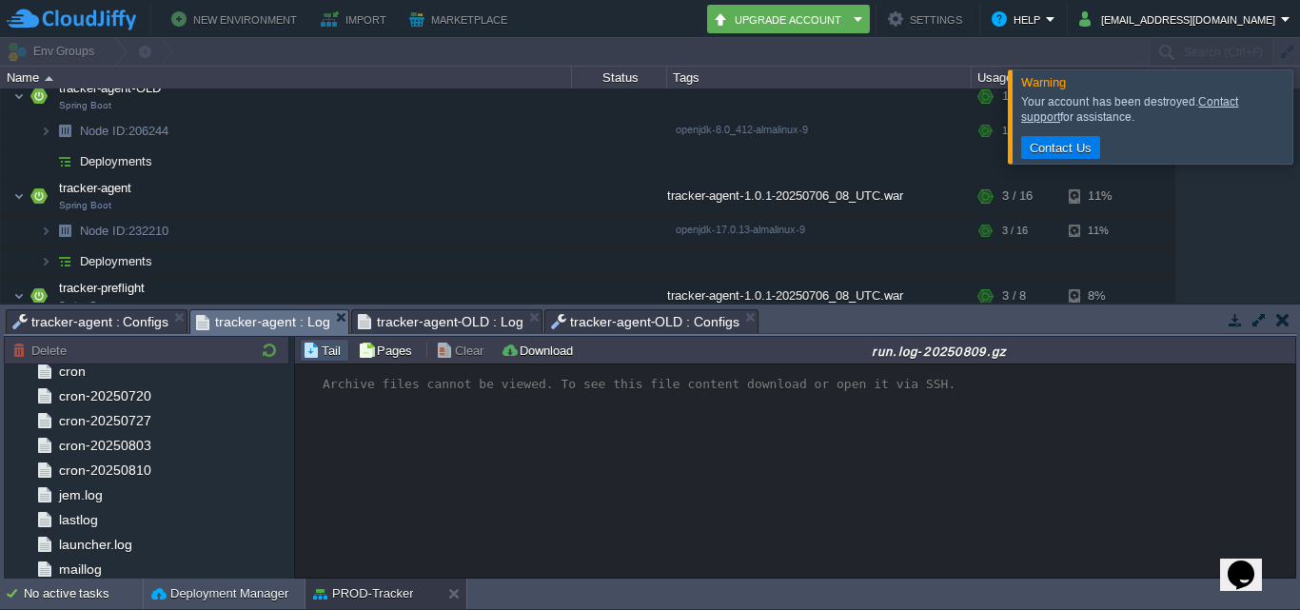
scroll to position [381, 0]
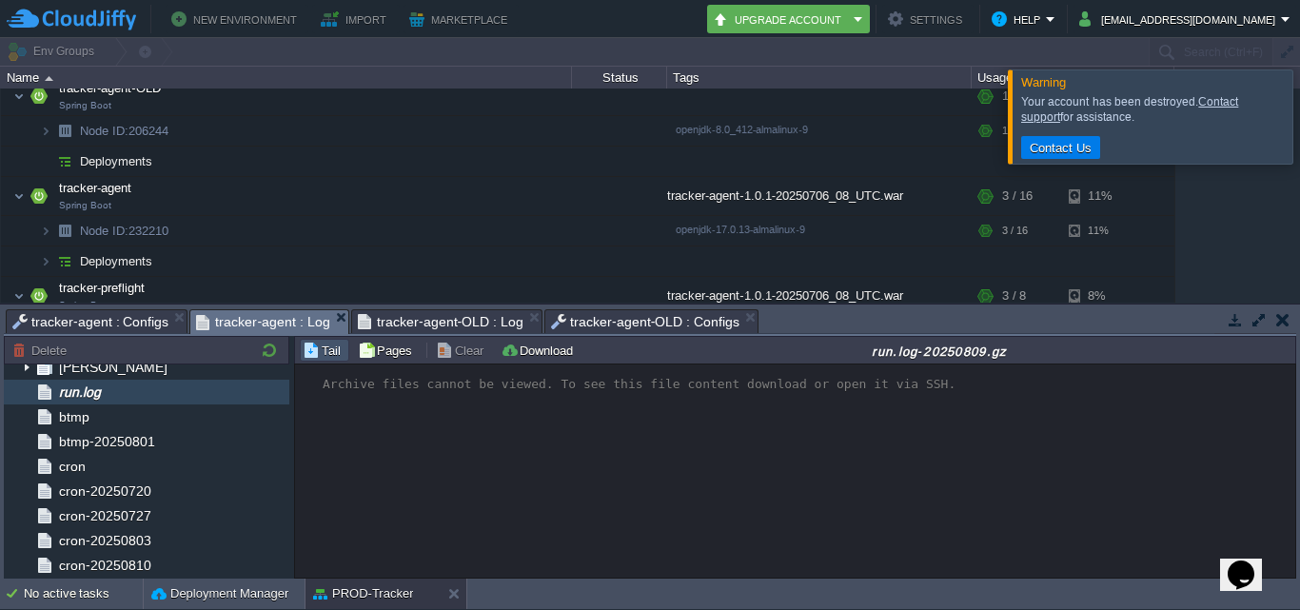
click at [130, 401] on div "run.log" at bounding box center [146, 392] width 285 height 25
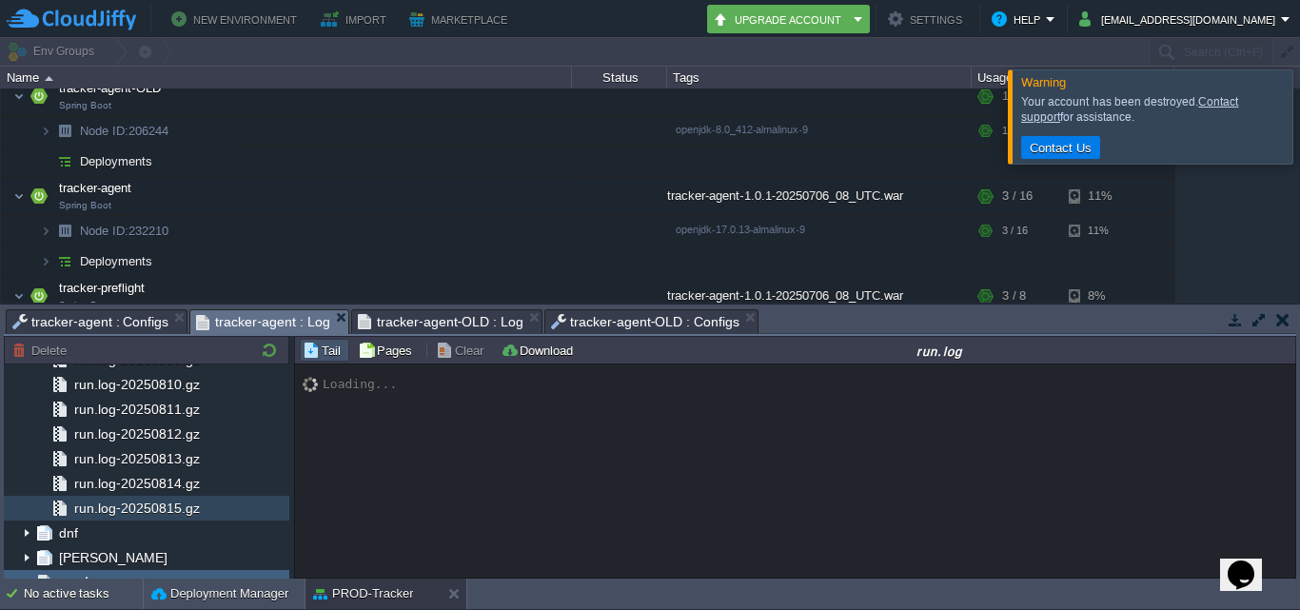
scroll to position [95, 0]
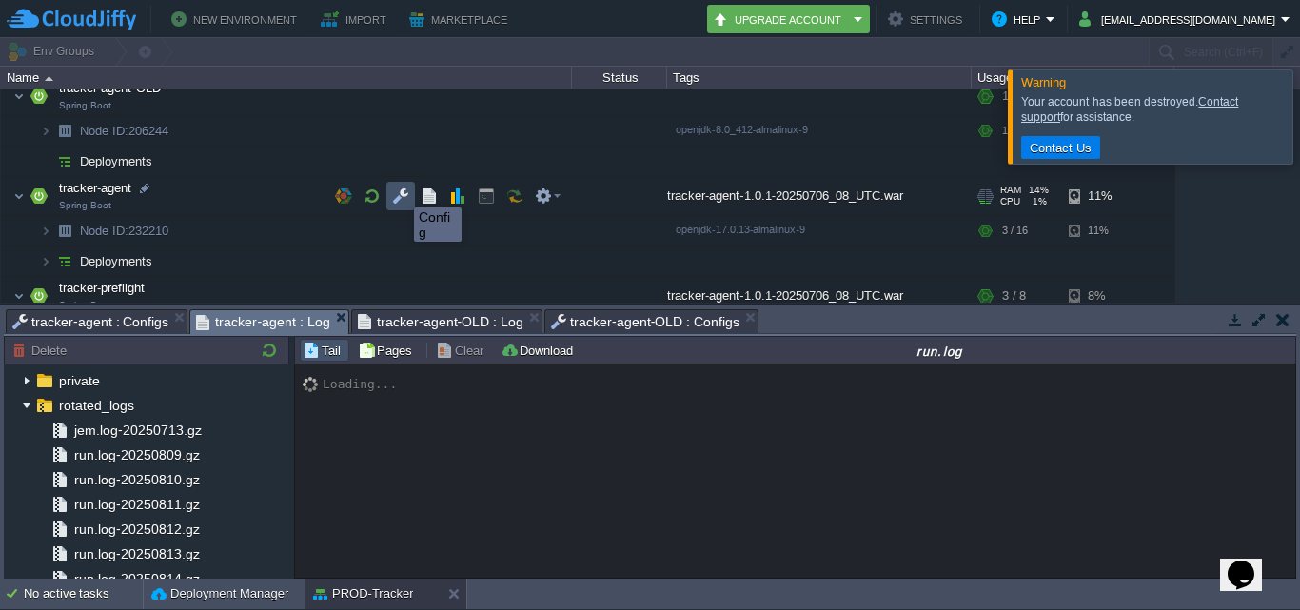
click at [400, 190] on button "button" at bounding box center [400, 195] width 17 height 17
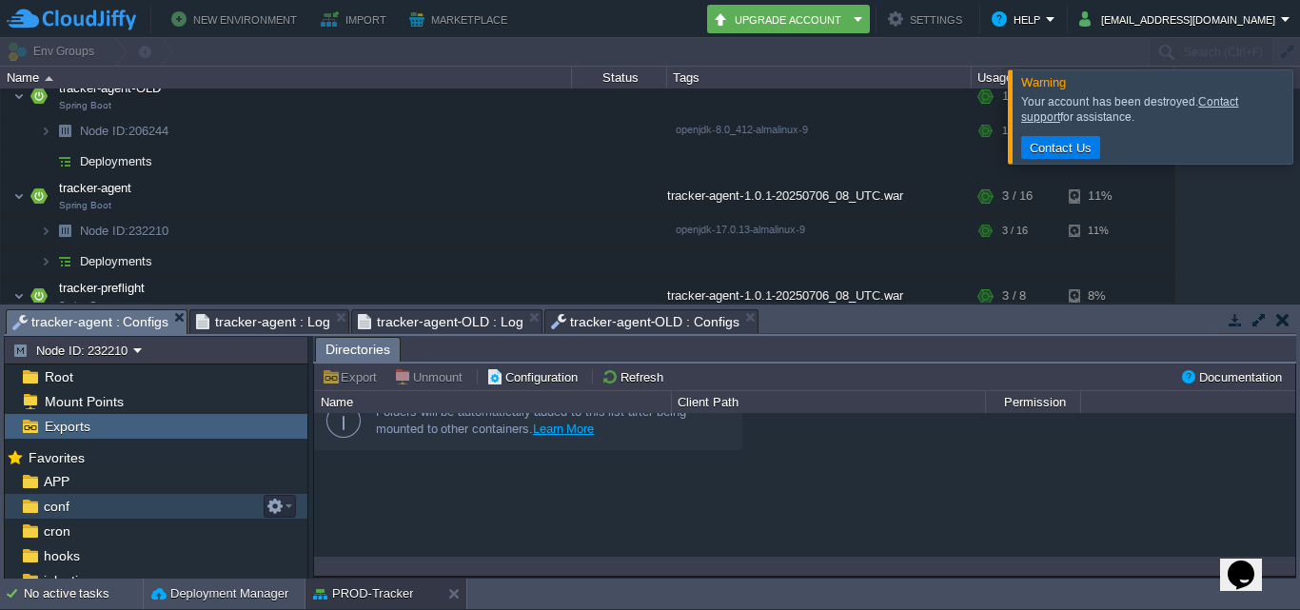
scroll to position [86, 0]
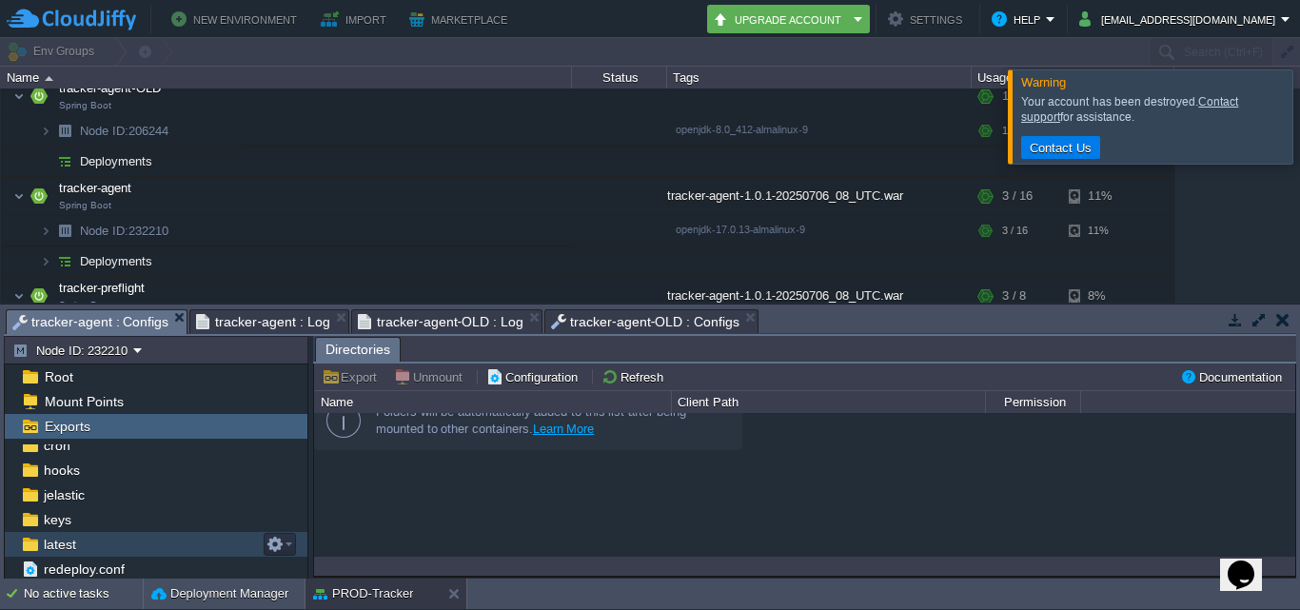
click at [180, 546] on div "latest" at bounding box center [156, 544] width 303 height 25
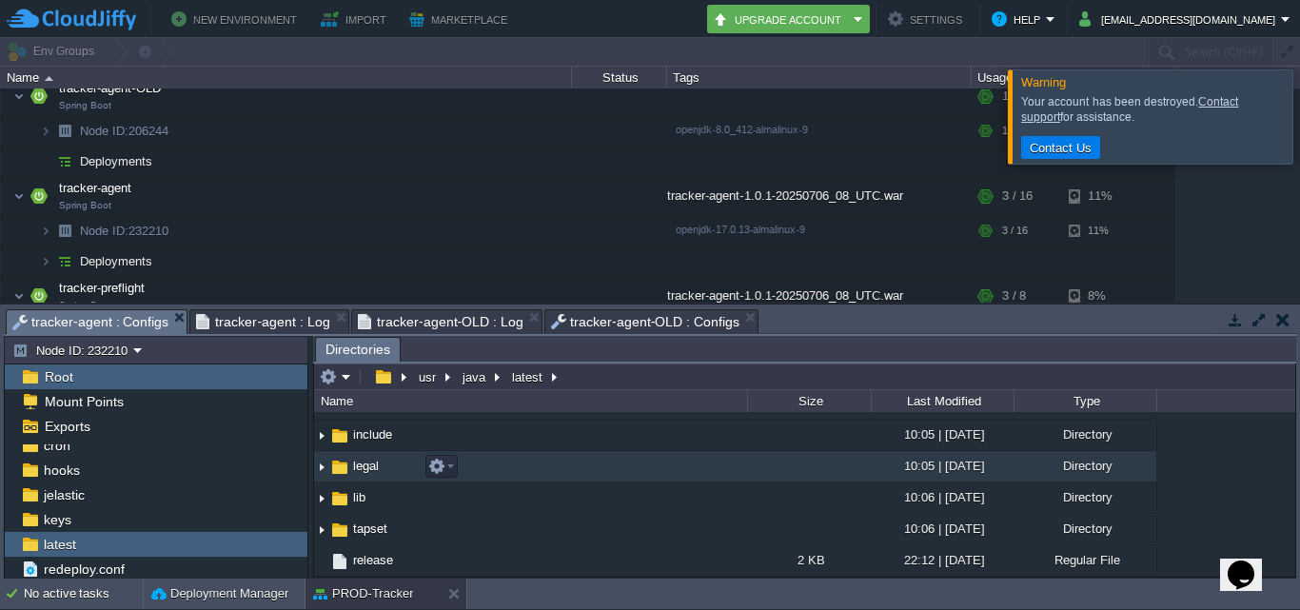
scroll to position [0, 0]
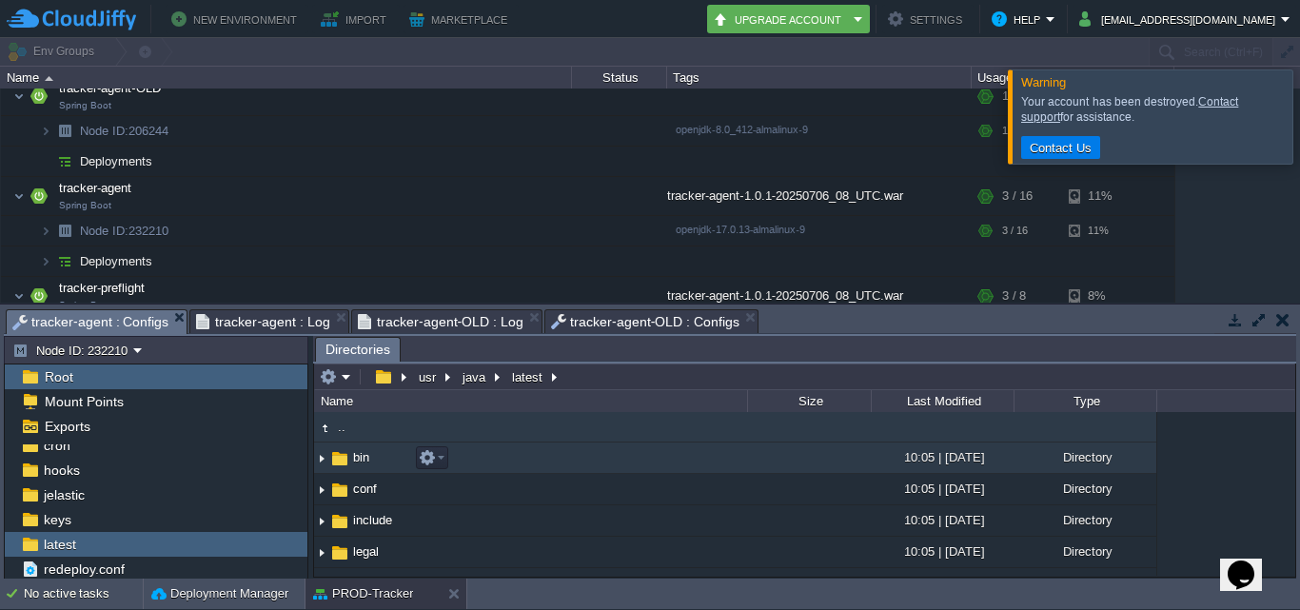
click at [318, 458] on img at bounding box center [321, 457] width 15 height 29
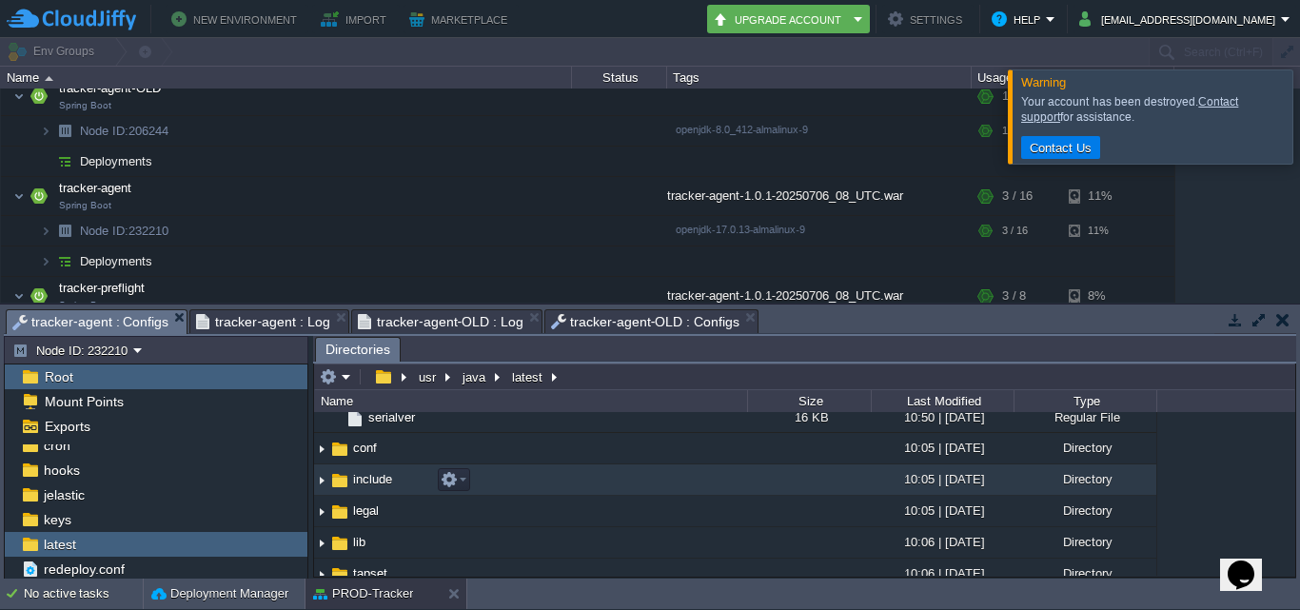
scroll to position [999, 0]
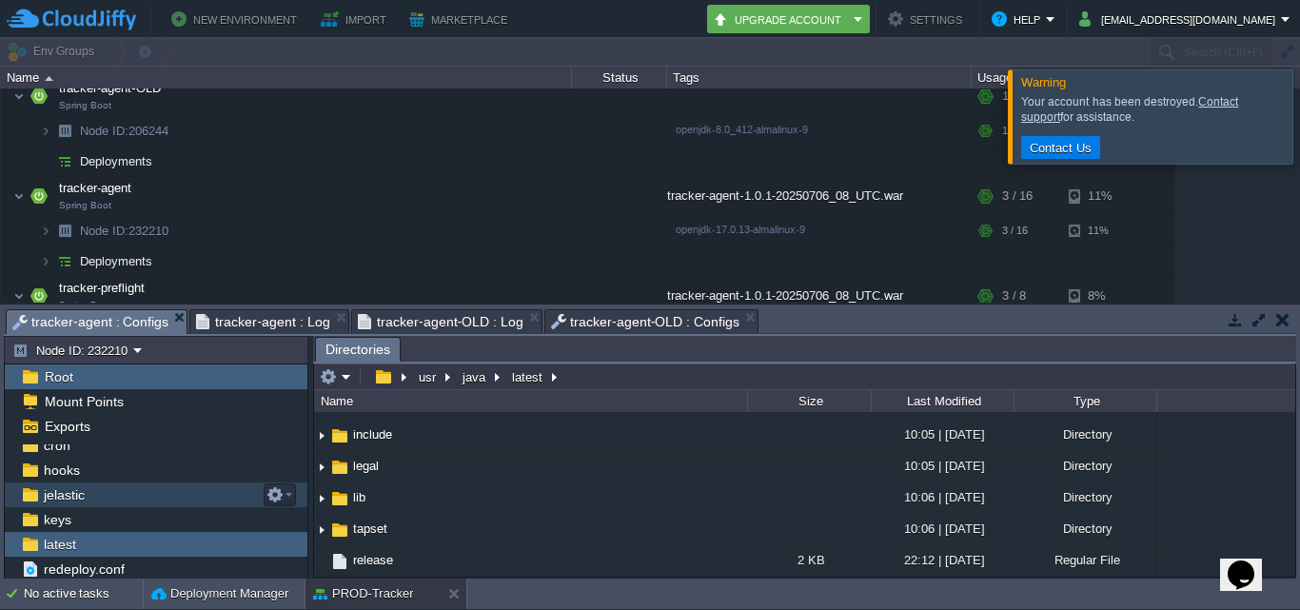
click at [227, 494] on div "jelastic" at bounding box center [156, 494] width 303 height 25
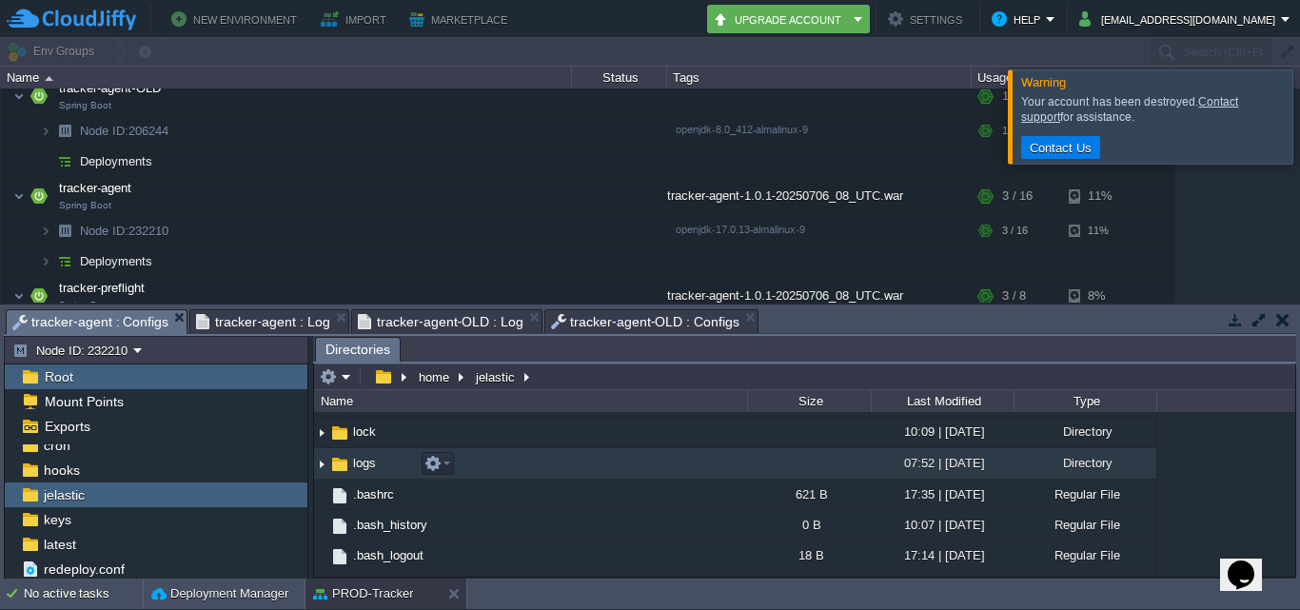
scroll to position [177, 0]
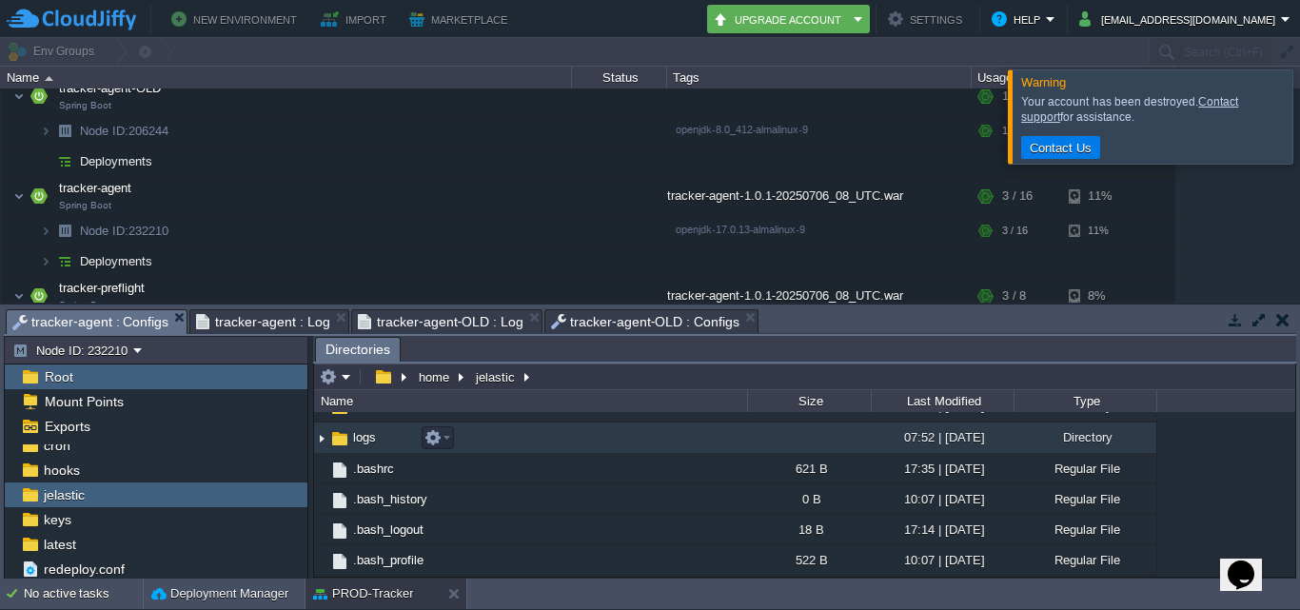
click at [324, 447] on img at bounding box center [321, 437] width 15 height 29
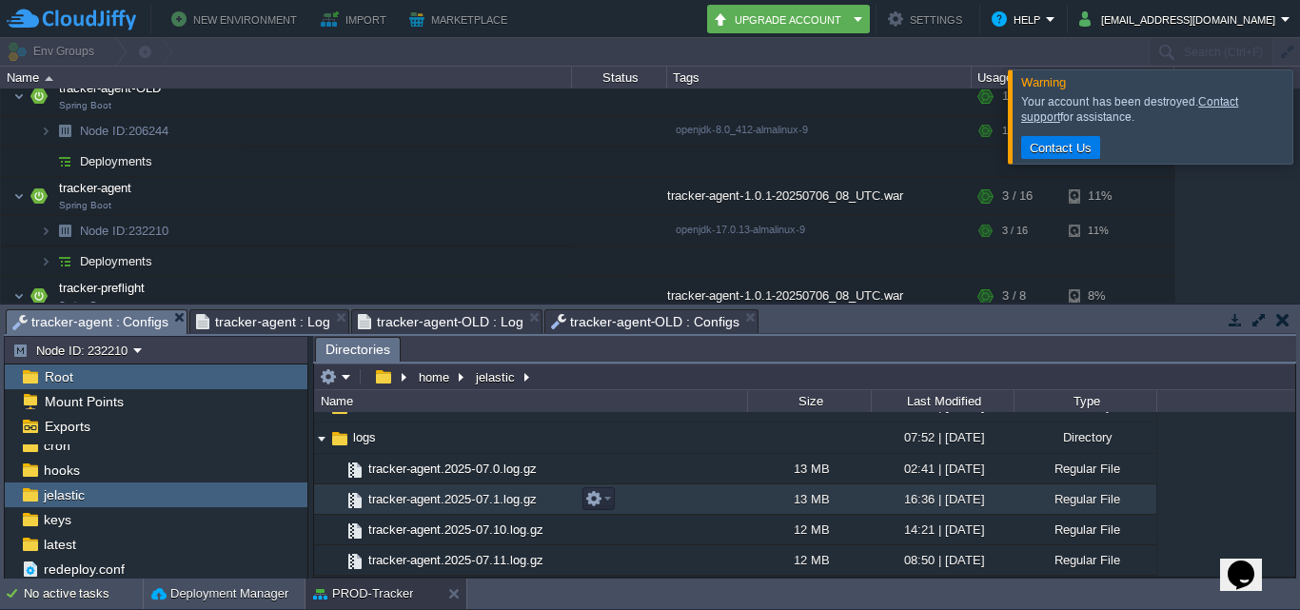
click at [556, 500] on td "tracker-agent.2025-07.1.log.gz" at bounding box center [530, 499] width 433 height 30
click at [614, 503] on td at bounding box center [598, 498] width 32 height 23
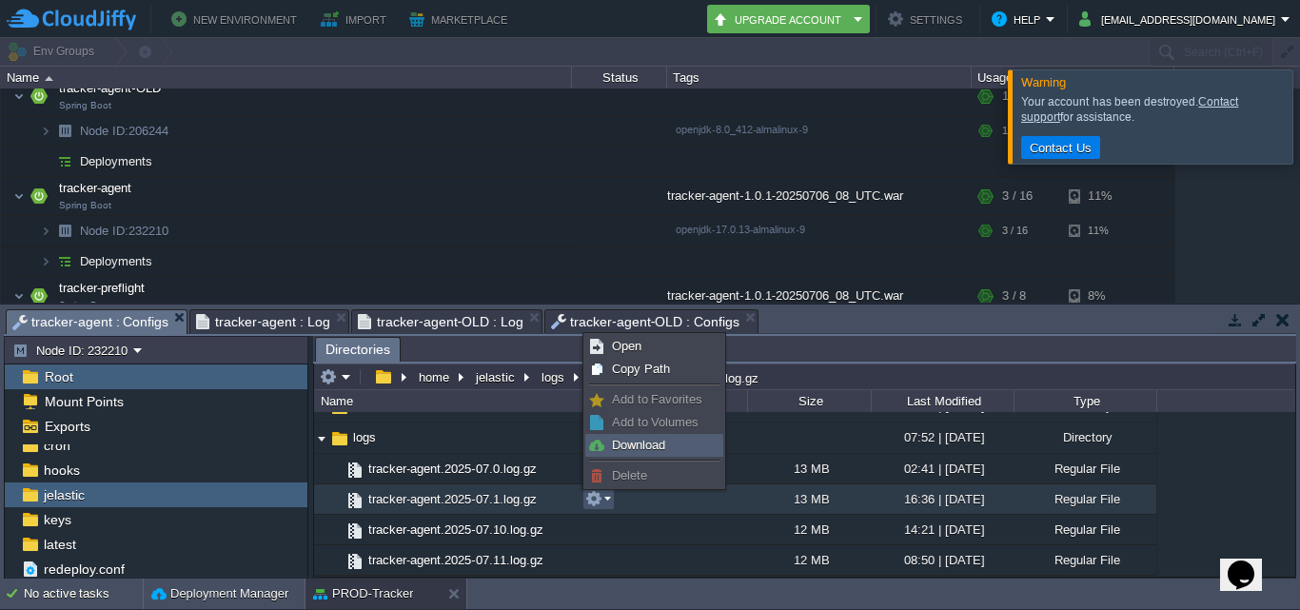
click at [661, 441] on span "Download" at bounding box center [638, 445] width 53 height 14
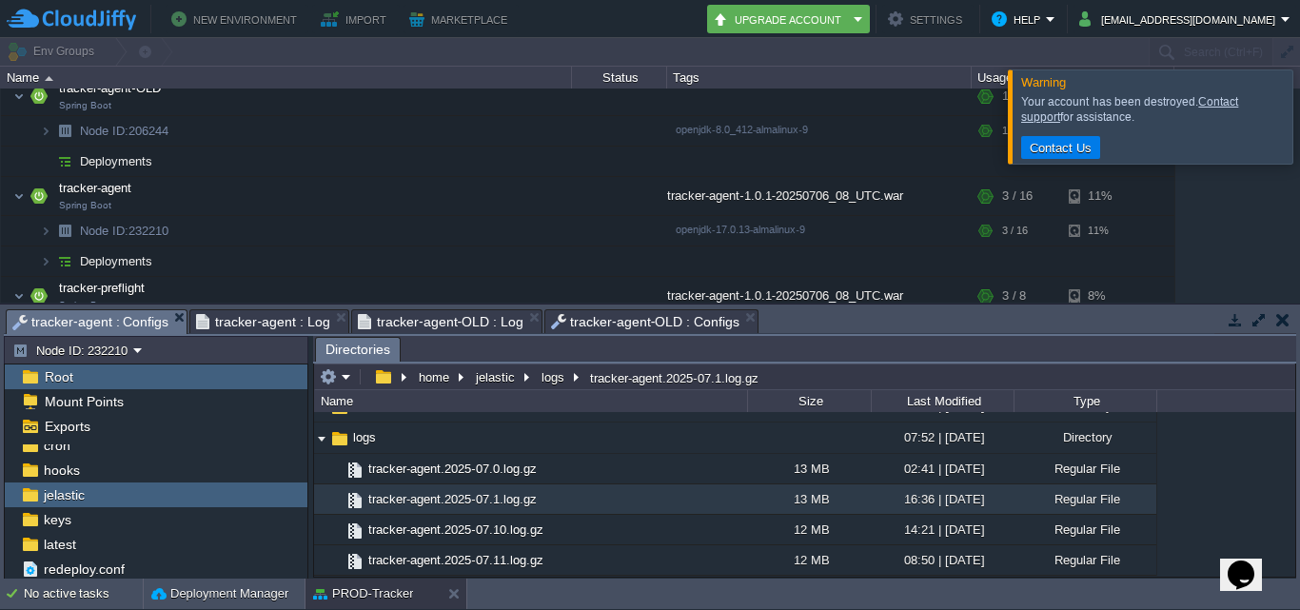
click at [278, 329] on span "tracker-agent : Log" at bounding box center [262, 321] width 133 height 23
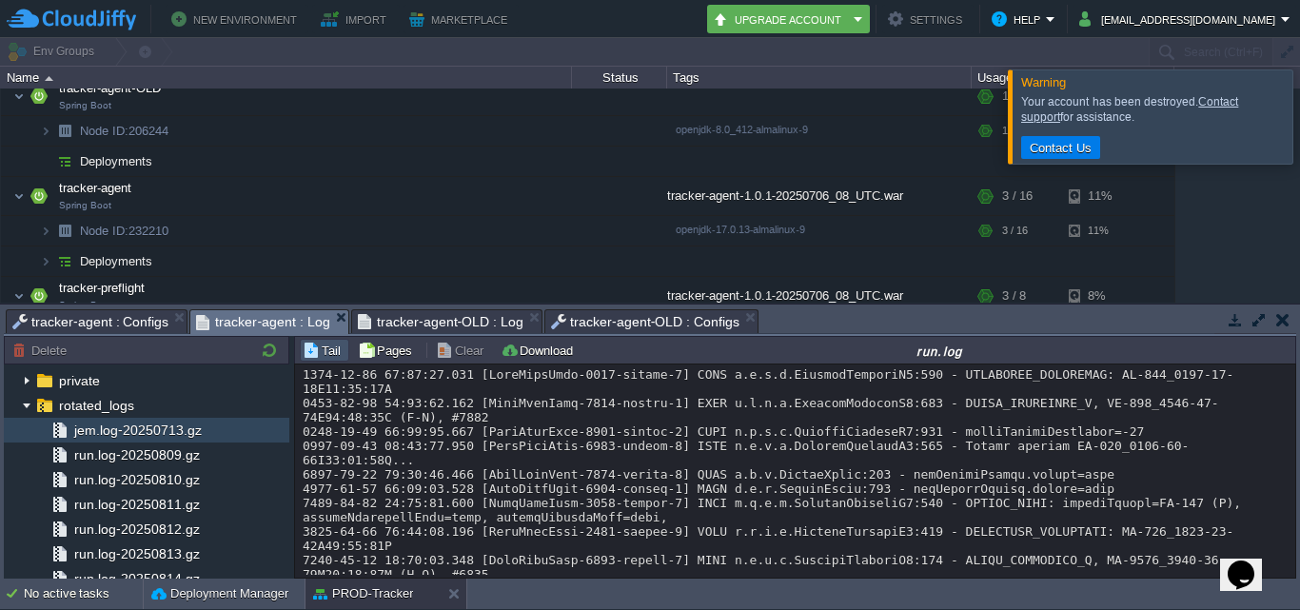
scroll to position [0, 0]
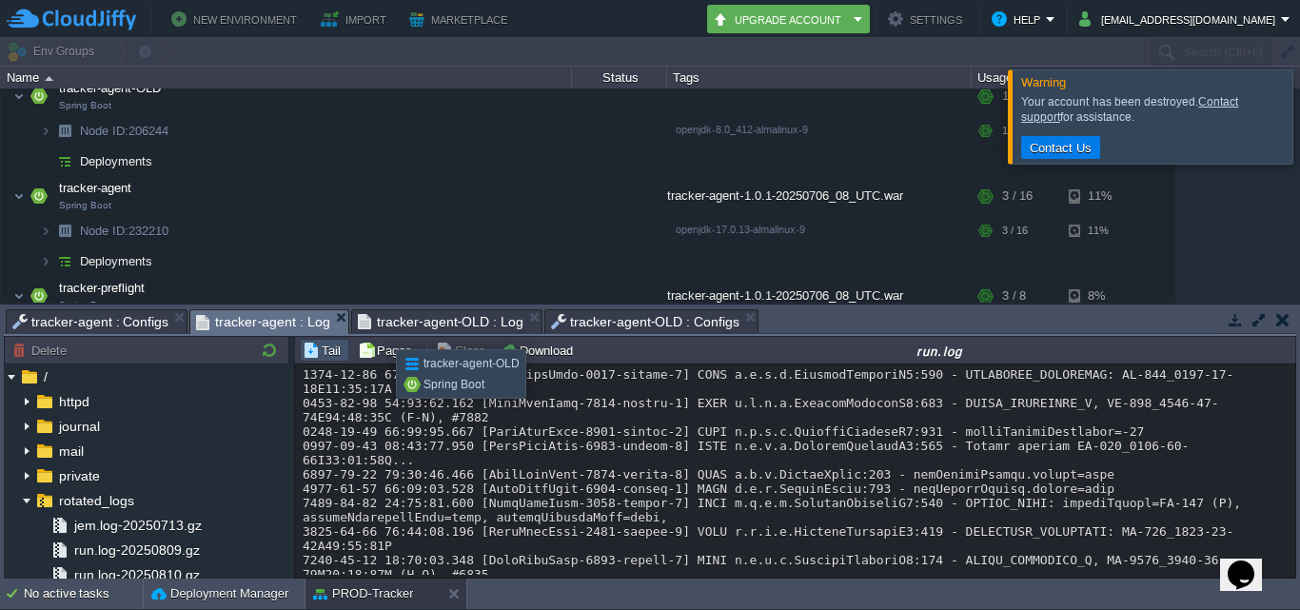
click at [437, 312] on span "tracker-agent-OLD : Log" at bounding box center [441, 321] width 166 height 23
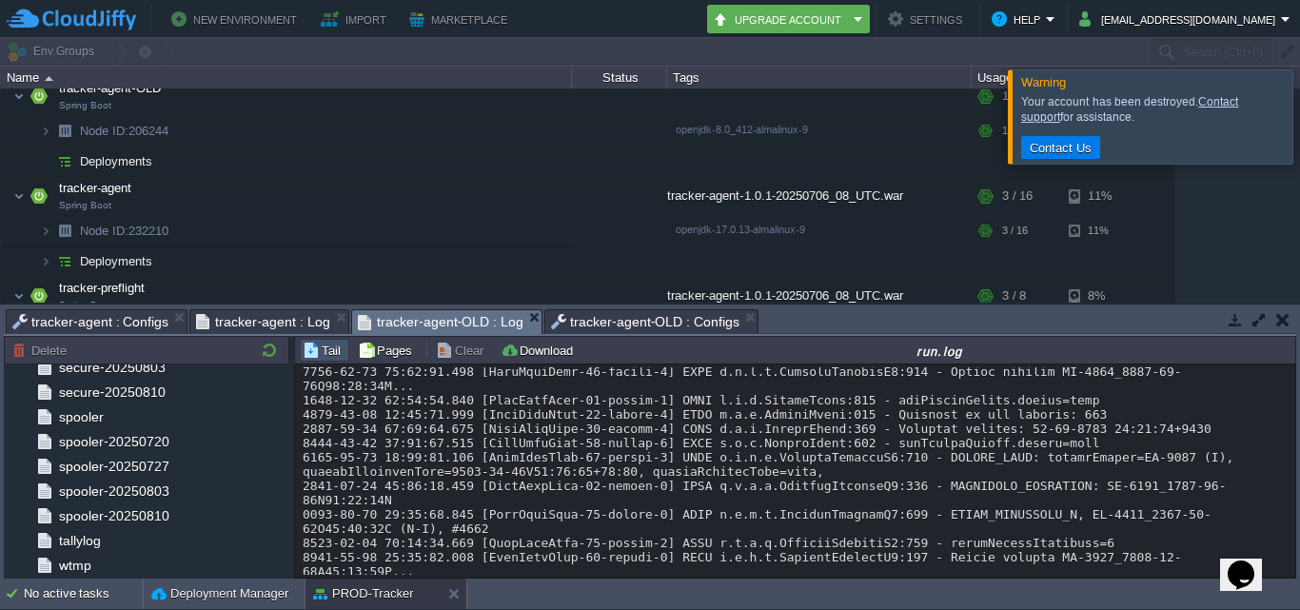
click at [628, 312] on span "tracker-agent-OLD : Configs" at bounding box center [645, 321] width 188 height 23
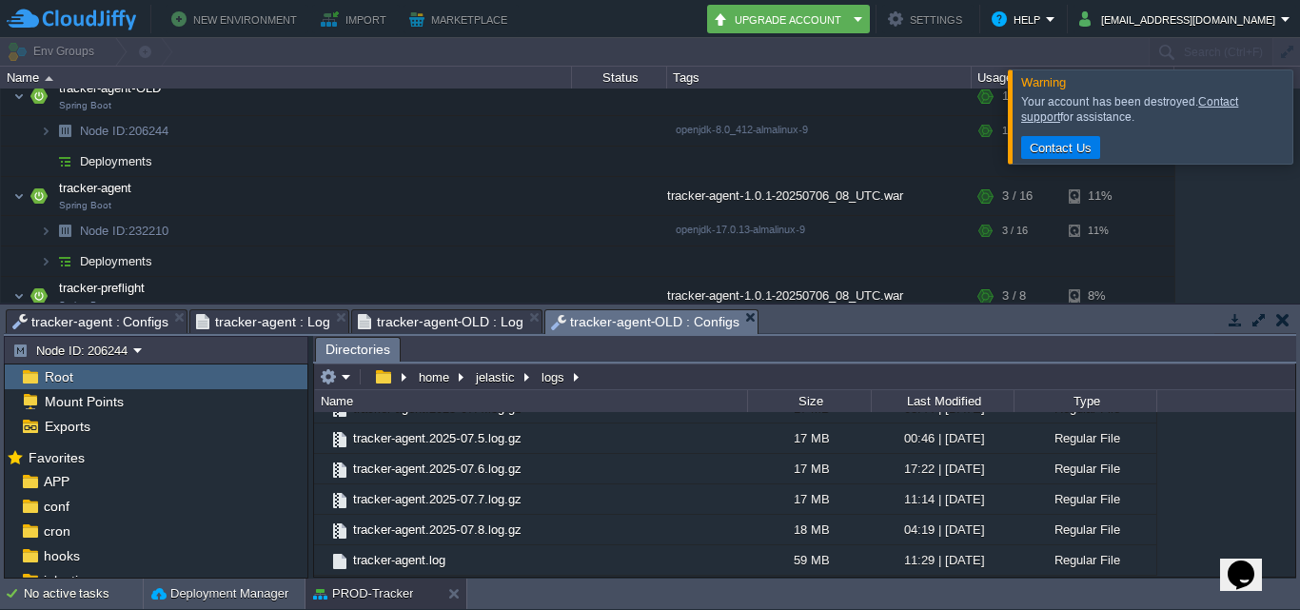
click at [411, 317] on span "tracker-agent-OLD : Log" at bounding box center [441, 321] width 166 height 23
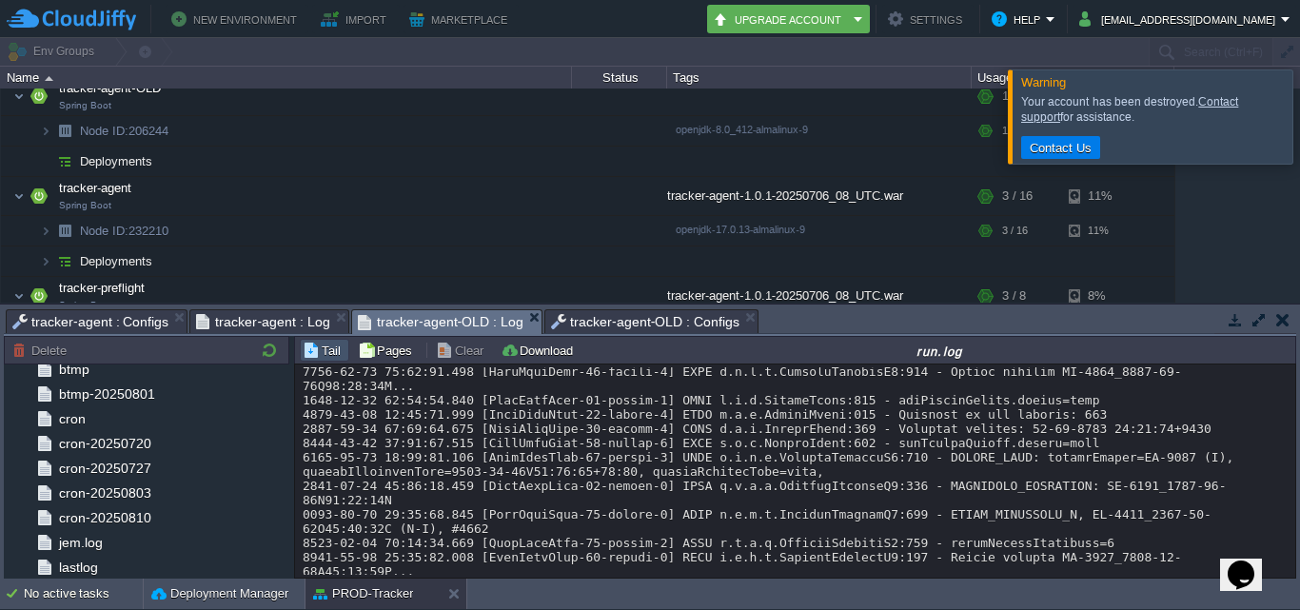
scroll to position [80, 0]
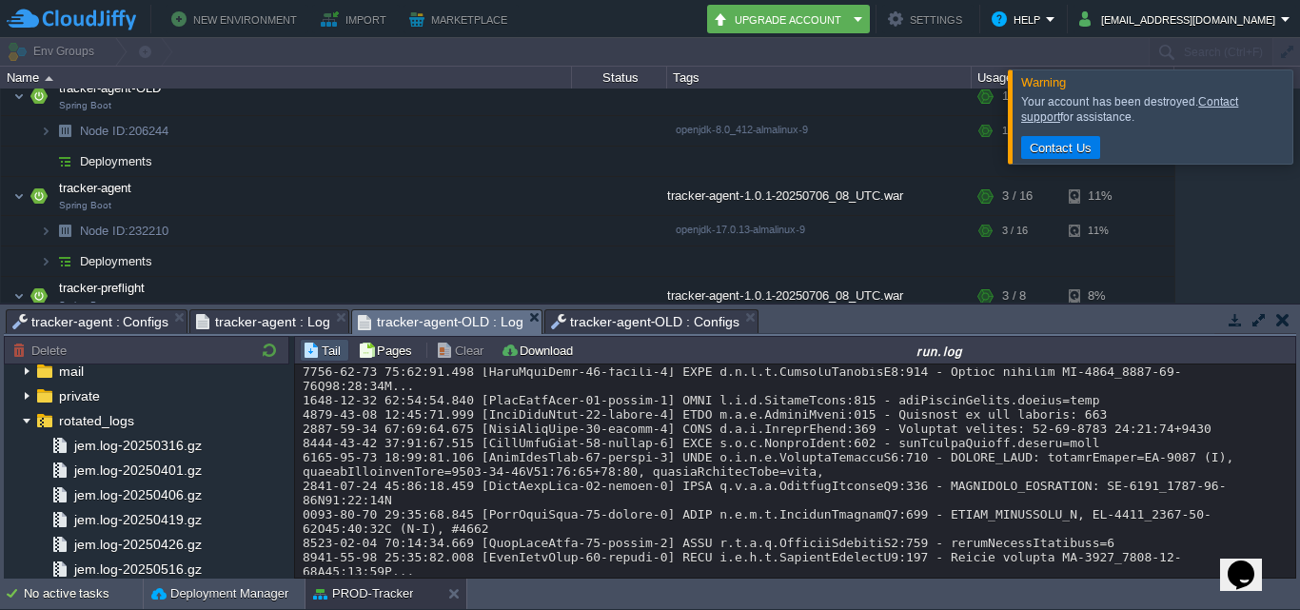
click at [260, 316] on span "tracker-agent : Log" at bounding box center [262, 321] width 133 height 23
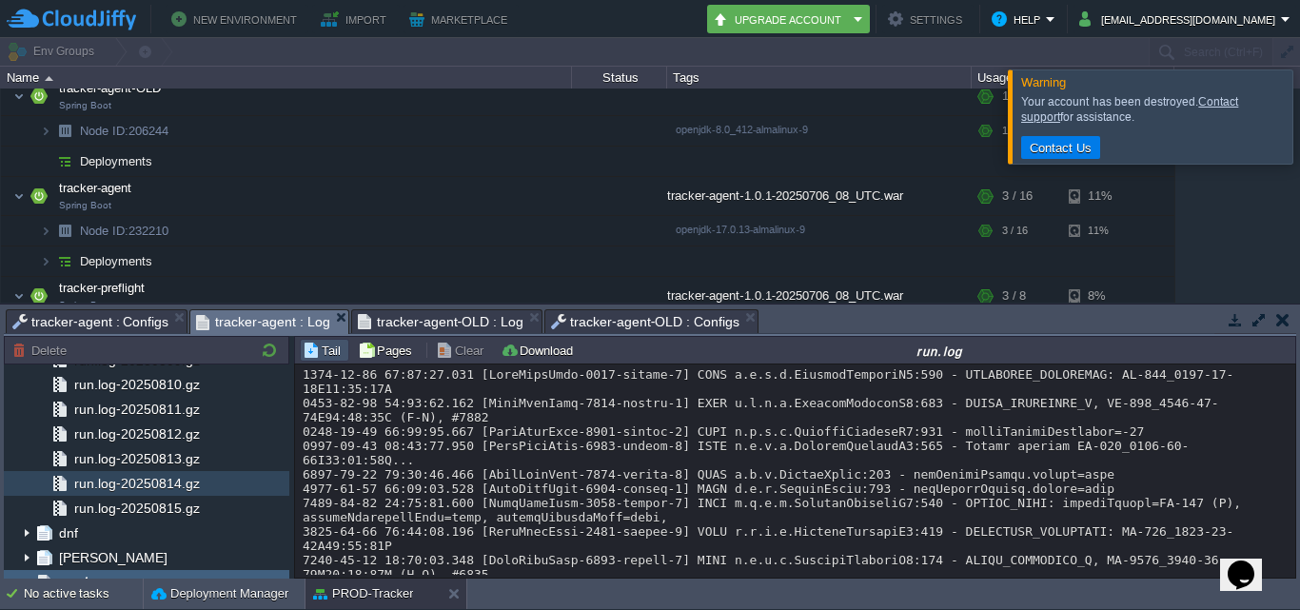
scroll to position [95, 0]
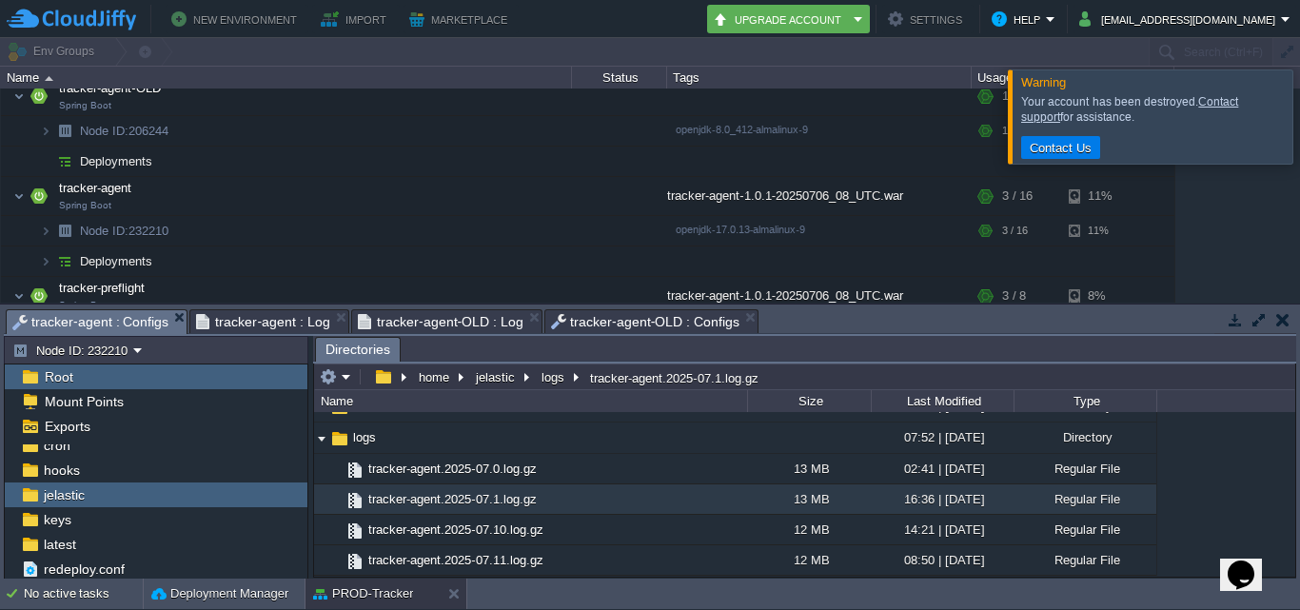
click at [100, 318] on span "tracker-agent : Configs" at bounding box center [90, 322] width 156 height 24
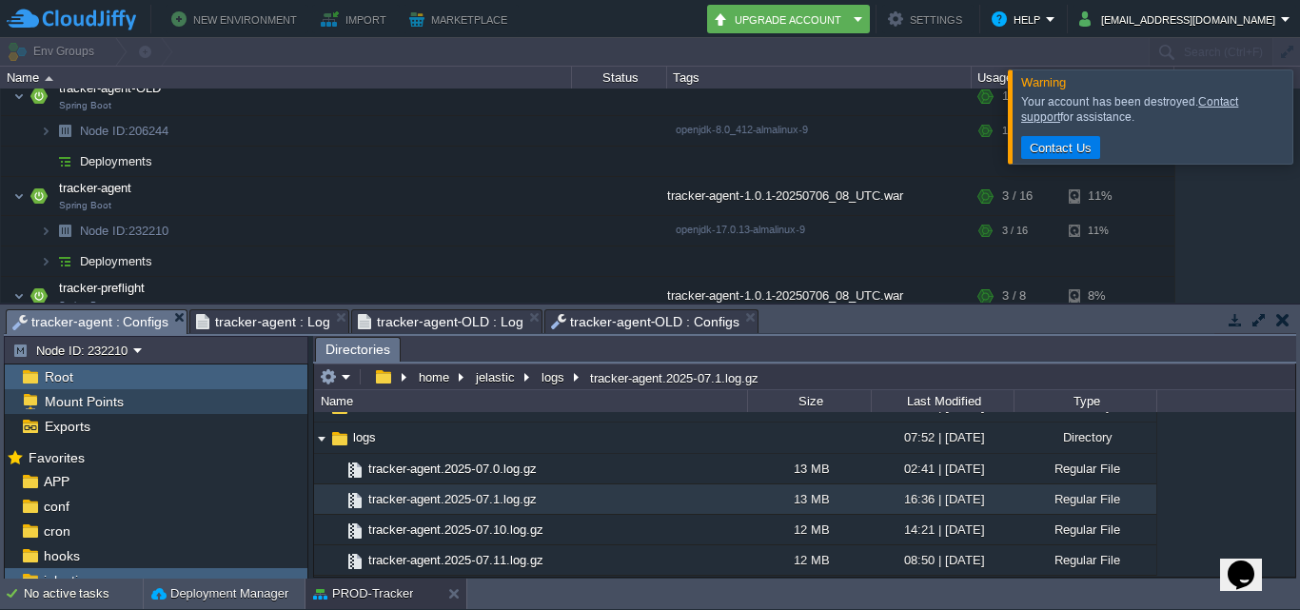
click at [81, 392] on div "Mount Points" at bounding box center [156, 401] width 303 height 25
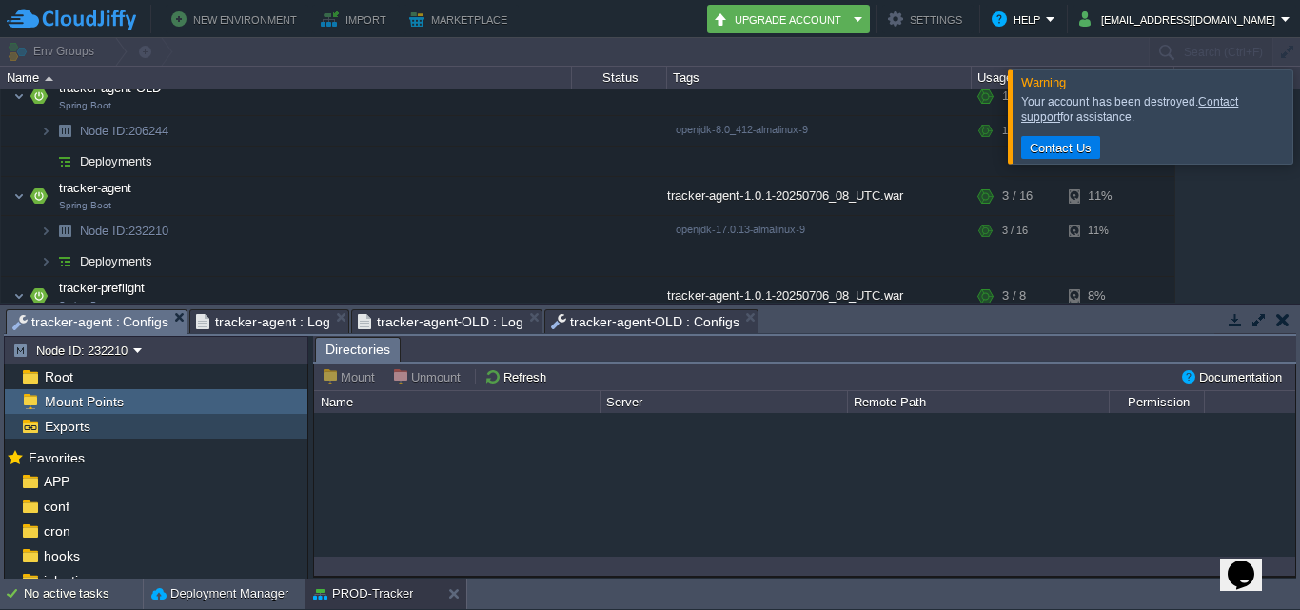
click at [77, 426] on span "Exports" at bounding box center [67, 426] width 52 height 17
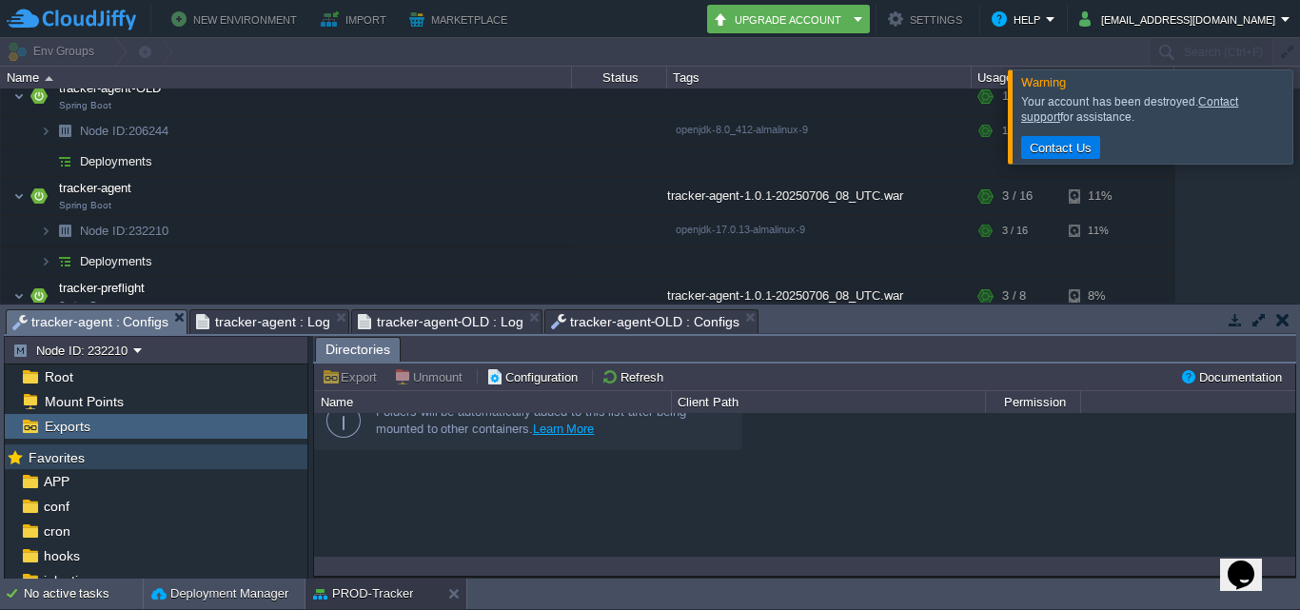
scroll to position [86, 0]
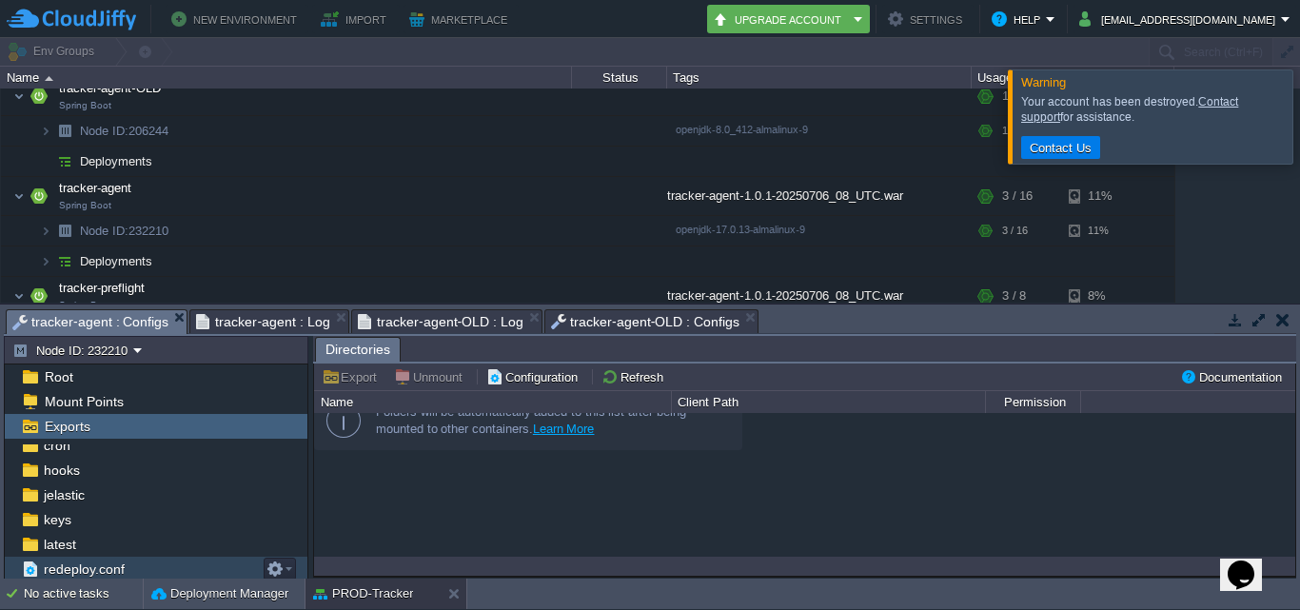
click at [90, 561] on span "redeploy.conf" at bounding box center [84, 568] width 88 height 17
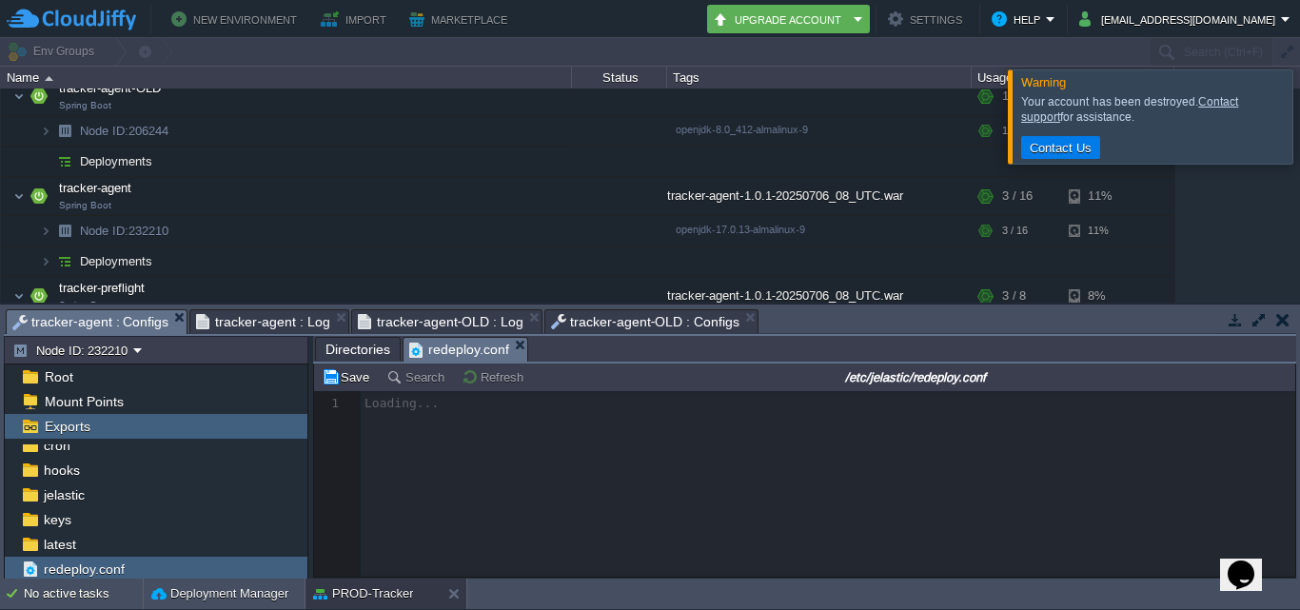
click at [294, 320] on span "tracker-agent : Log" at bounding box center [262, 321] width 133 height 23
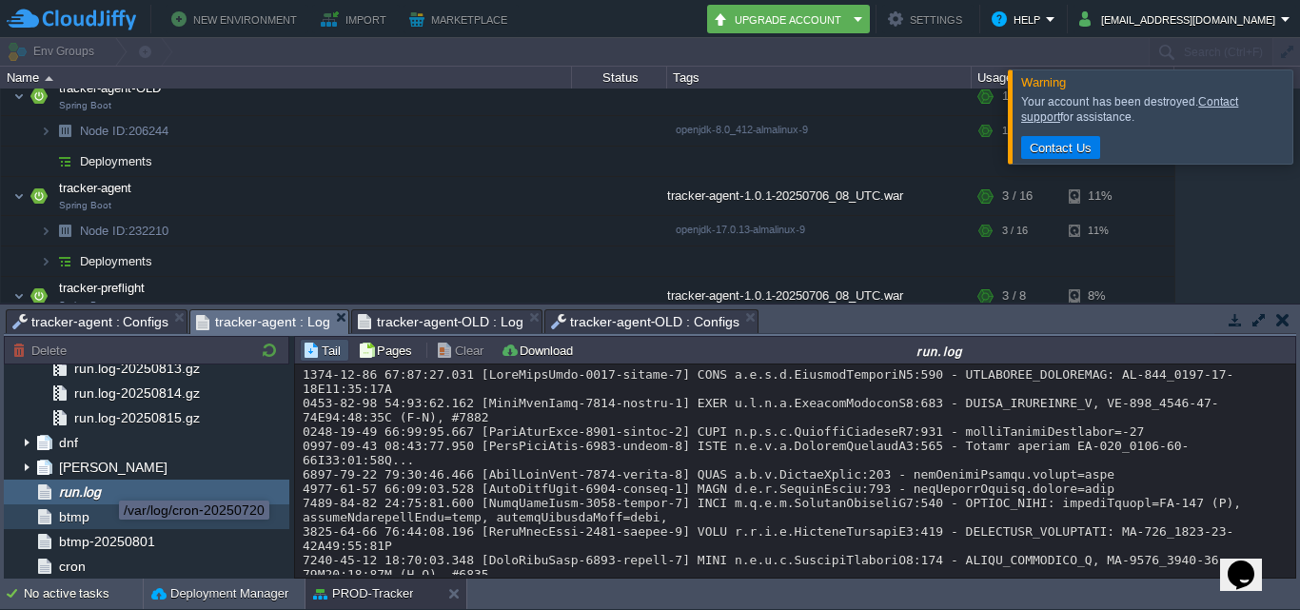
scroll to position [95, 0]
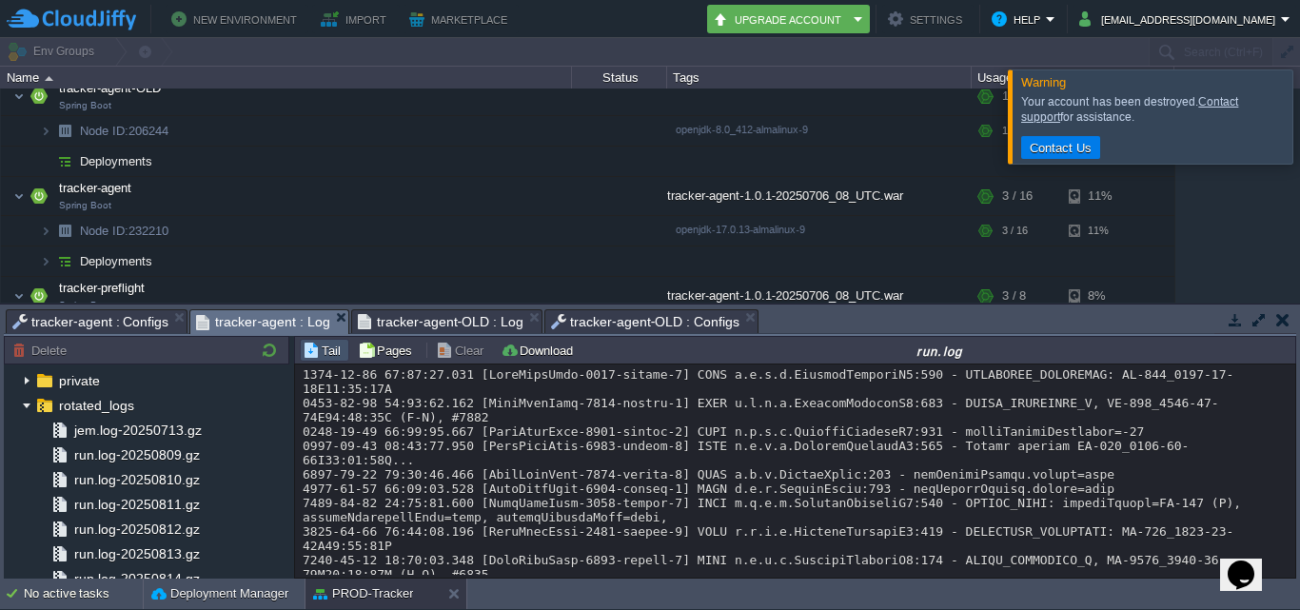
click at [445, 316] on span "tracker-agent-OLD : Log" at bounding box center [441, 321] width 166 height 23
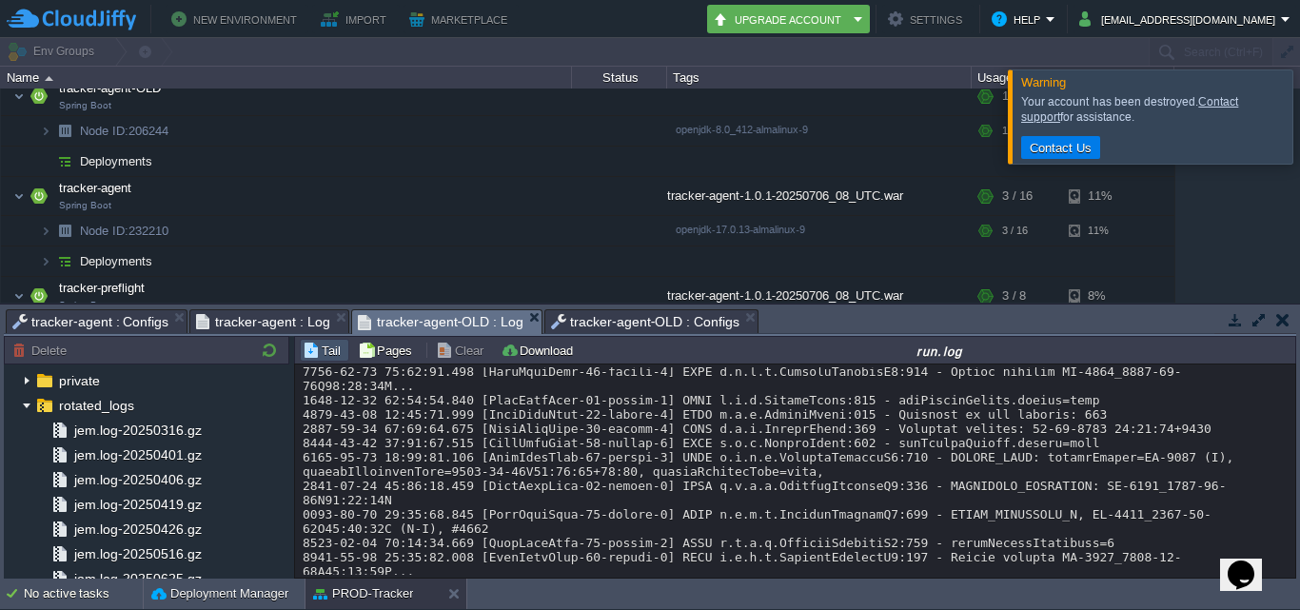
click at [576, 323] on span "tracker-agent-OLD : Configs" at bounding box center [645, 321] width 188 height 23
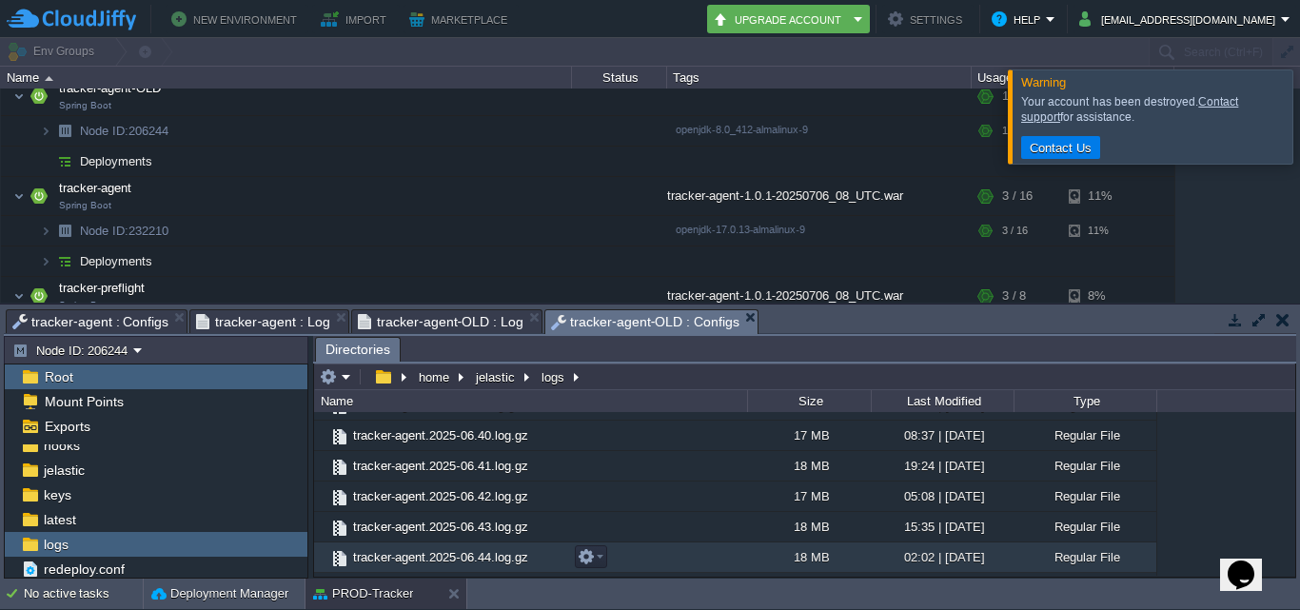
scroll to position [9229, 0]
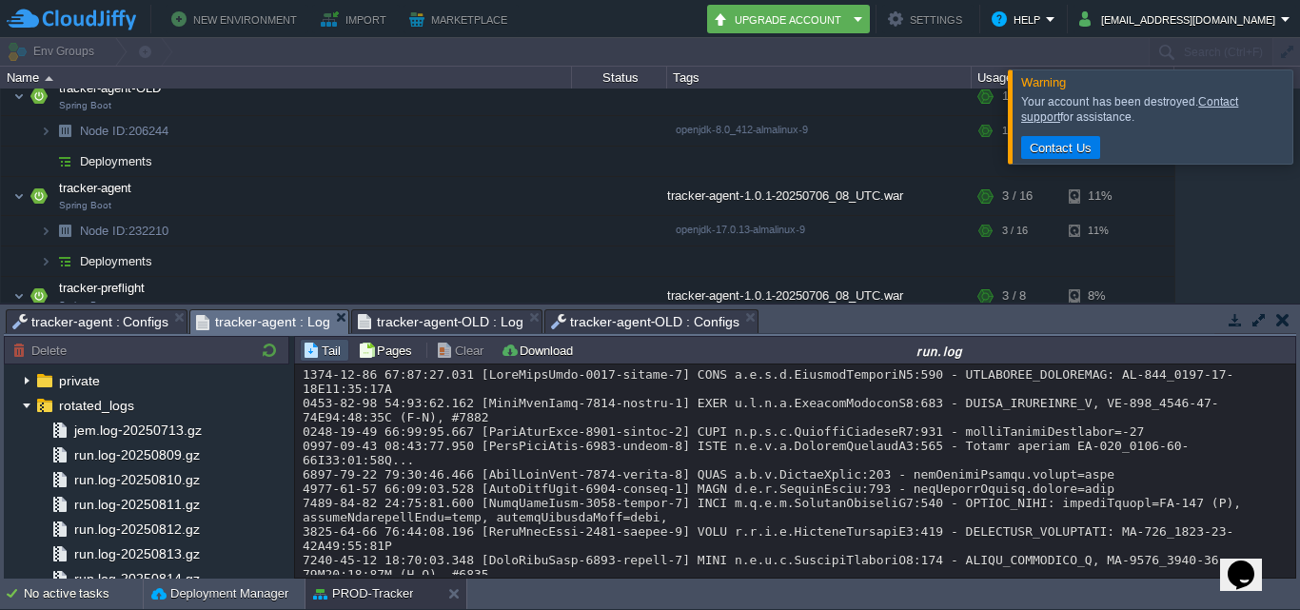
click at [289, 327] on span "tracker-agent : Log" at bounding box center [262, 322] width 133 height 24
click at [417, 318] on span "tracker-agent-OLD : Log" at bounding box center [441, 321] width 166 height 23
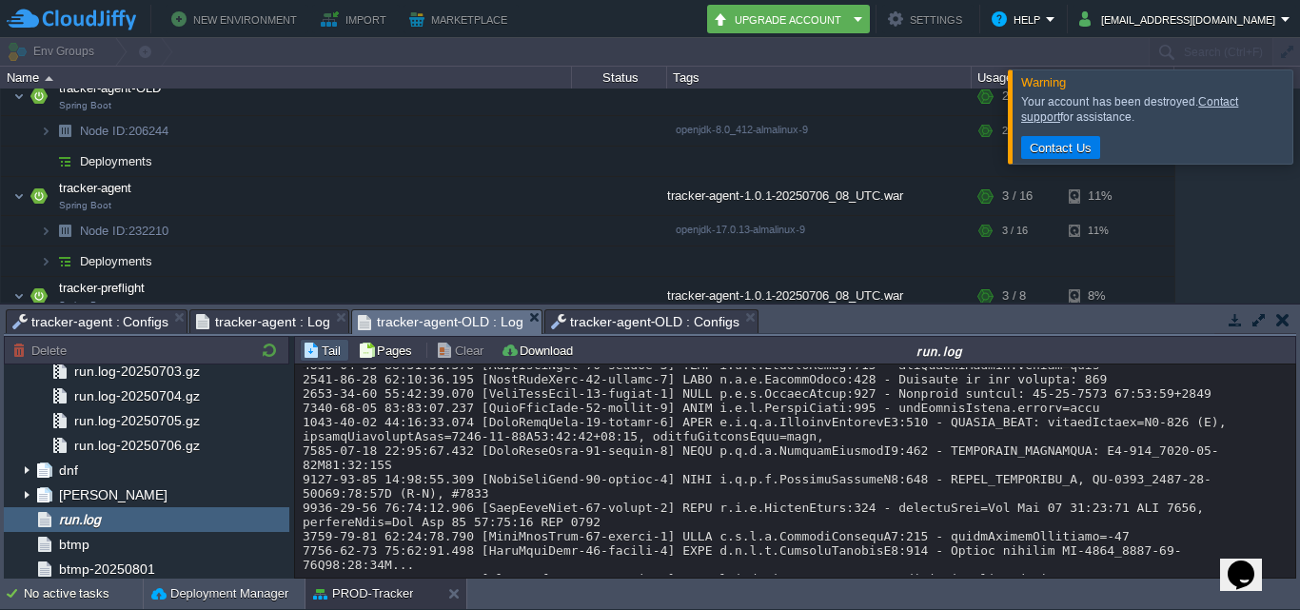
scroll to position [23789, 0]
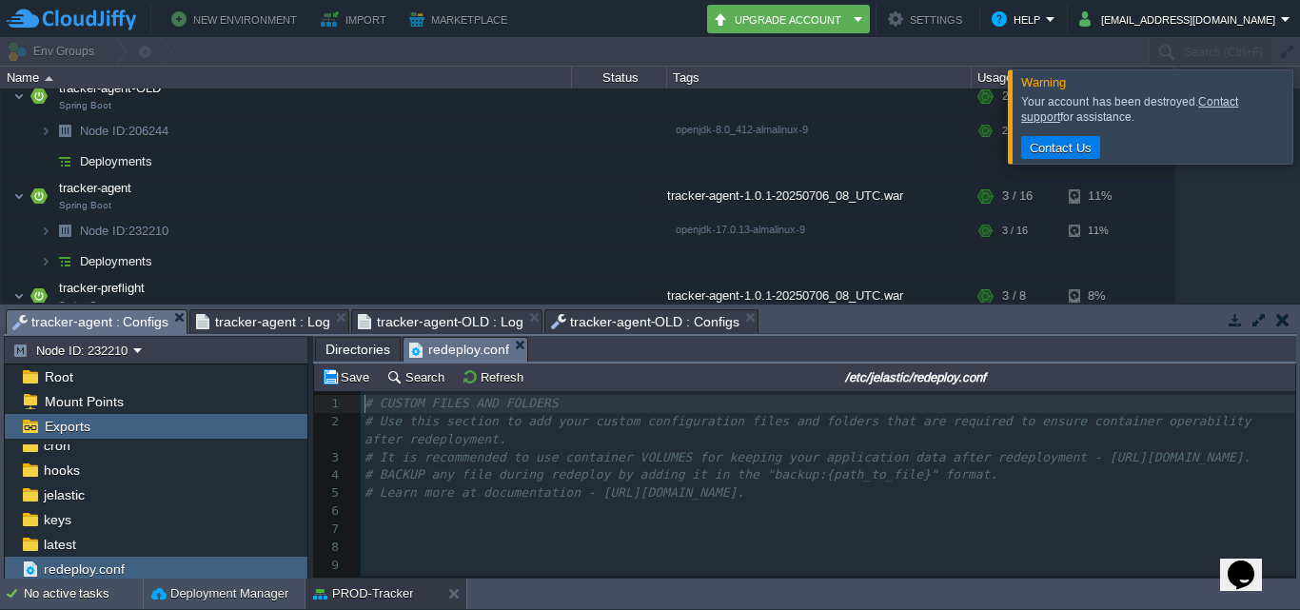
click at [129, 323] on span "tracker-agent : Configs" at bounding box center [90, 322] width 156 height 24
click at [246, 314] on span "tracker-agent : Log" at bounding box center [262, 321] width 133 height 23
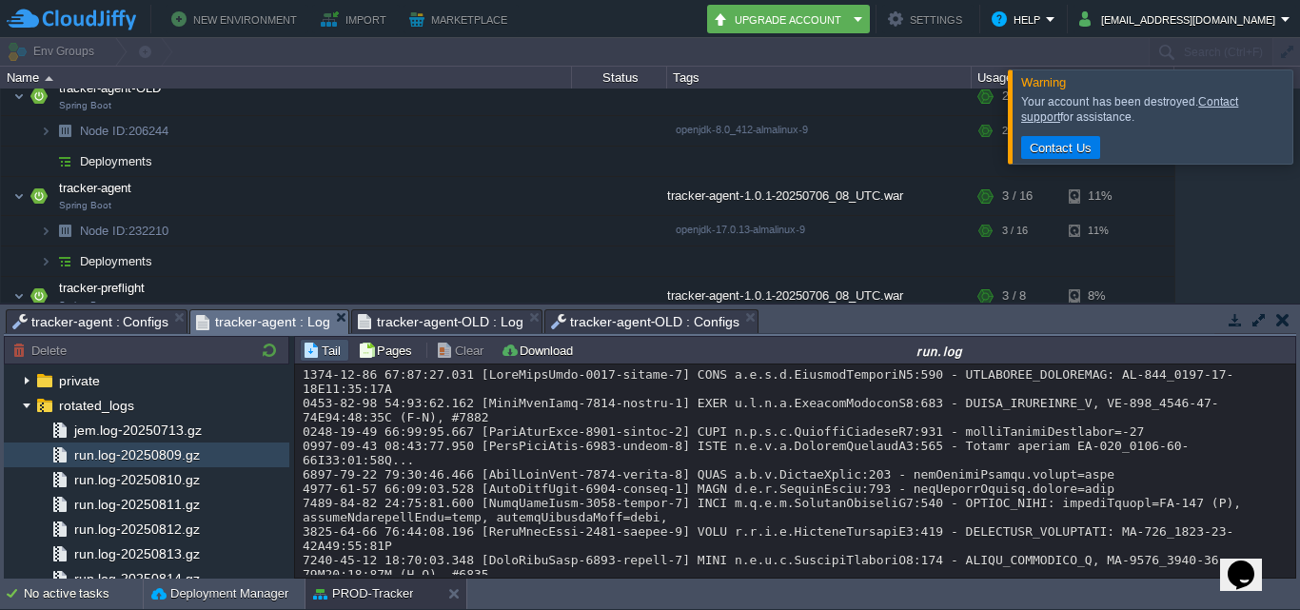
click at [239, 455] on div "run.log-20250809.gz" at bounding box center [146, 454] width 285 height 25
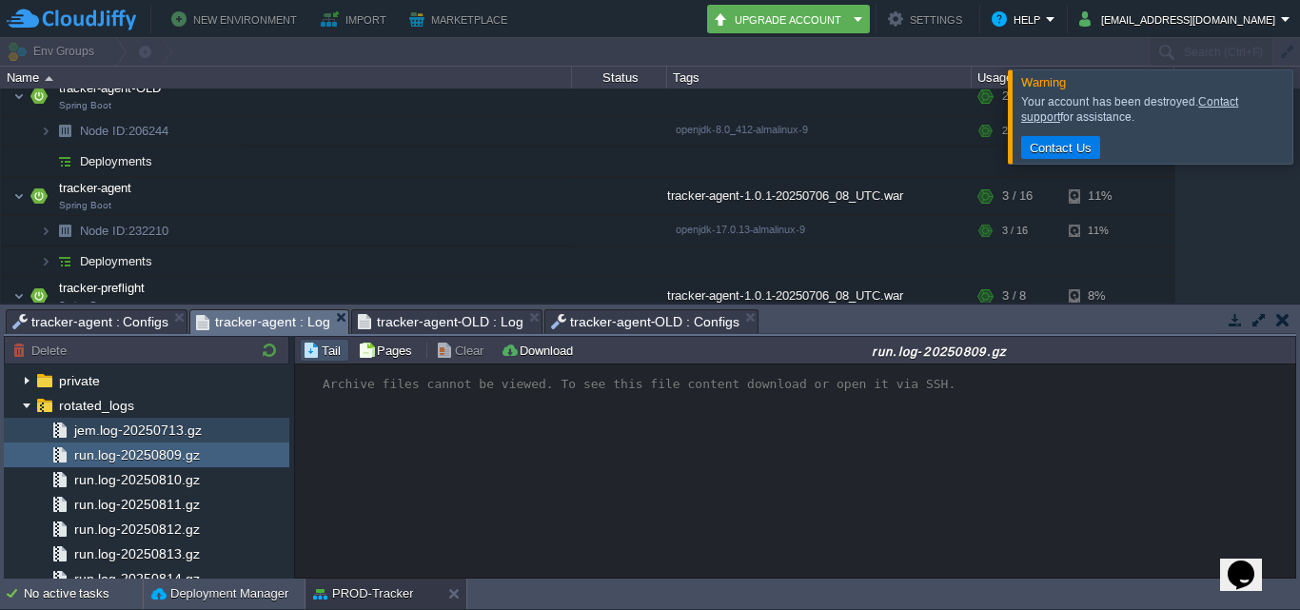
click at [205, 426] on div "jem.log-20250713.gz" at bounding box center [146, 430] width 285 height 25
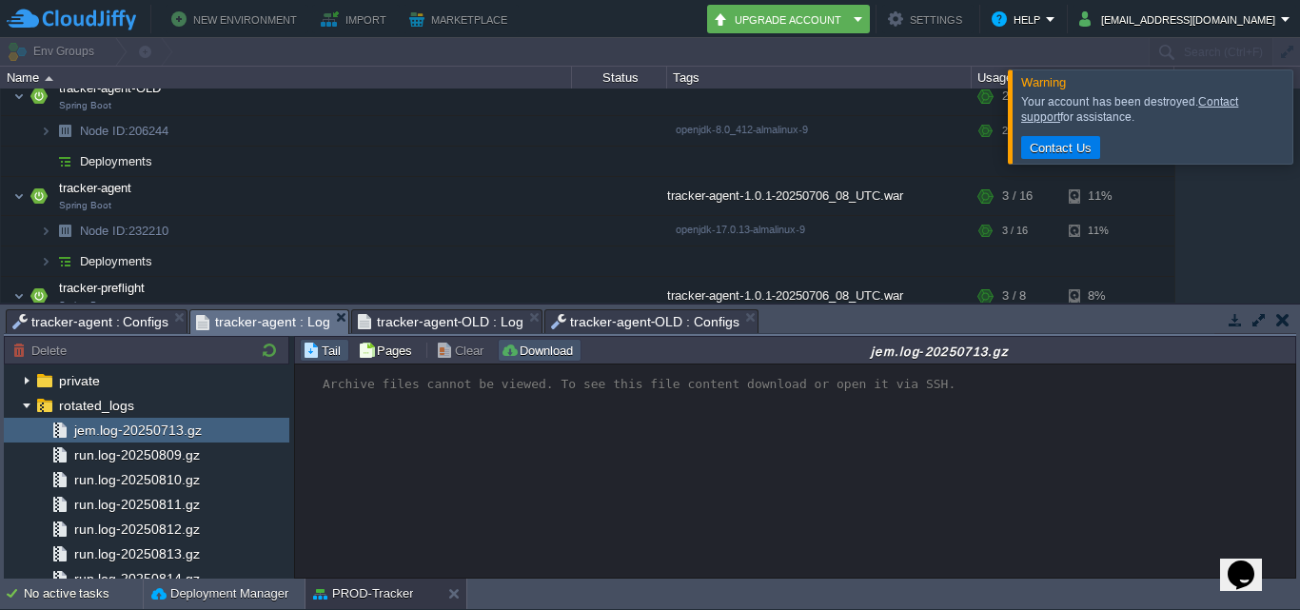
click at [516, 354] on button "Download" at bounding box center [539, 350] width 78 height 17
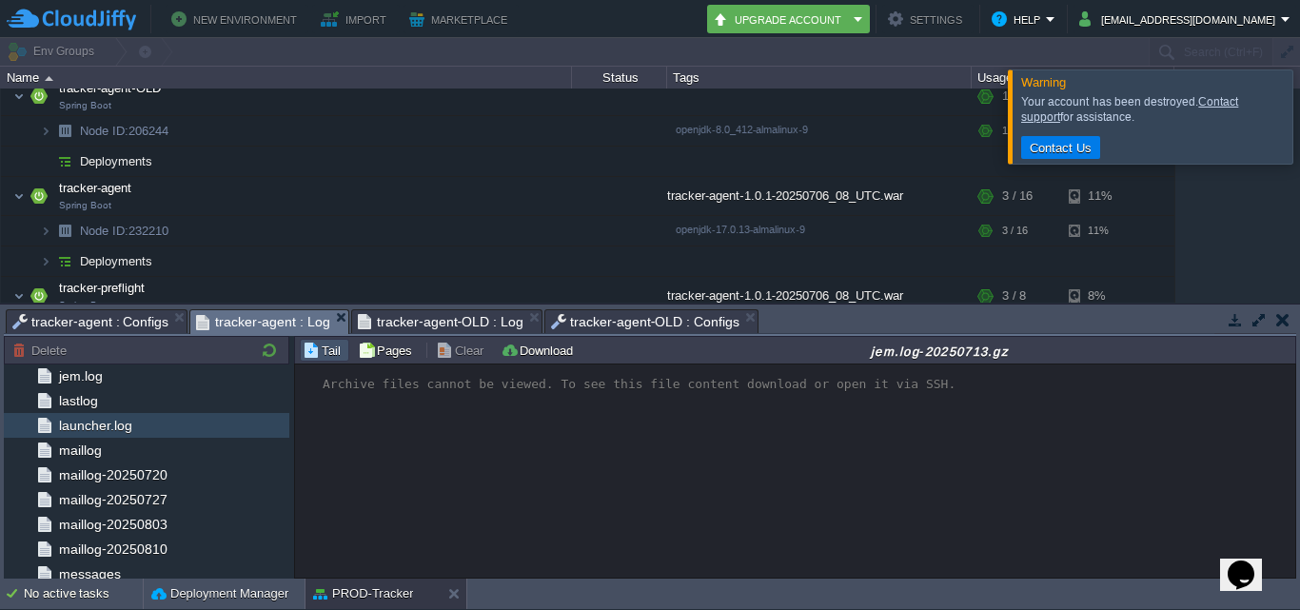
scroll to position [571, 0]
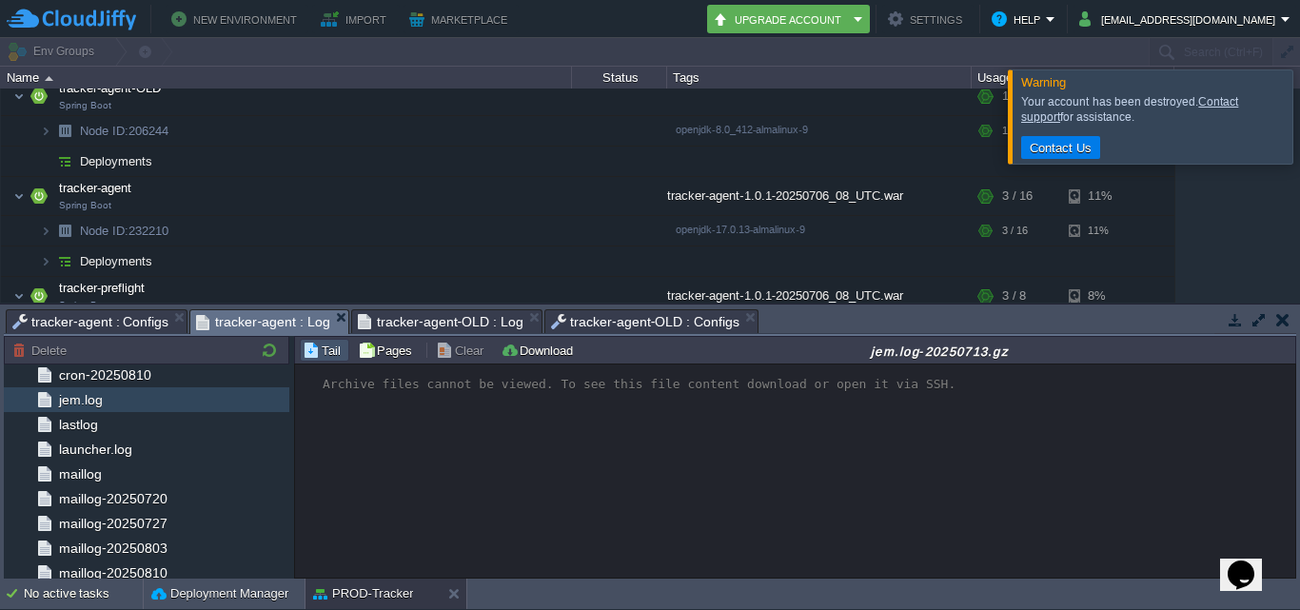
click at [105, 408] on span "jem.log" at bounding box center [80, 399] width 50 height 17
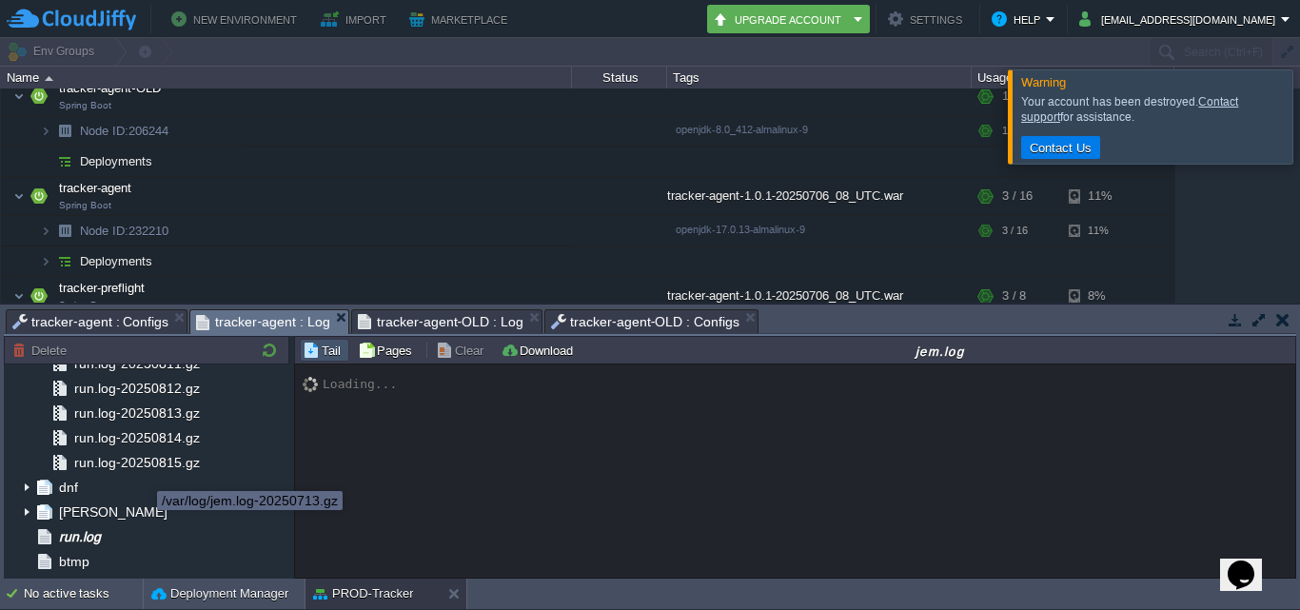
scroll to position [238, 0]
click at [605, 329] on span "tracker-agent-OLD : Configs" at bounding box center [645, 321] width 188 height 23
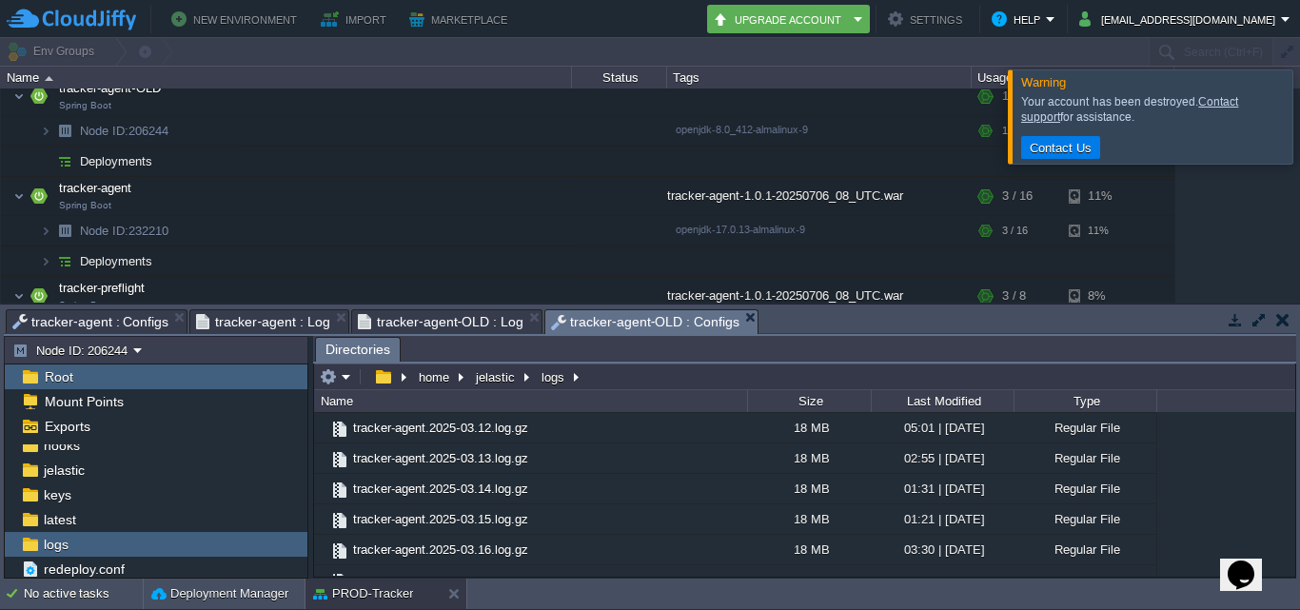
scroll to position [2759, 0]
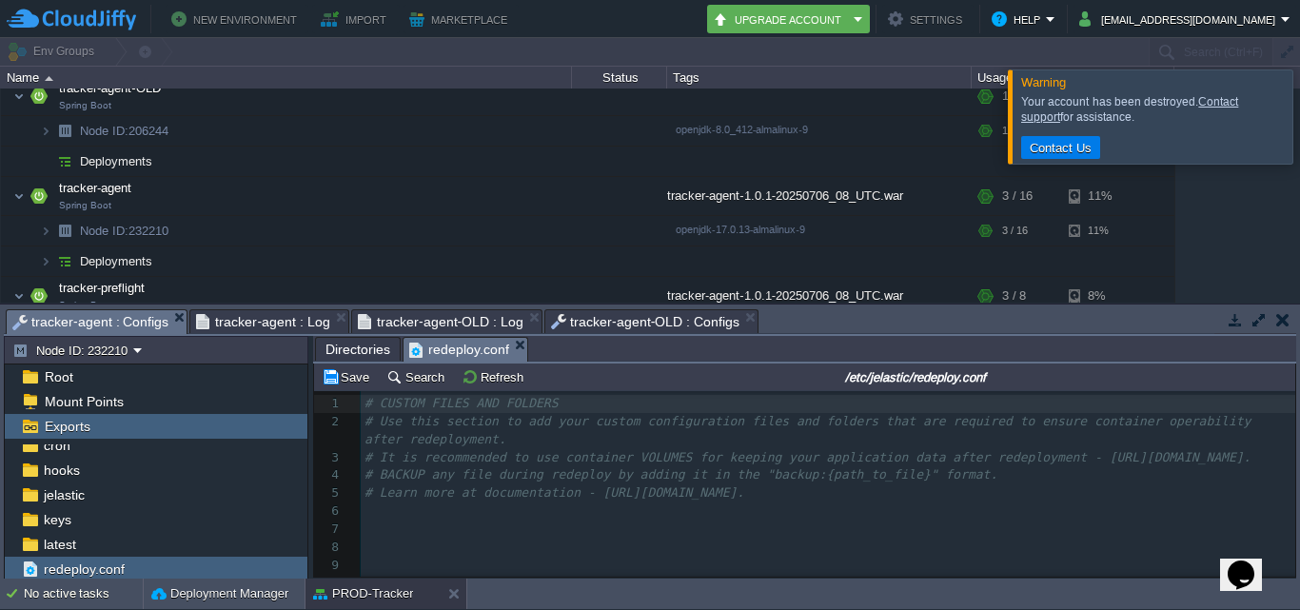
click at [104, 319] on span "tracker-agent : Configs" at bounding box center [90, 322] width 156 height 24
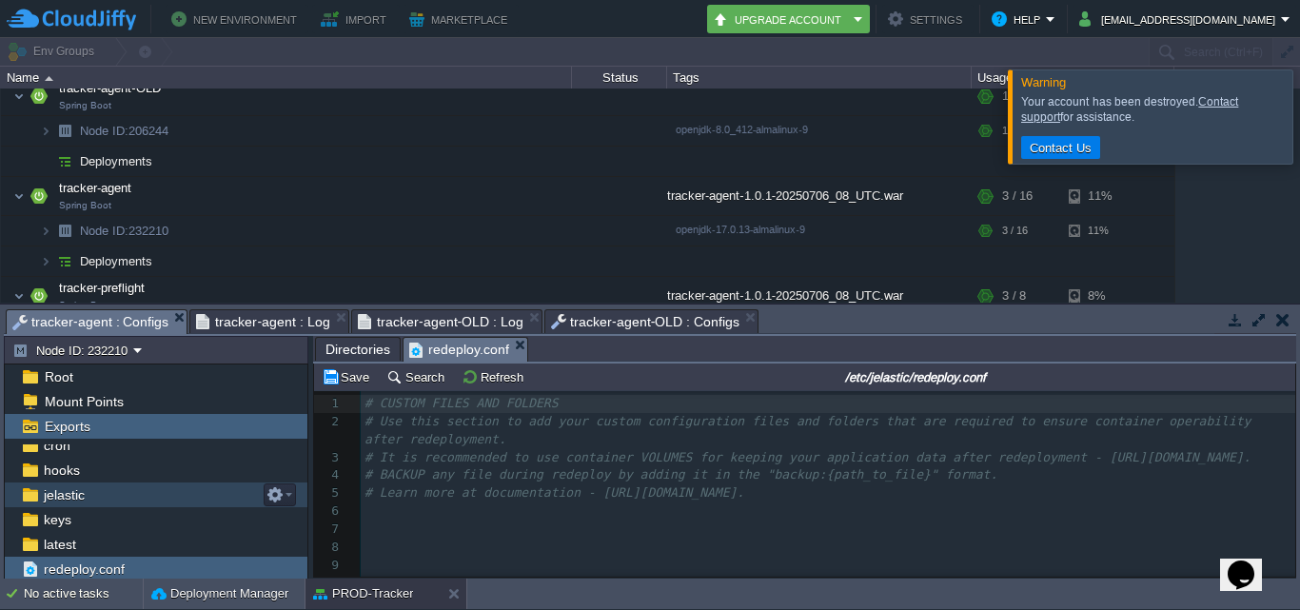
click at [78, 489] on span "jelastic" at bounding box center [64, 494] width 48 height 17
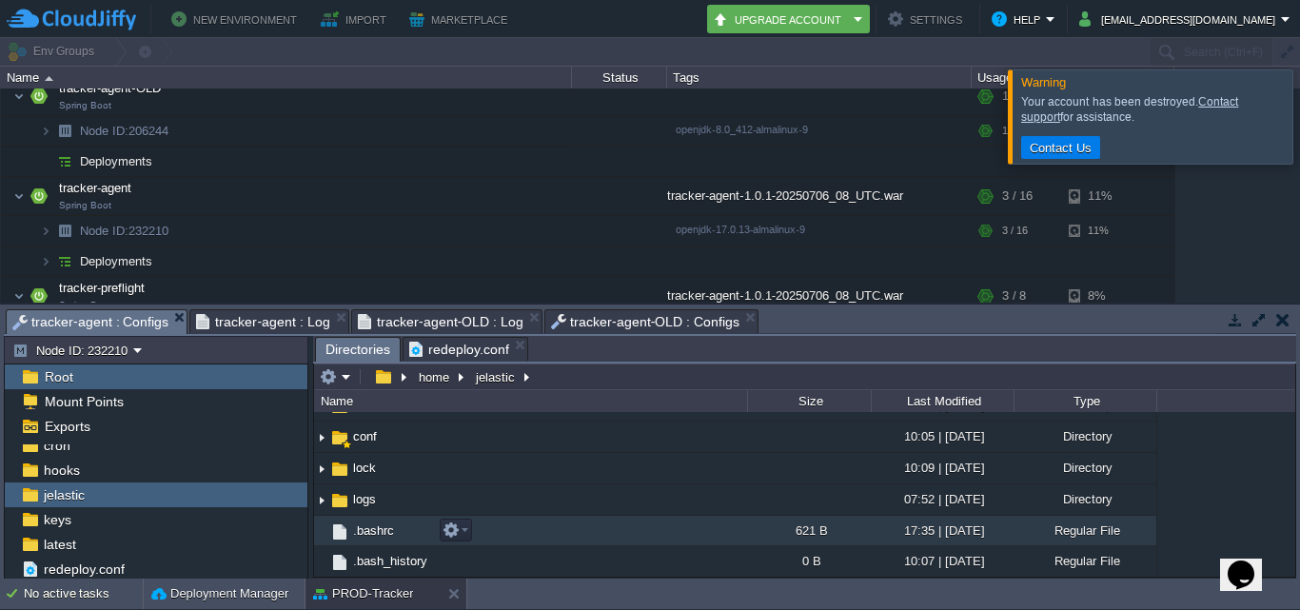
scroll to position [82, 0]
click at [322, 536] on img at bounding box center [321, 533] width 15 height 29
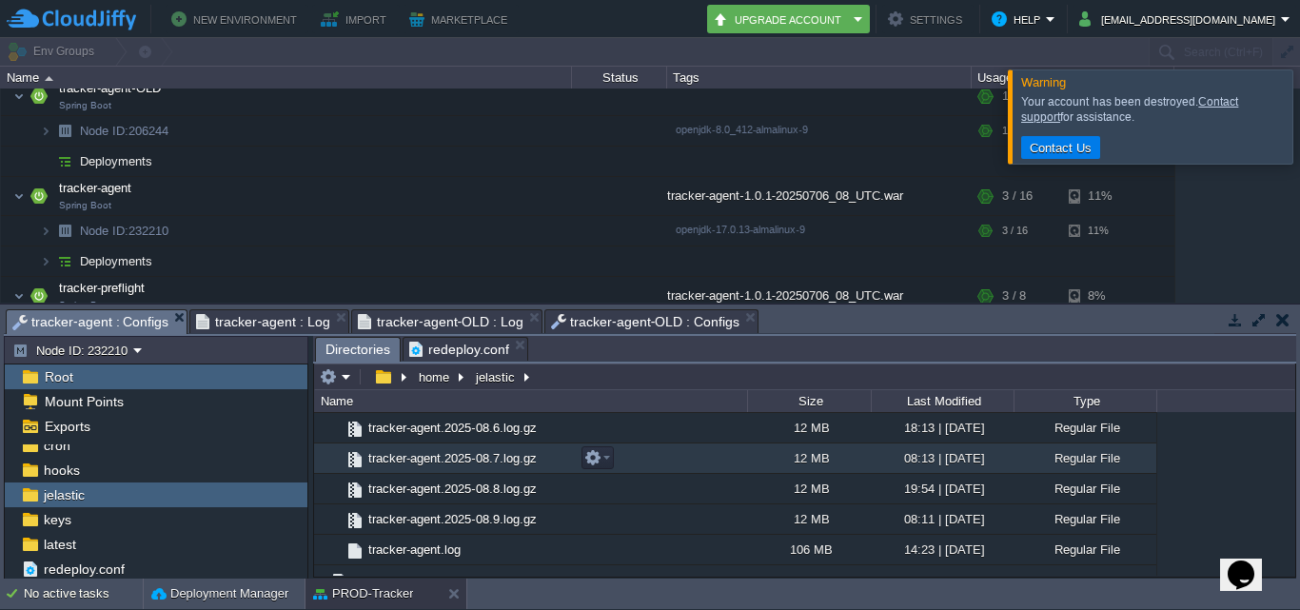
scroll to position [2080, 0]
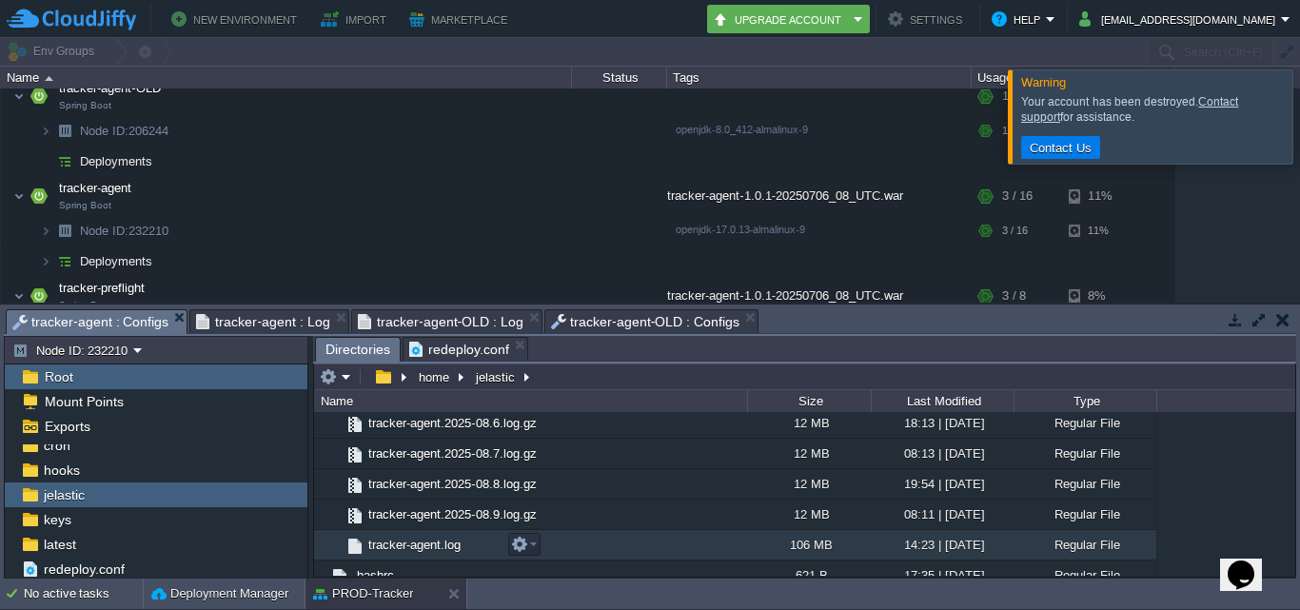
click at [446, 543] on span "tracker-agent.log" at bounding box center [414, 545] width 98 height 16
click at [535, 546] on em at bounding box center [524, 544] width 26 height 17
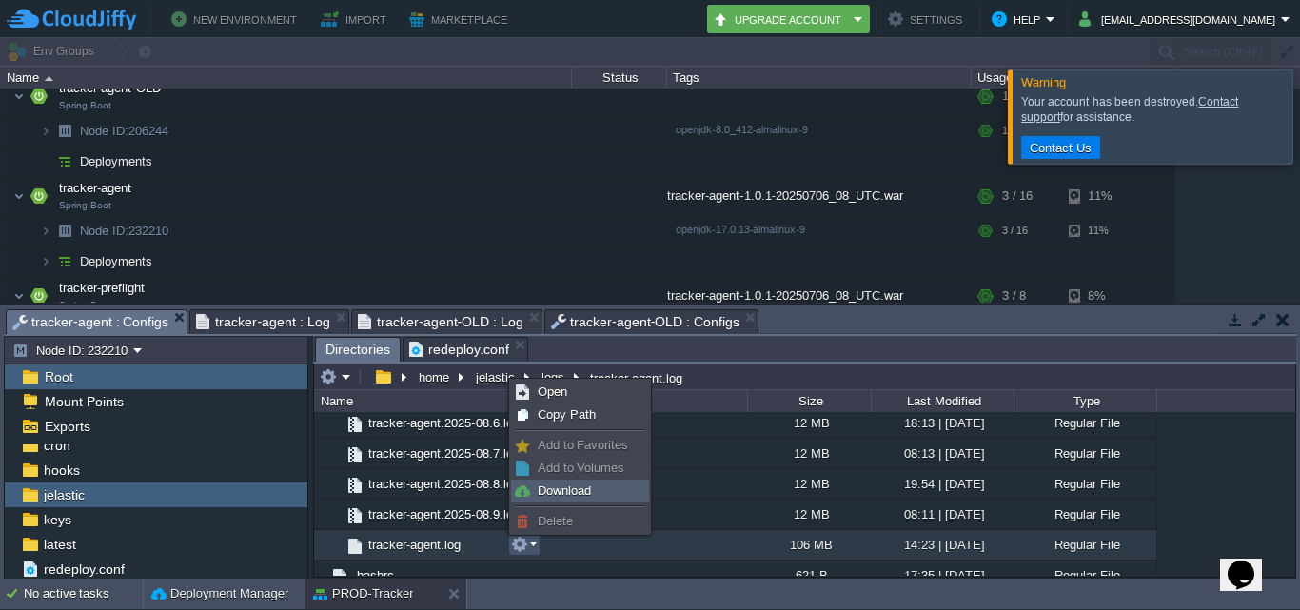
click at [566, 490] on span "Download" at bounding box center [564, 490] width 53 height 14
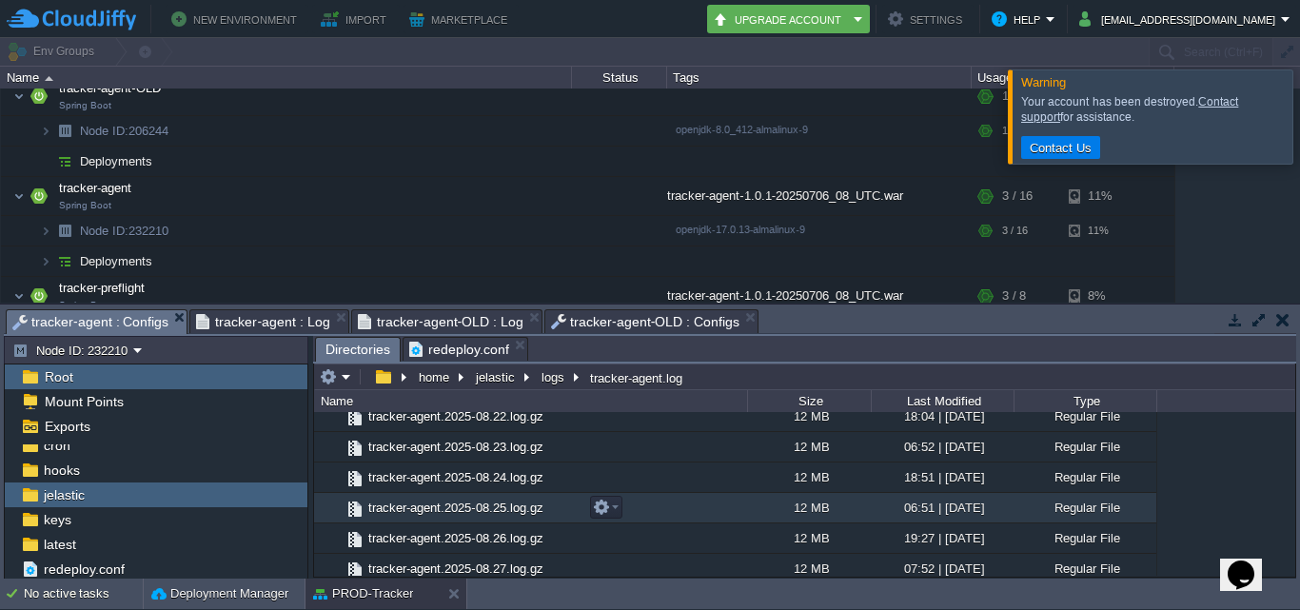
scroll to position [1699, 0]
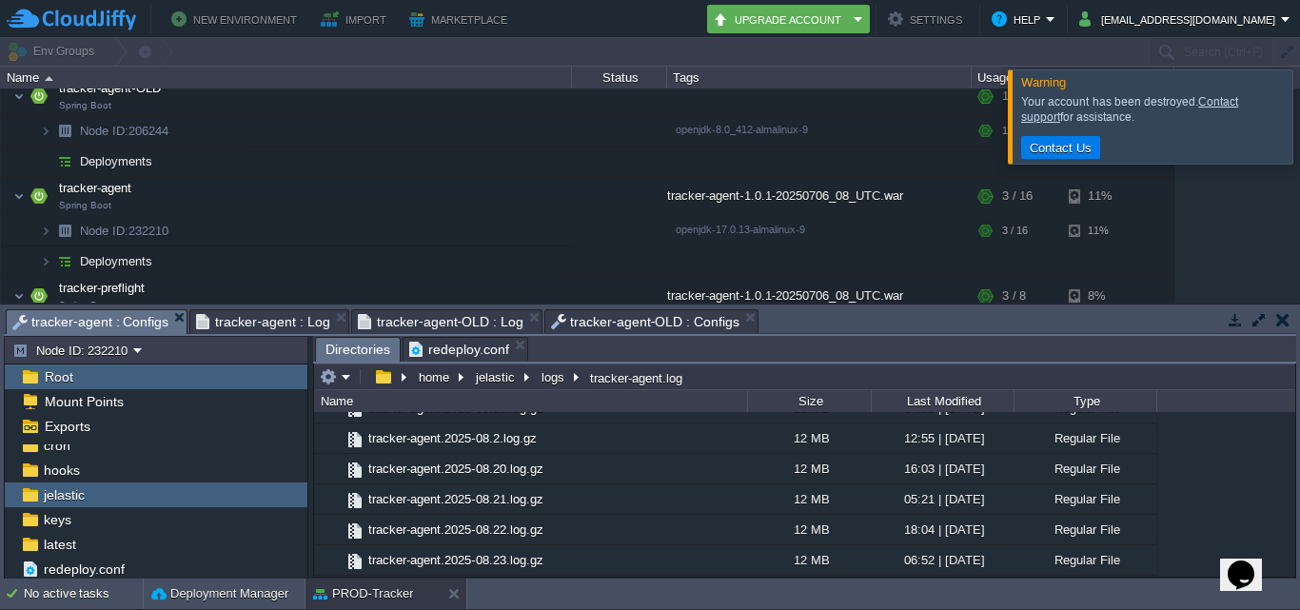
click at [592, 319] on span "tracker-agent-OLD : Configs" at bounding box center [645, 321] width 188 height 23
click at [110, 314] on span "tracker-agent : Configs" at bounding box center [90, 322] width 156 height 24
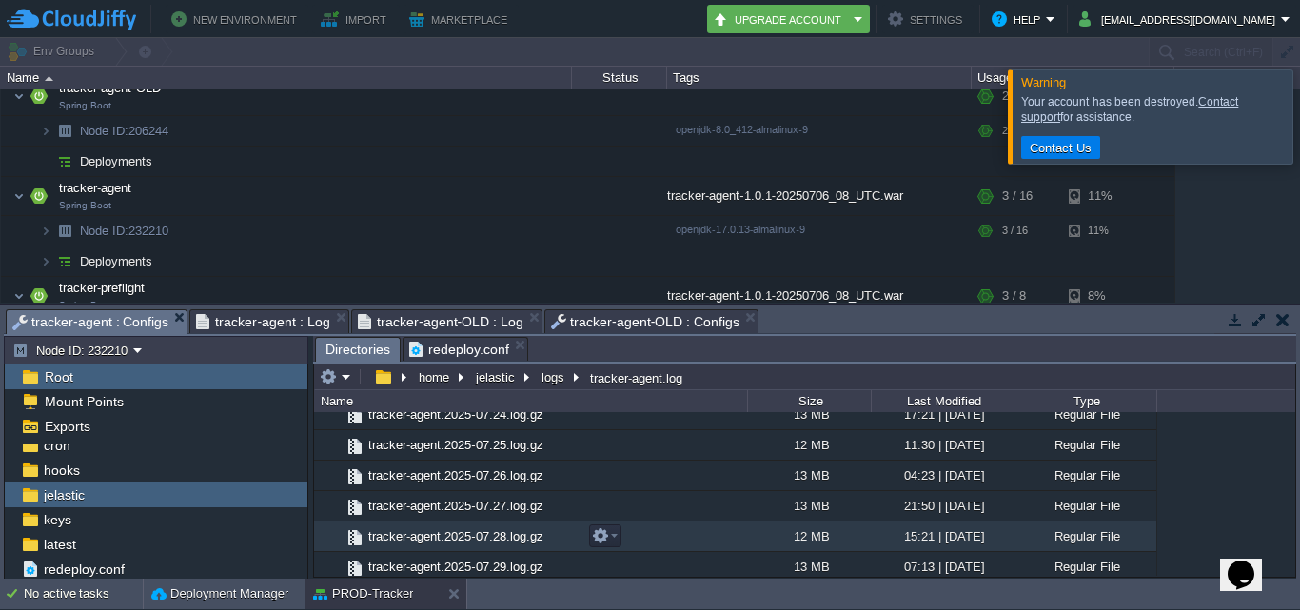
scroll to position [748, 0]
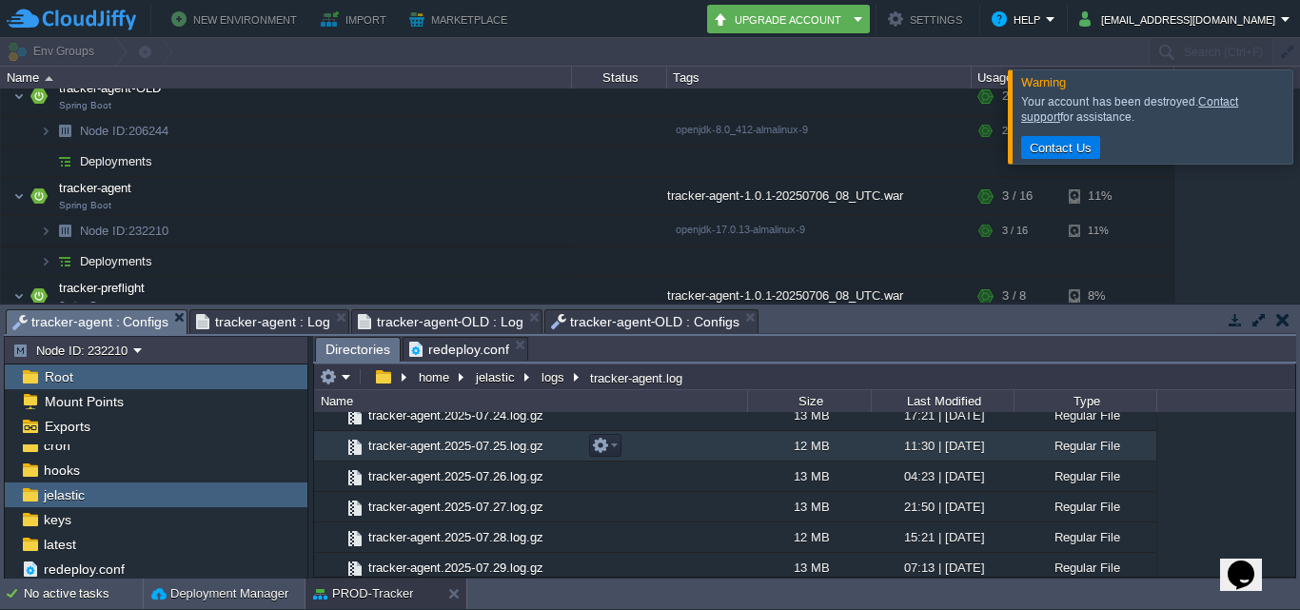
click at [747, 439] on div "12 MB" at bounding box center [809, 445] width 124 height 29
click at [617, 449] on em at bounding box center [605, 445] width 26 height 17
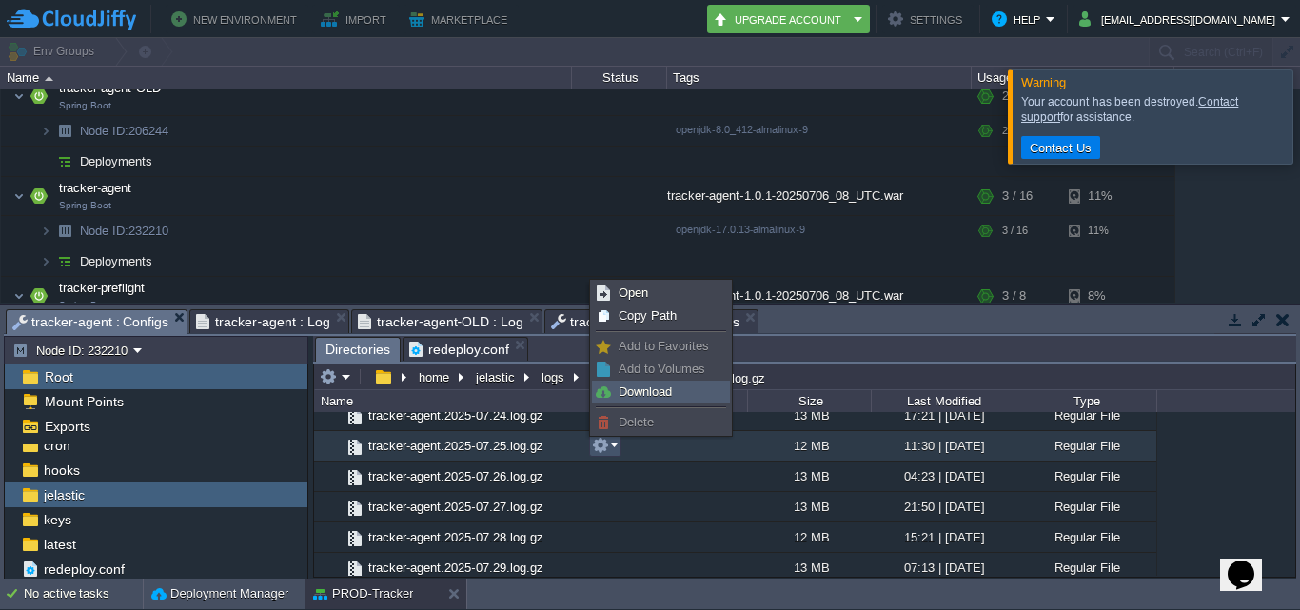
click at [640, 388] on span "Download" at bounding box center [644, 391] width 53 height 14
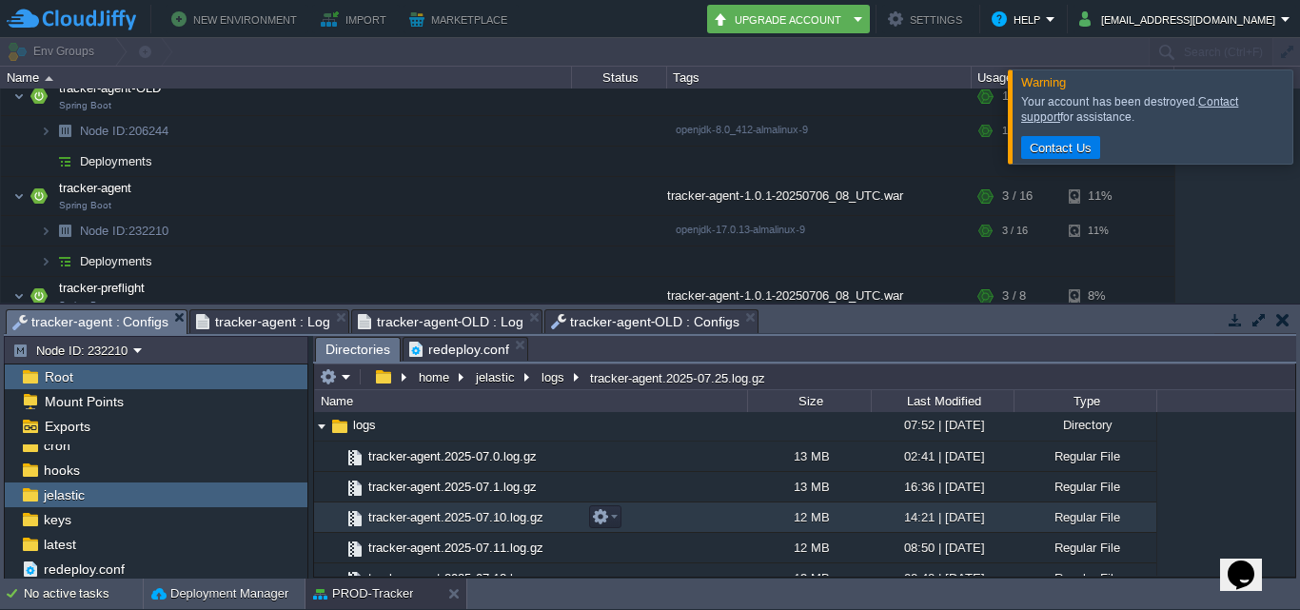
scroll to position [188, 0]
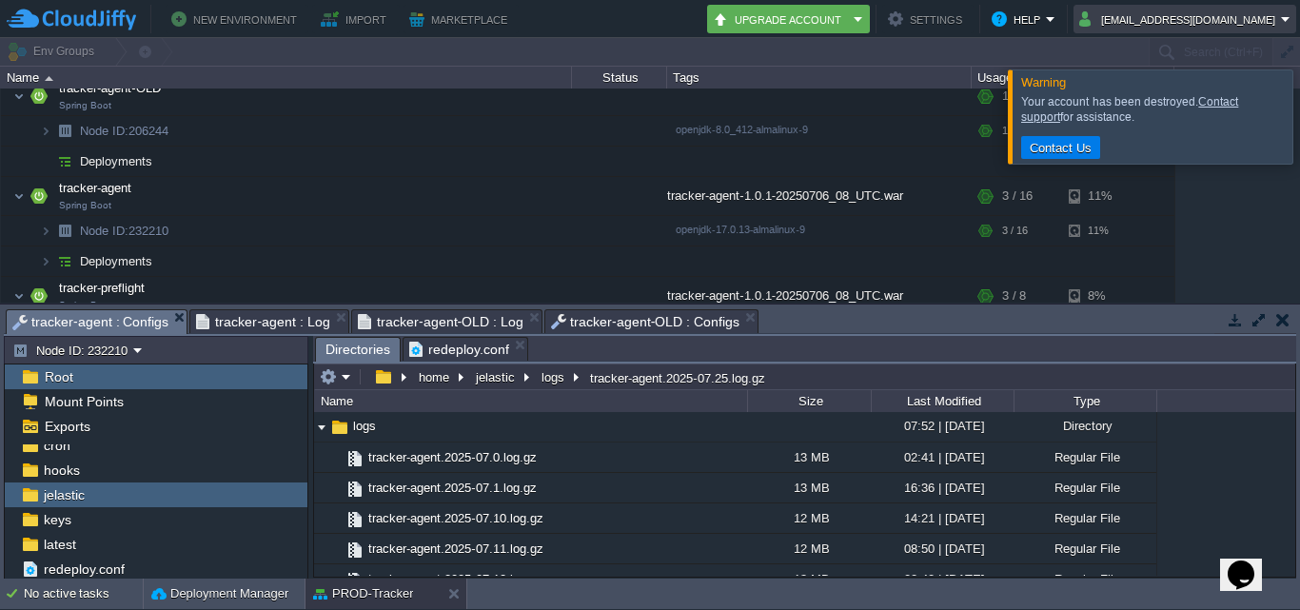
click at [1287, 12] on em "[EMAIL_ADDRESS][DOMAIN_NAME]" at bounding box center [1184, 19] width 211 height 23
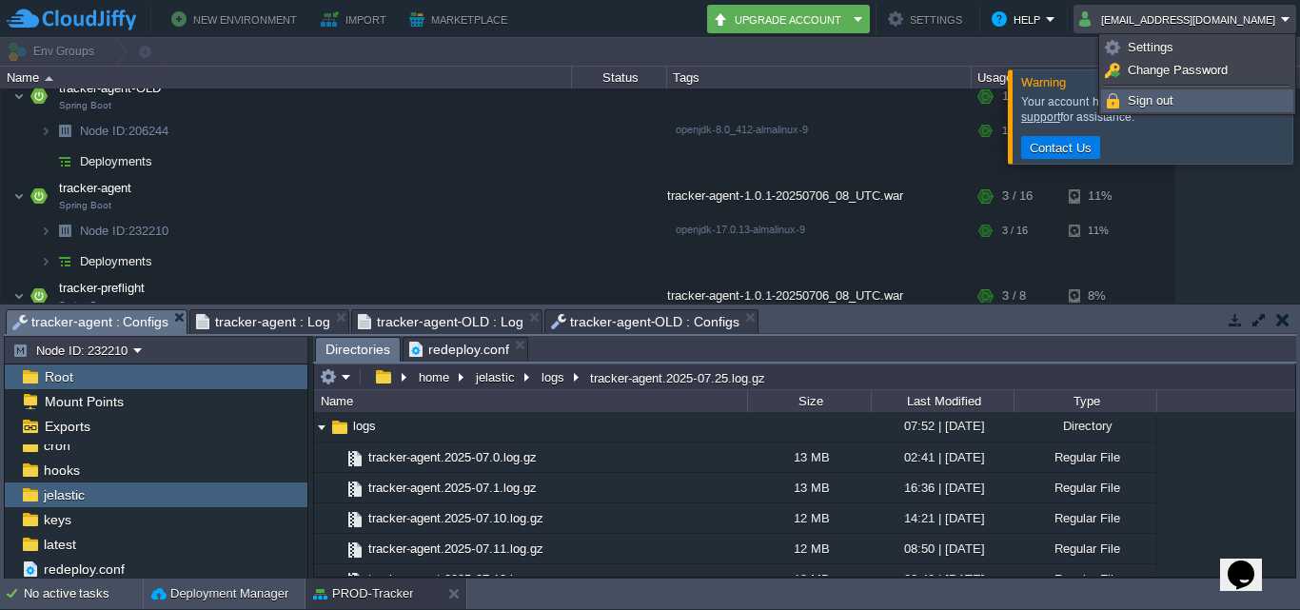
click at [1176, 95] on link "Sign out" at bounding box center [1197, 100] width 190 height 21
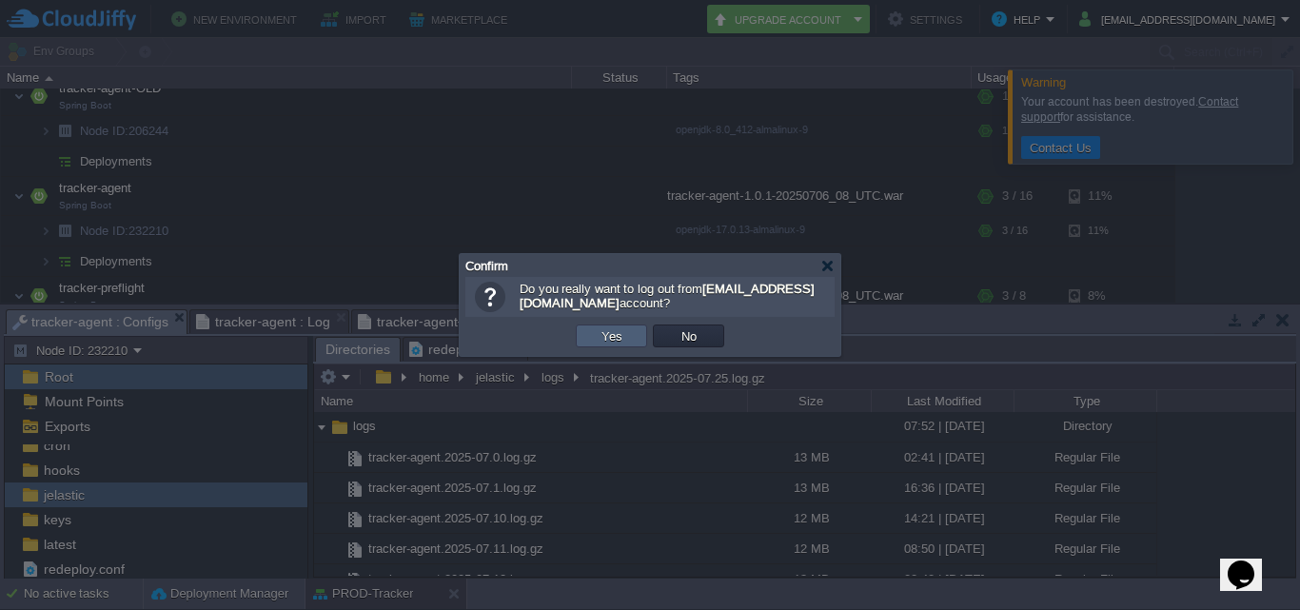
click at [621, 338] on button "Yes" at bounding box center [612, 335] width 32 height 17
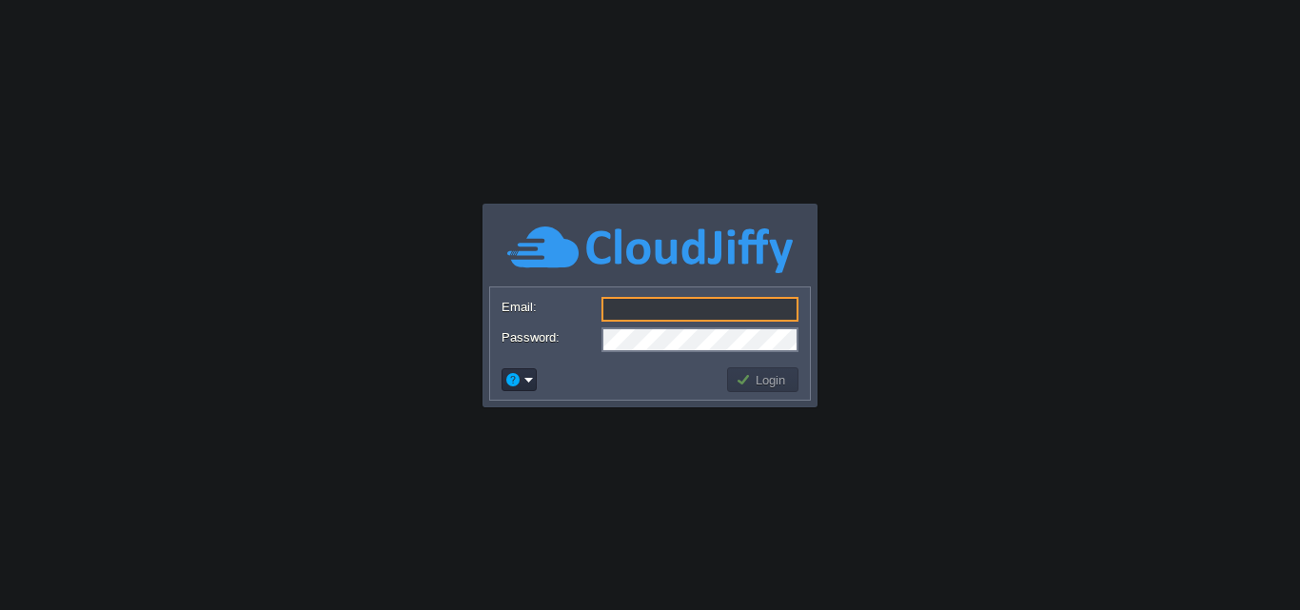
click at [630, 315] on input "Email:" at bounding box center [699, 309] width 197 height 25
type input "[EMAIL_ADDRESS][DOMAIN_NAME]"
click at [772, 368] on td "Login" at bounding box center [762, 379] width 71 height 25
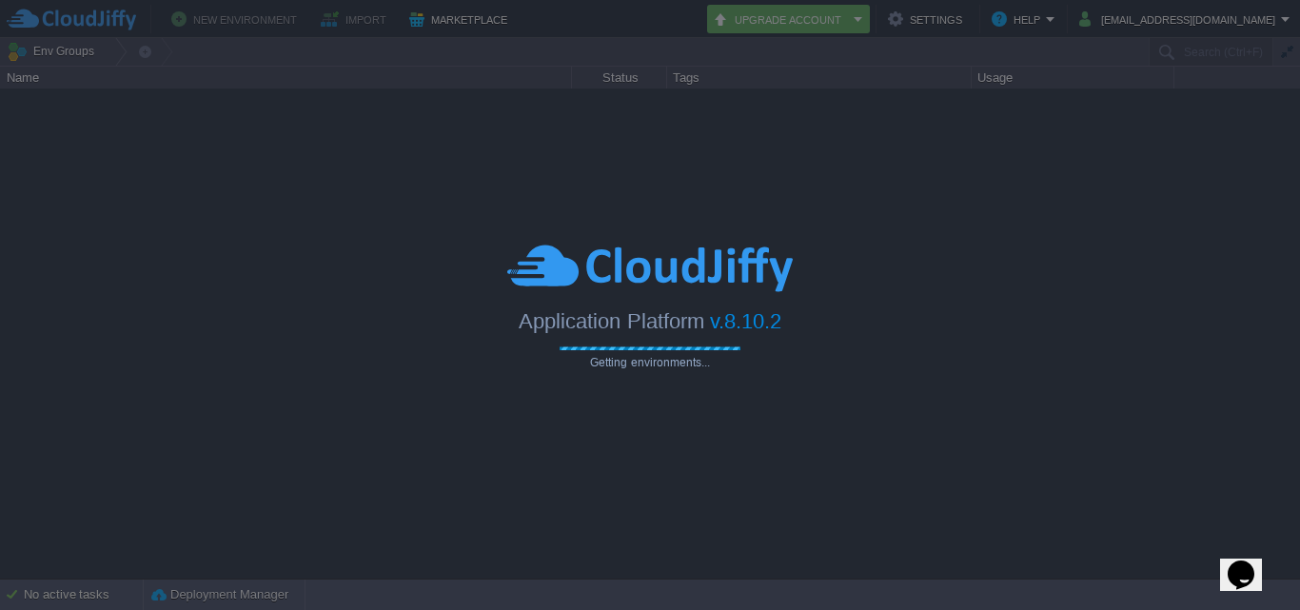
type input "Search (Ctrl+F)"
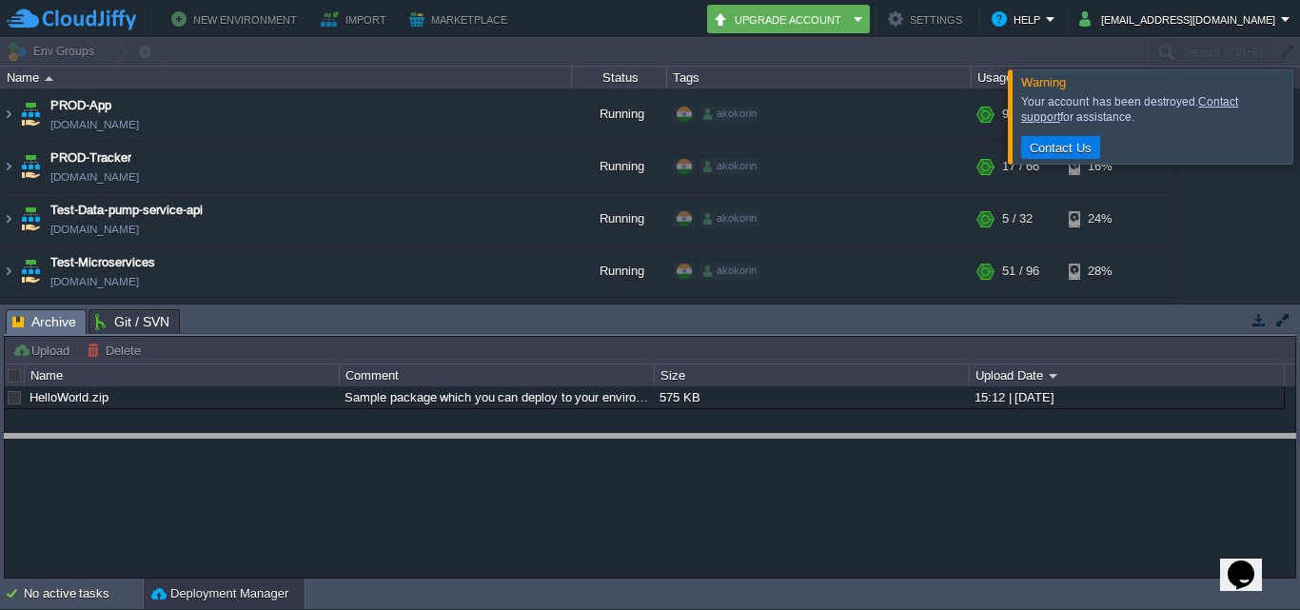
drag, startPoint x: 250, startPoint y: 327, endPoint x: 248, endPoint y: 471, distance: 143.7
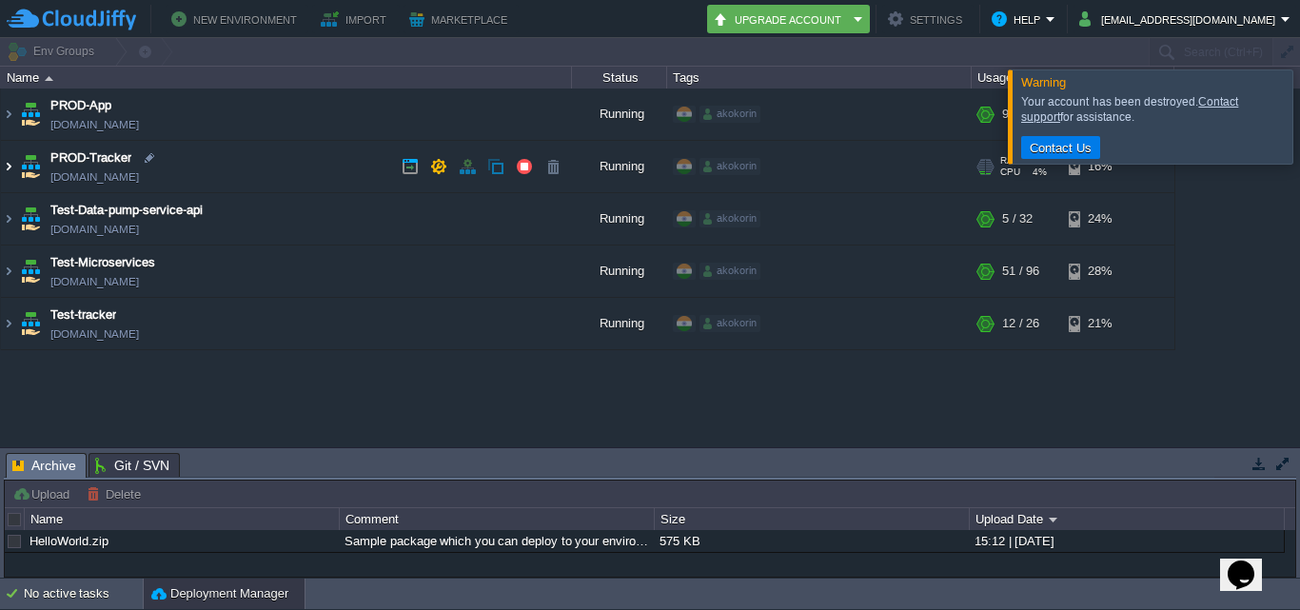
click at [3, 160] on img at bounding box center [8, 166] width 15 height 51
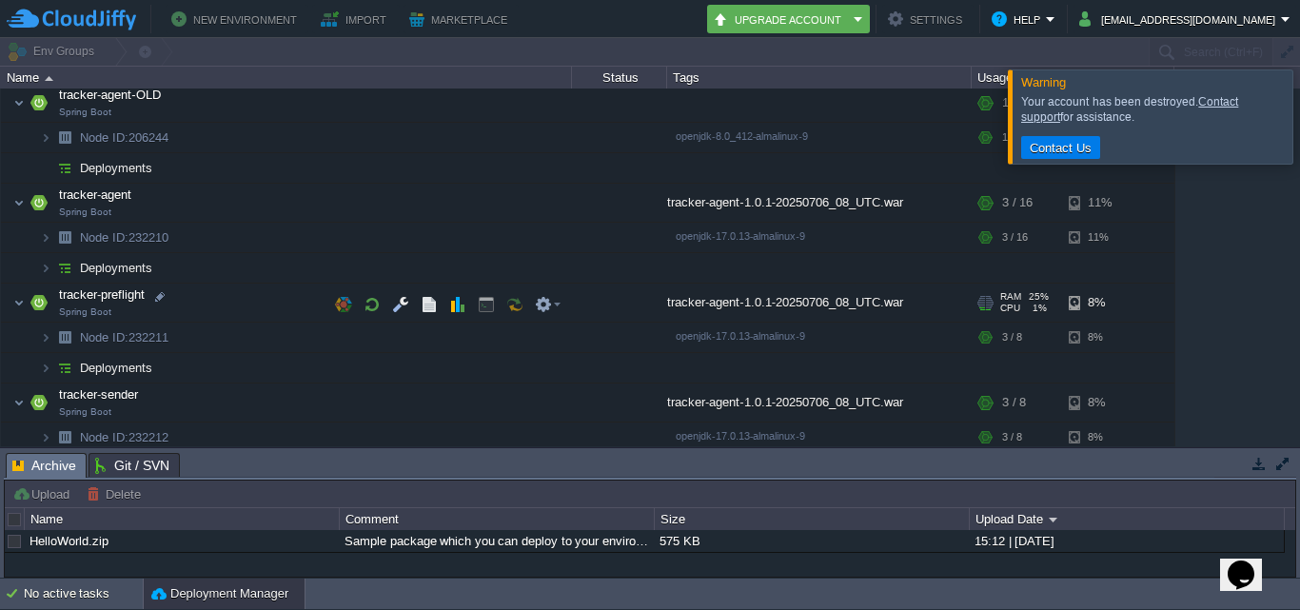
scroll to position [285, 0]
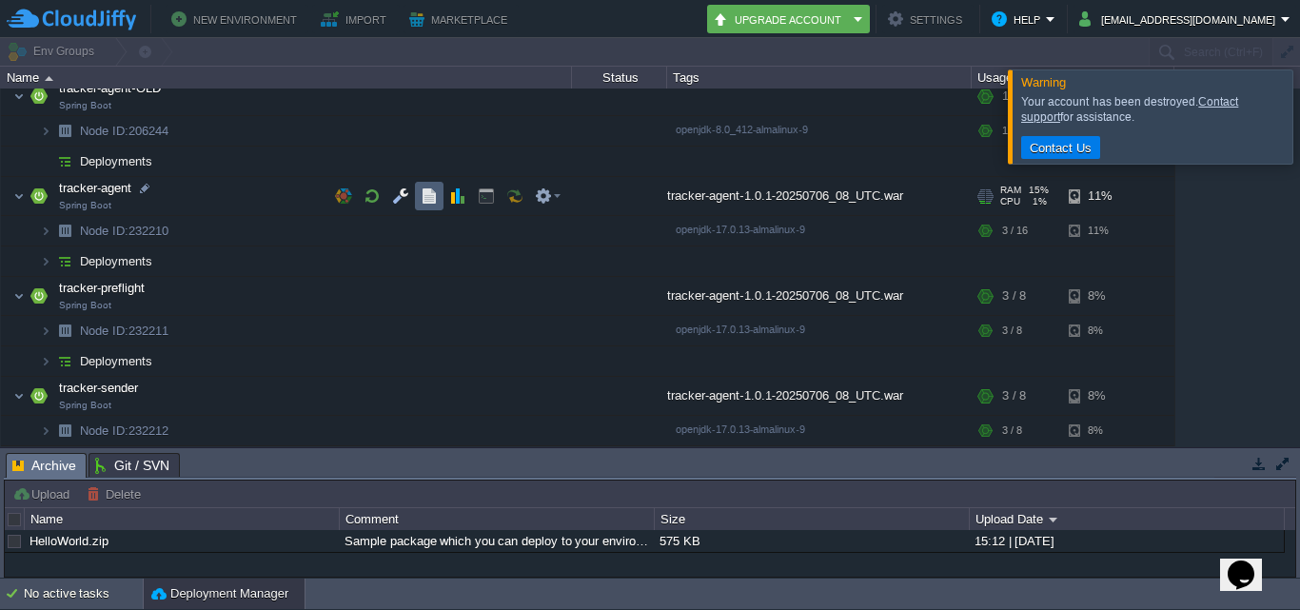
click at [423, 202] on button "button" at bounding box center [429, 195] width 17 height 17
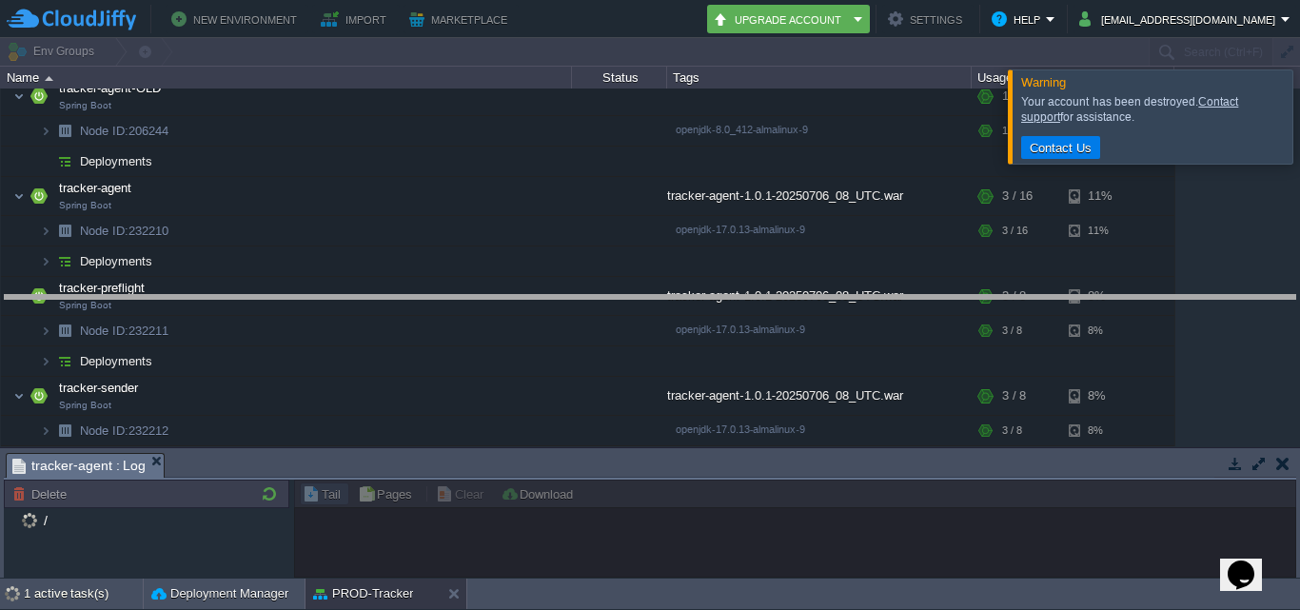
drag, startPoint x: 256, startPoint y: 464, endPoint x: 295, endPoint y: 306, distance: 162.7
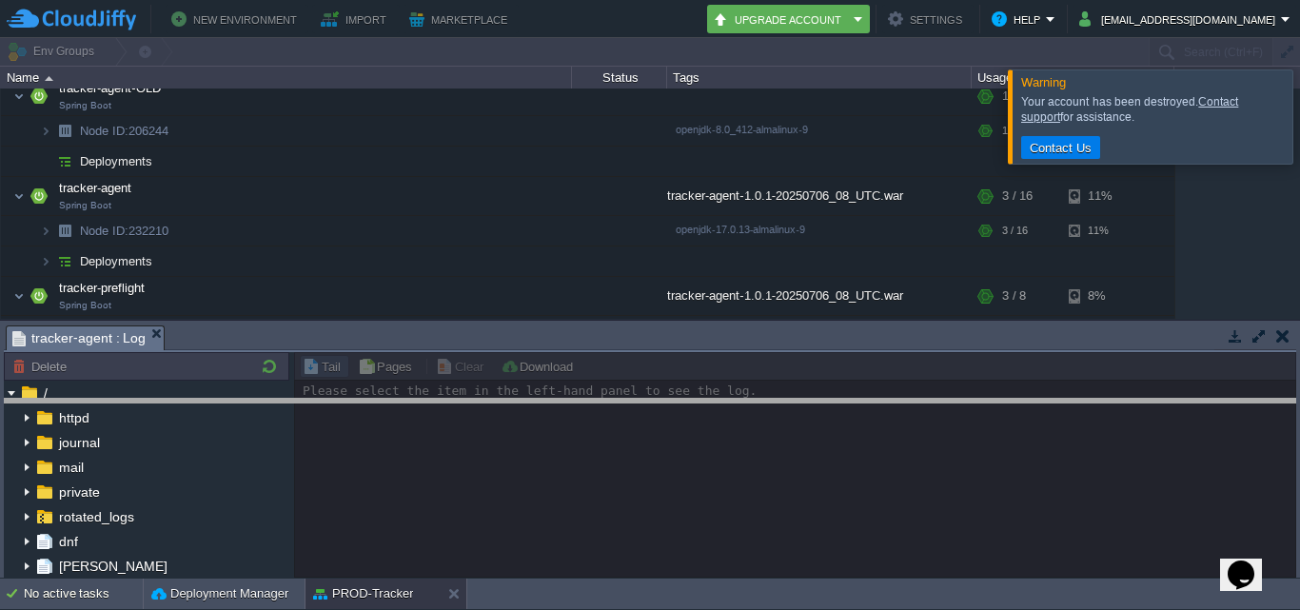
drag, startPoint x: 187, startPoint y: 324, endPoint x: 178, endPoint y: 398, distance: 73.9
click at [178, 398] on body "New Environment Import Marketplace Bonus $0.00 Upgrade Account Settings Help [E…" at bounding box center [650, 305] width 1300 height 610
